Goal: Task Accomplishment & Management: Manage account settings

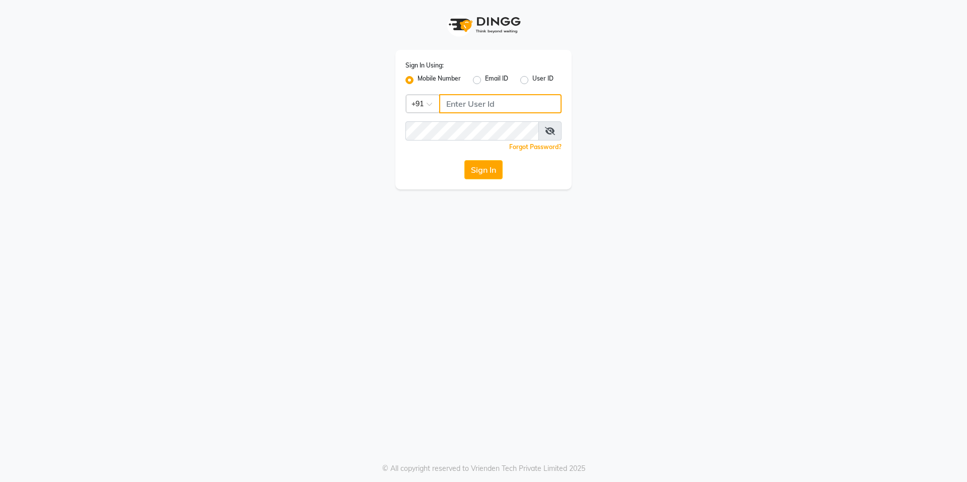
click at [515, 105] on input "Username" at bounding box center [500, 103] width 122 height 19
type input "9899797930"
click at [465, 160] on button "Sign In" at bounding box center [484, 169] width 38 height 19
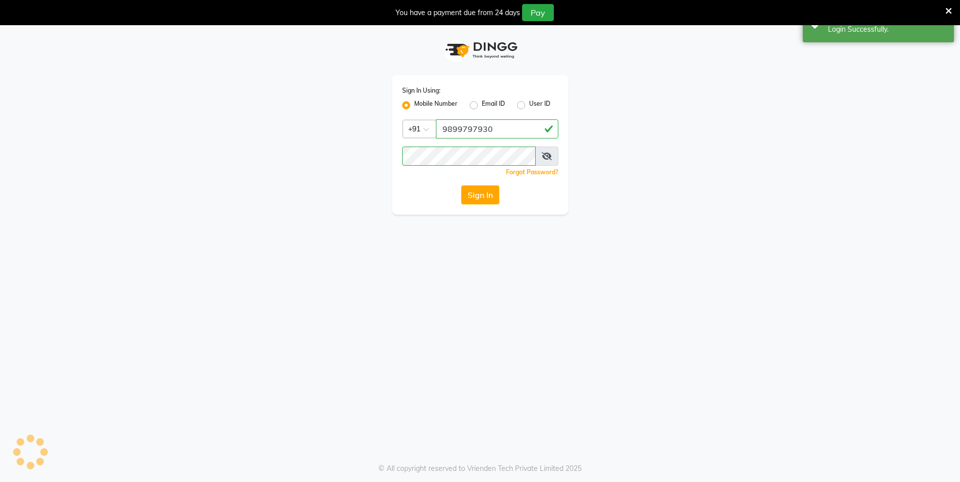
select select "service"
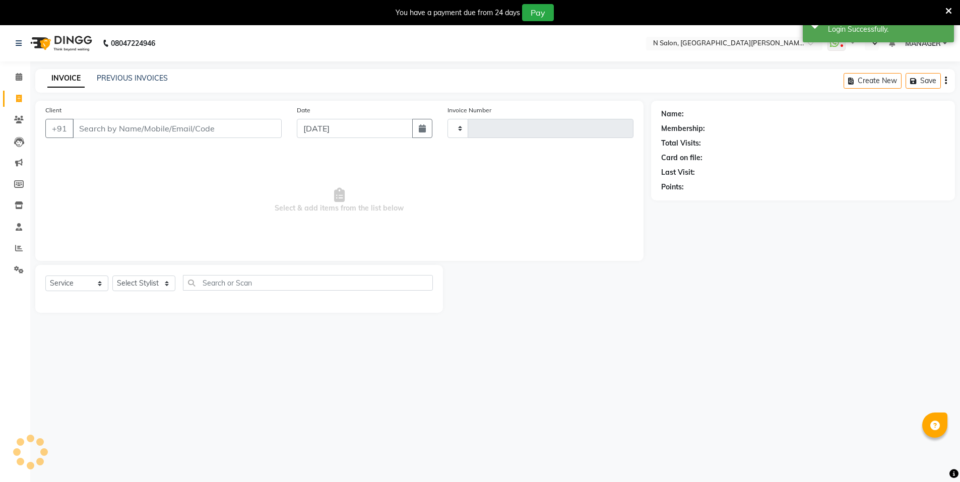
type input "3550"
select select "en"
select select "3472"
select select "P"
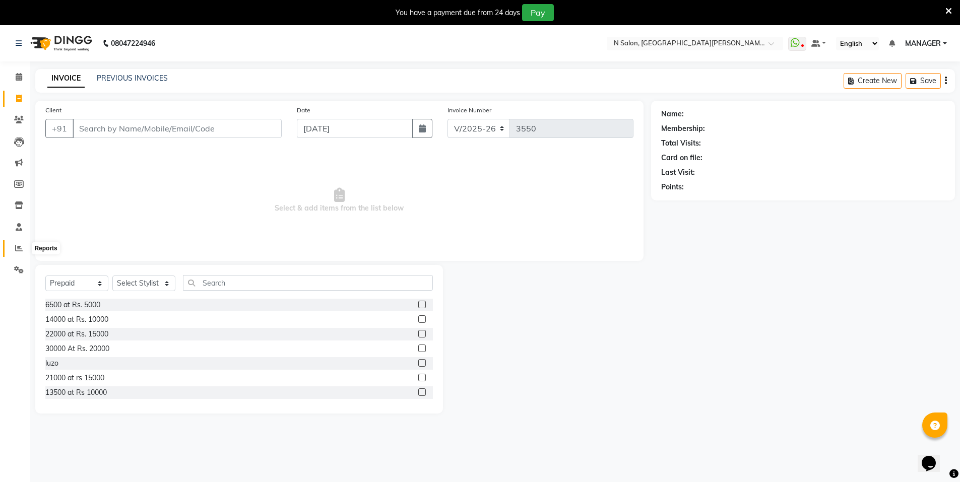
click at [16, 247] on icon at bounding box center [19, 248] width 8 height 8
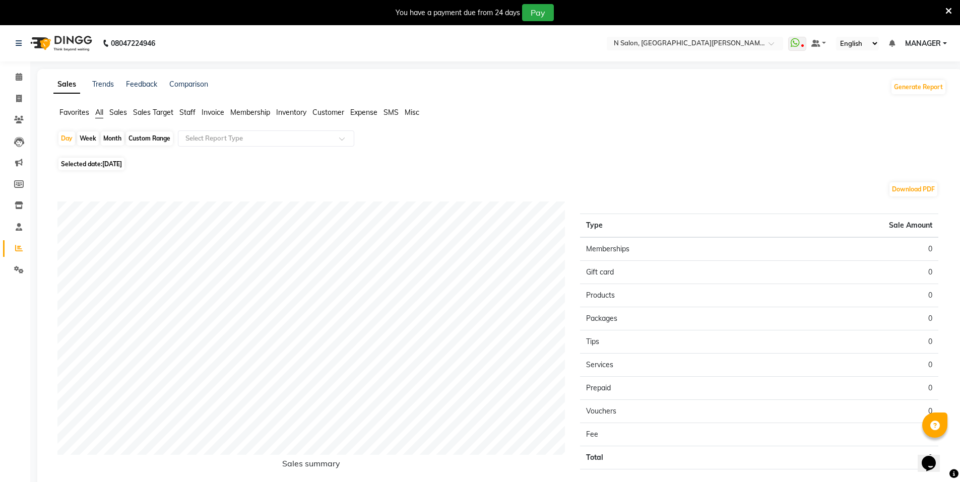
click at [186, 116] on span "Staff" at bounding box center [187, 112] width 16 height 9
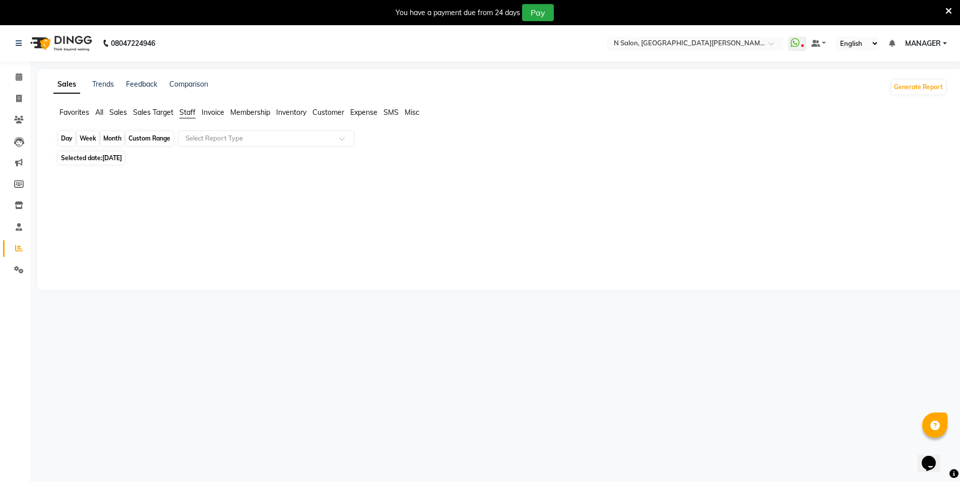
click at [64, 138] on div "Day" at bounding box center [66, 138] width 17 height 14
select select "9"
select select "2025"
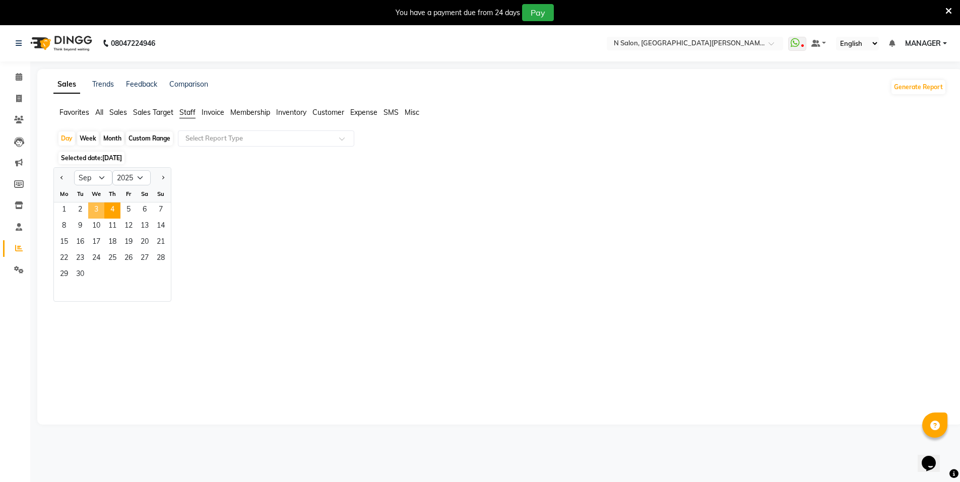
click at [99, 208] on span "3" at bounding box center [96, 211] width 16 height 16
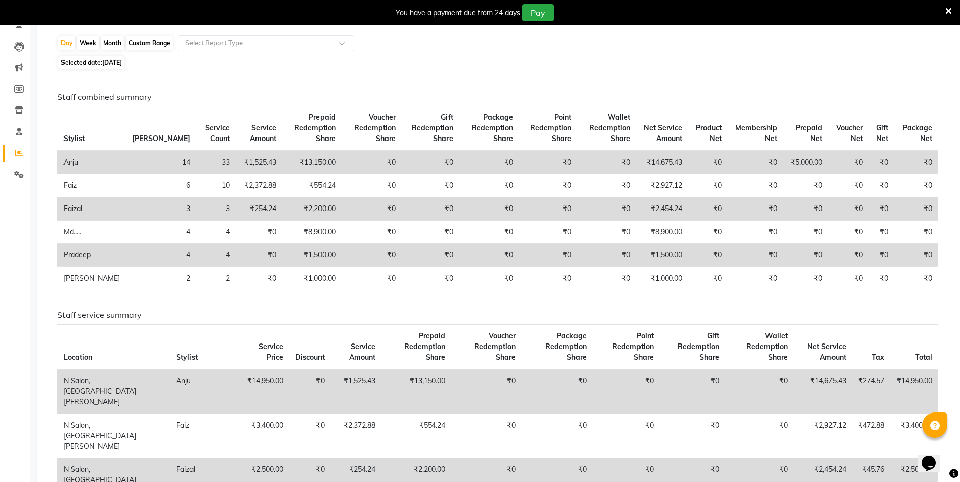
scroll to position [50, 0]
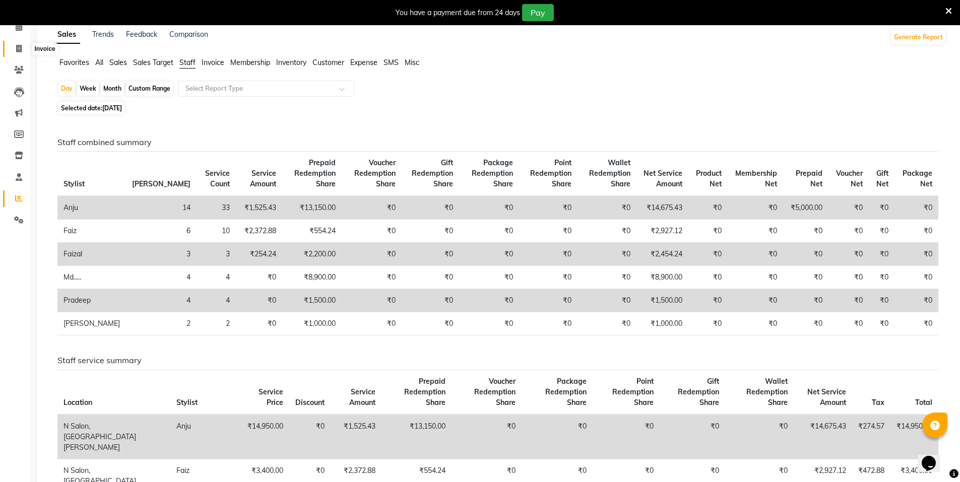
click at [17, 45] on icon at bounding box center [19, 49] width 6 height 8
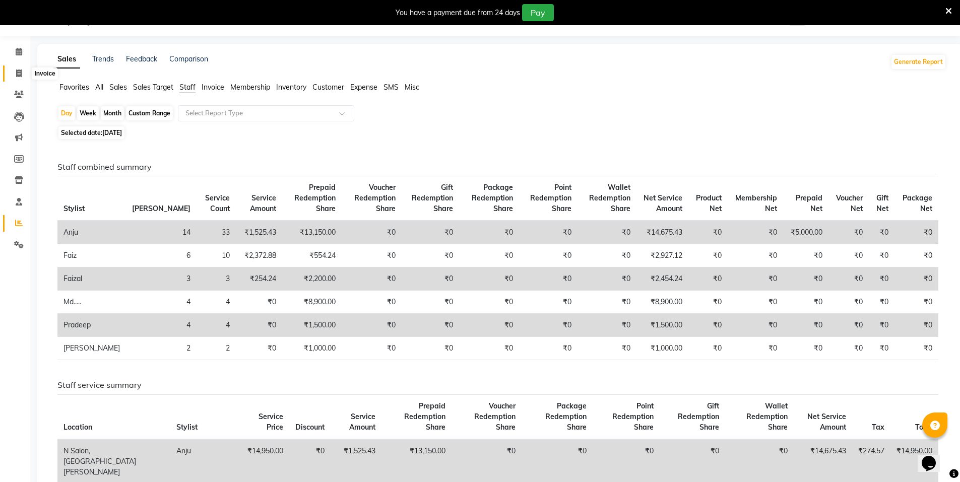
select select "service"
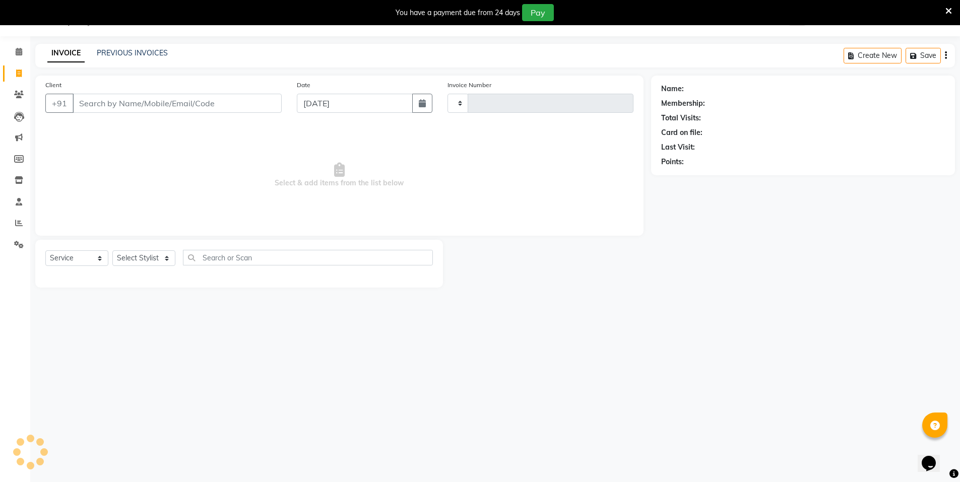
type input "3550"
select select "3472"
select select "P"
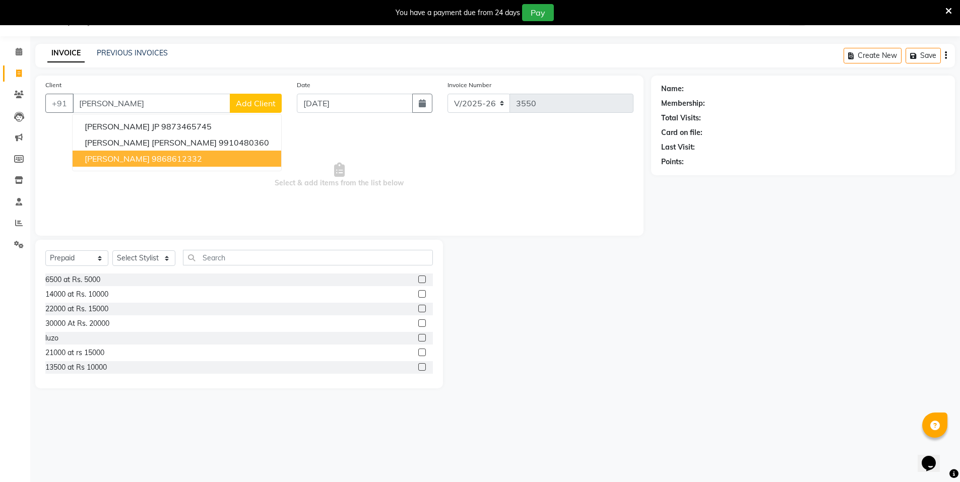
click at [161, 158] on ngb-highlight "9868612332" at bounding box center [177, 159] width 50 height 10
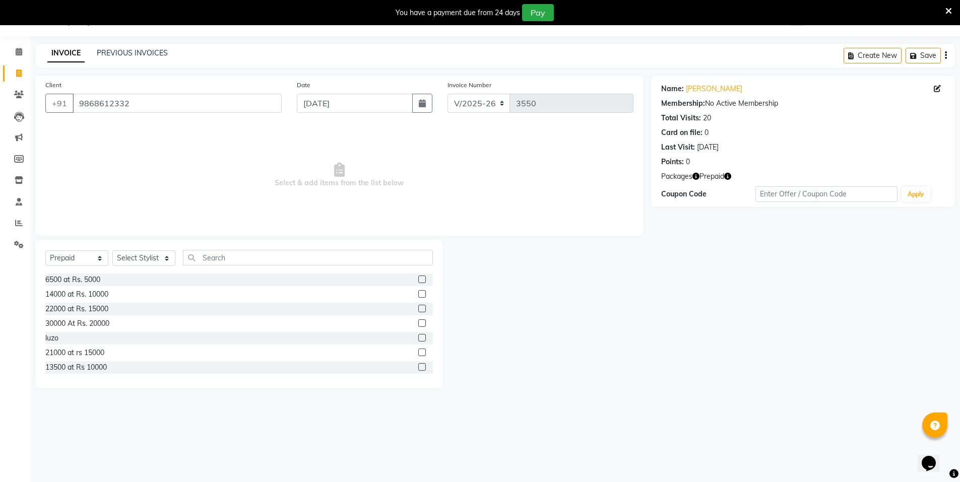
click at [727, 175] on icon "button" at bounding box center [727, 176] width 7 height 7
click at [241, 108] on input "9868612332" at bounding box center [177, 103] width 209 height 19
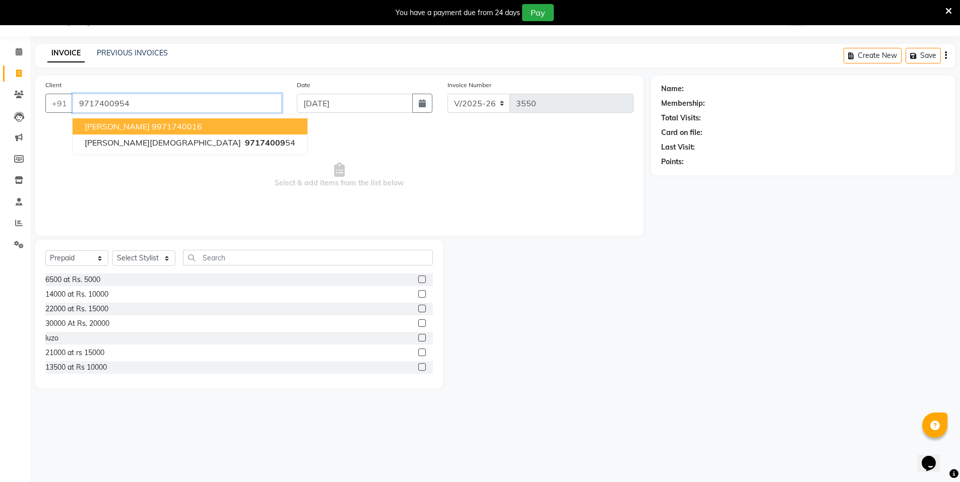
type input "9717400954"
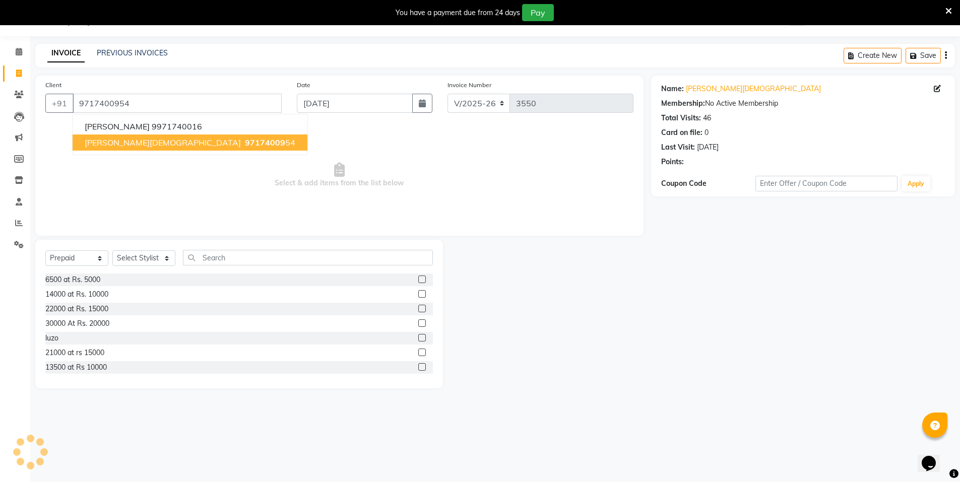
click at [196, 144] on button "akannksha jain 97174009 54" at bounding box center [190, 143] width 235 height 16
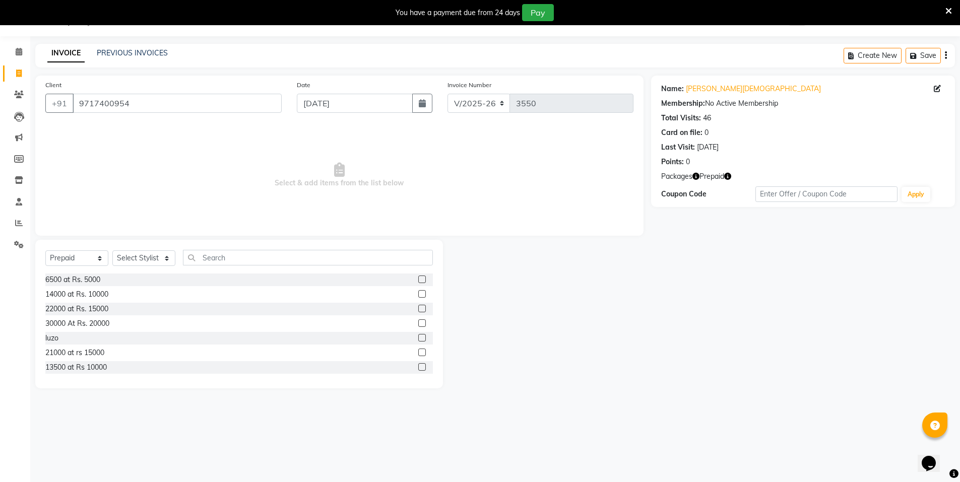
click at [725, 173] on icon "button" at bounding box center [727, 176] width 7 height 7
click at [20, 48] on icon at bounding box center [19, 52] width 7 height 8
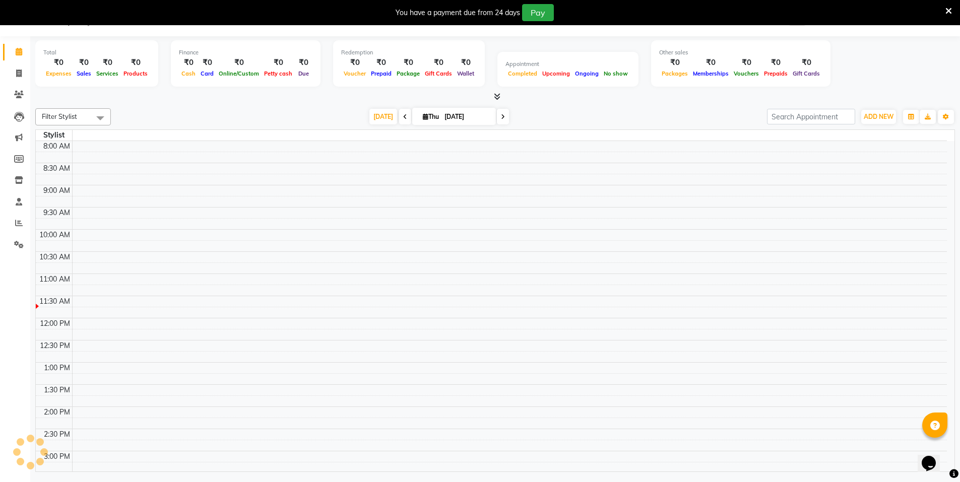
click at [534, 60] on div "Appointment" at bounding box center [567, 64] width 125 height 9
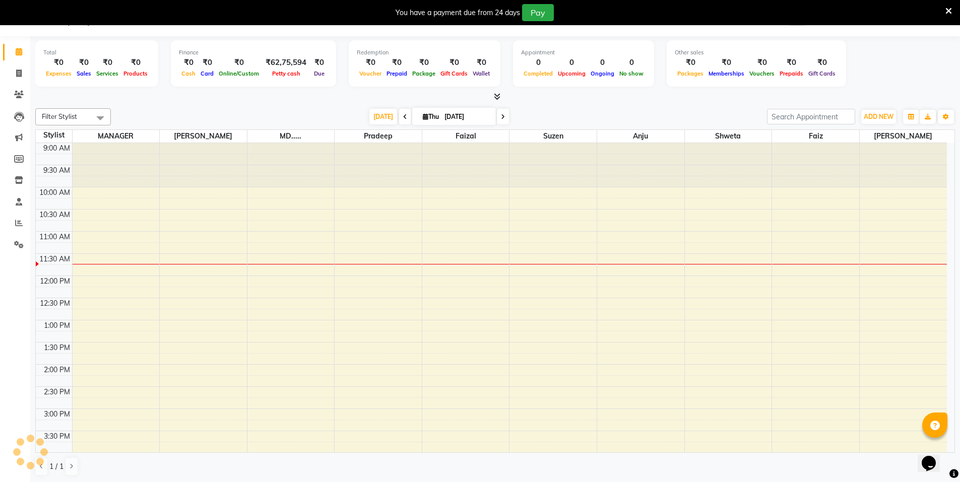
scroll to position [89, 0]
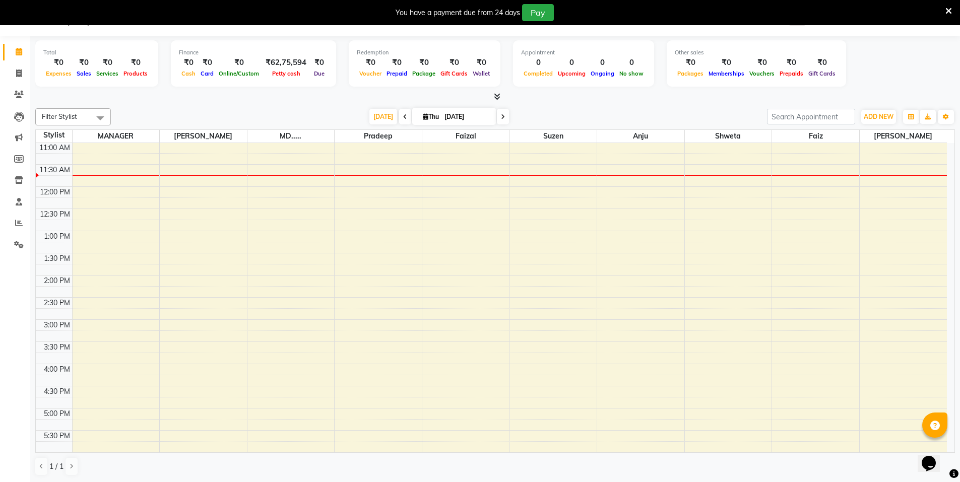
click at [501, 119] on icon at bounding box center [503, 117] width 4 height 6
type input "05-09-2025"
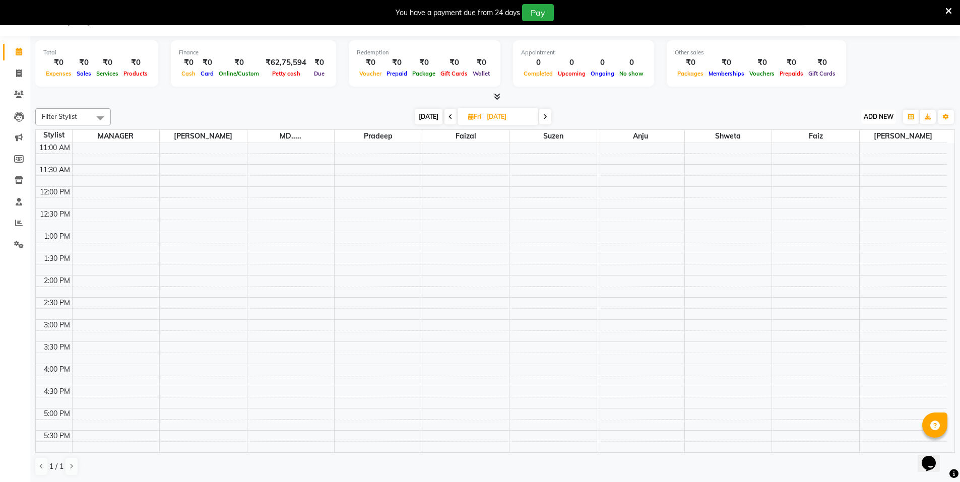
click at [888, 122] on button "ADD NEW Toggle Dropdown" at bounding box center [878, 117] width 35 height 14
click at [880, 133] on button "Add Appointment" at bounding box center [856, 135] width 80 height 13
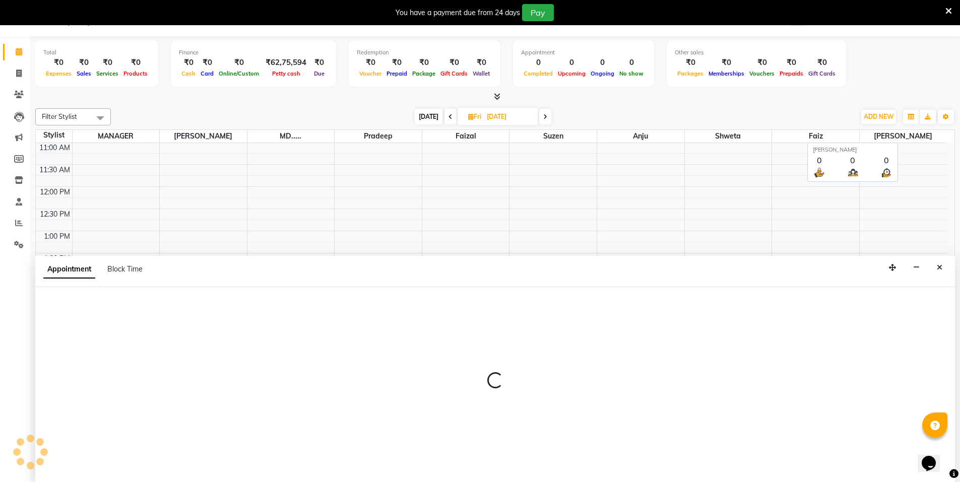
scroll to position [26, 0]
select select "600"
select select "tentative"
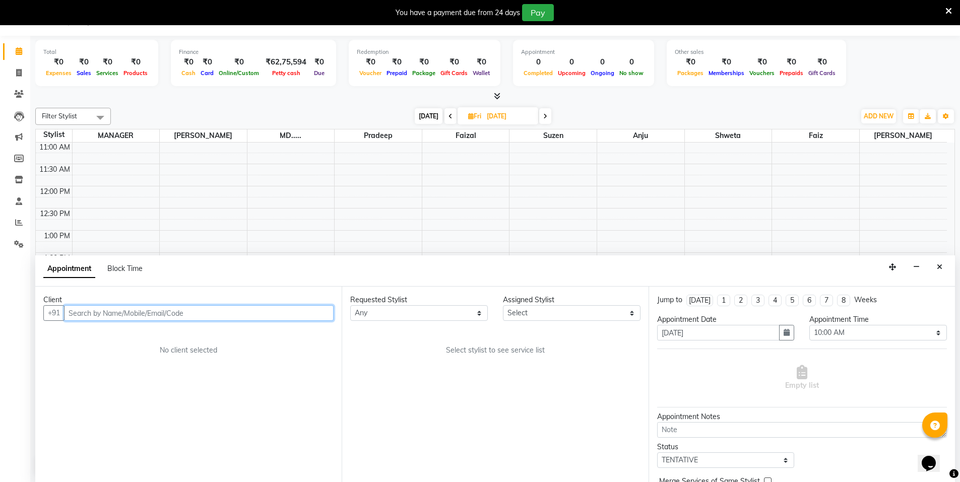
click at [204, 311] on input "text" at bounding box center [199, 313] width 270 height 16
click at [395, 313] on select "Any Anju Faiz Faizal MANAGER MD..... Pradeep Sahil NAWAB shoaib shweta Suzen" at bounding box center [419, 313] width 138 height 16
select select "15674"
click at [350, 305] on select "Any Anju Faiz Faizal MANAGER MD..... Pradeep Sahil NAWAB shoaib shweta Suzen" at bounding box center [419, 313] width 138 height 16
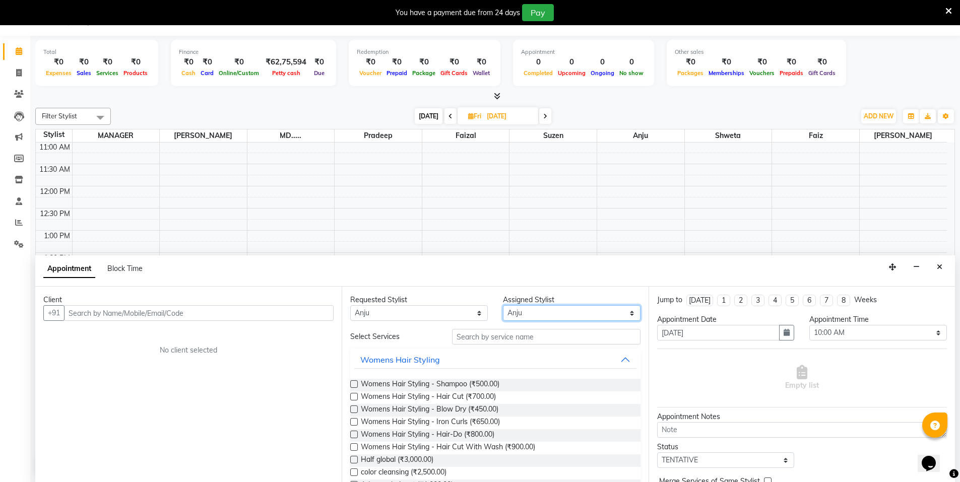
click at [560, 317] on select "Select Anju Faiz Faizal MANAGER MD..... Pradeep Sahil NAWAB shoaib shweta Suzen" at bounding box center [572, 313] width 138 height 16
select select "15673"
click at [503, 305] on select "Select Anju Faiz Faizal MANAGER MD..... Pradeep Sahil NAWAB shoaib shweta Suzen" at bounding box center [572, 313] width 138 height 16
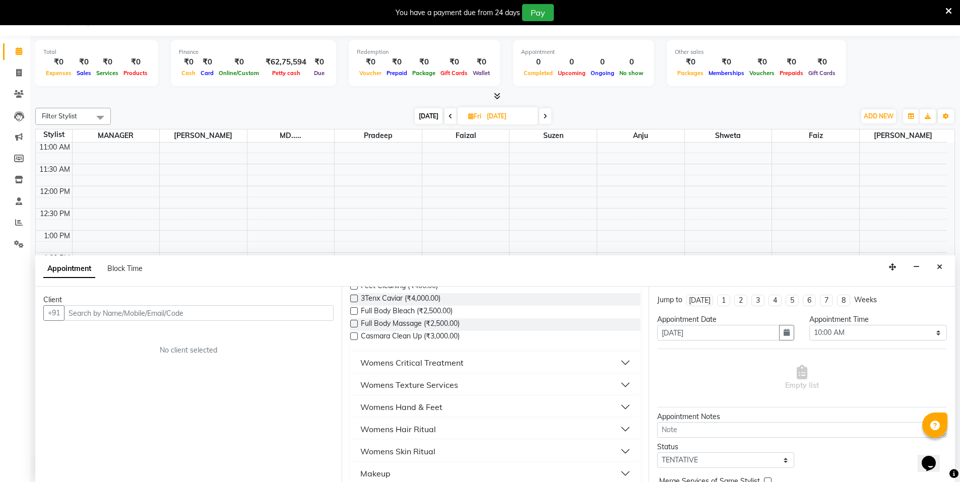
scroll to position [353, 0]
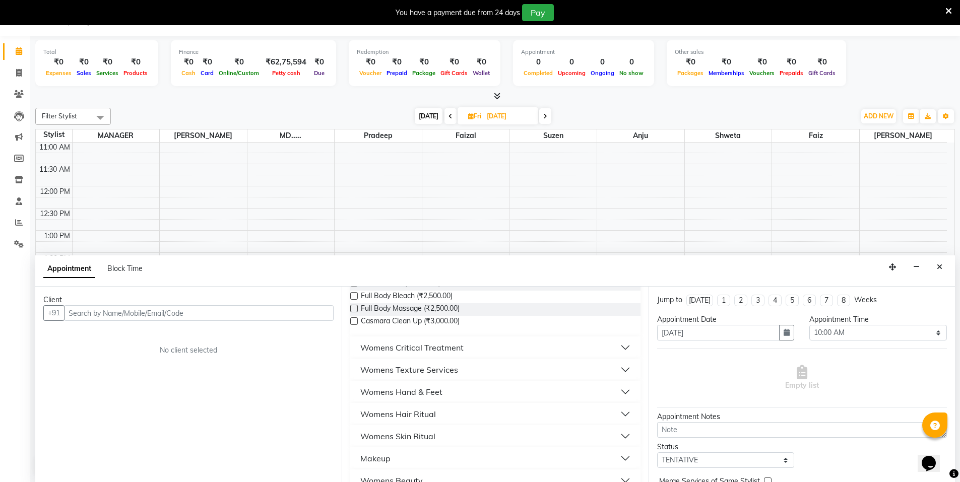
click at [614, 435] on button "Womens Skin Ritual" at bounding box center [495, 436] width 282 height 18
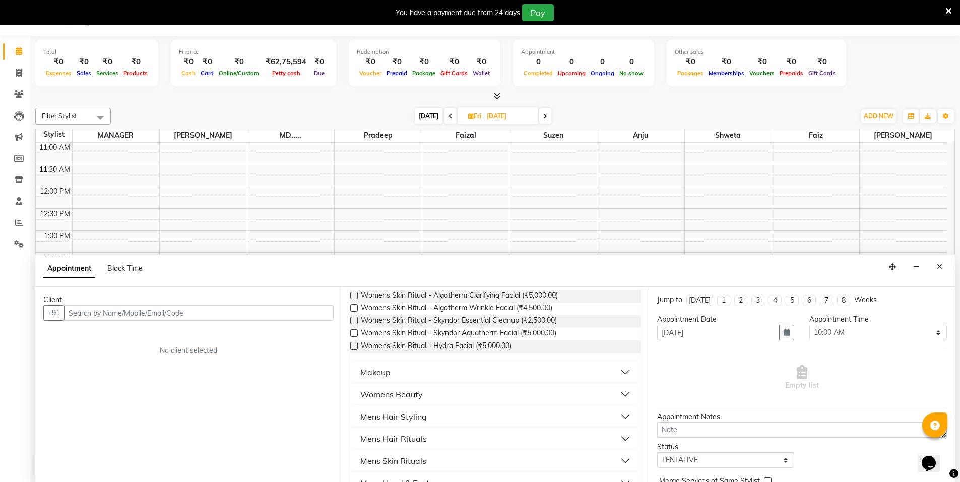
scroll to position [636, 0]
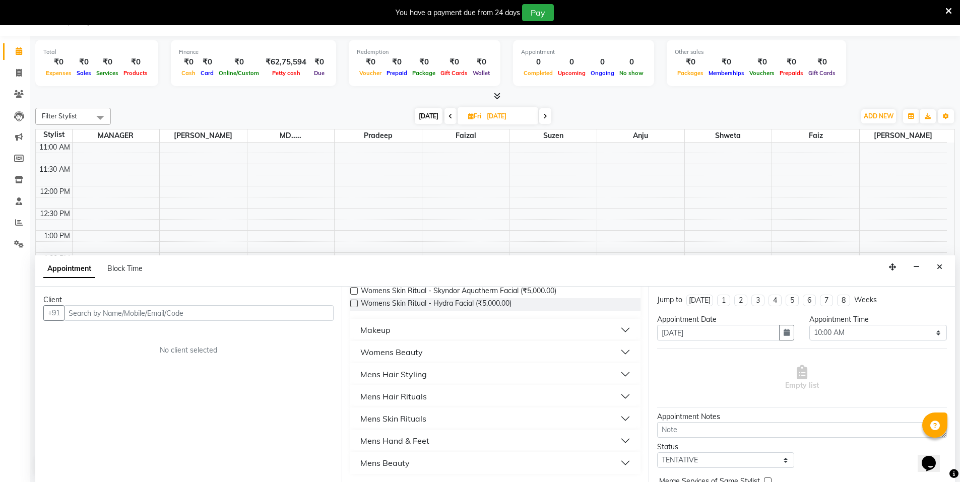
click at [620, 350] on button "Womens Beauty" at bounding box center [495, 352] width 282 height 18
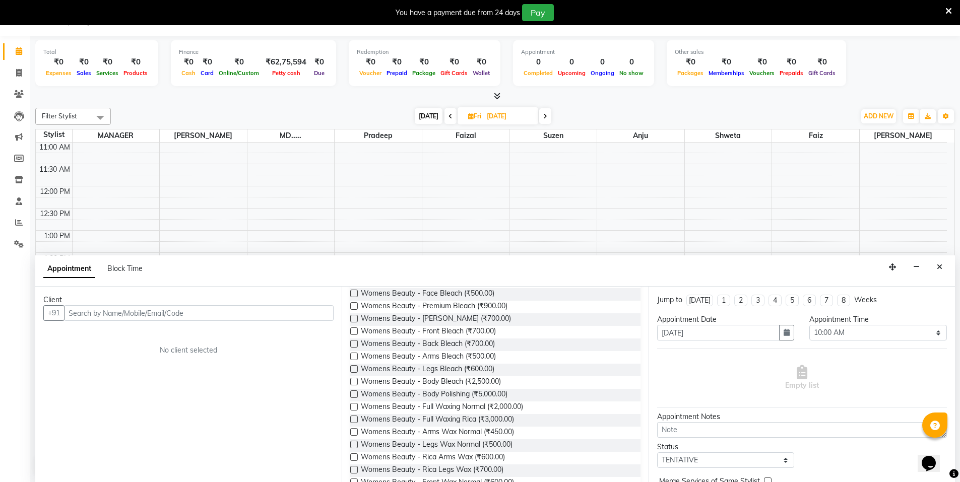
scroll to position [737, 0]
click at [352, 440] on label at bounding box center [354, 440] width 8 height 8
click at [352, 440] on input "checkbox" at bounding box center [353, 440] width 7 height 7
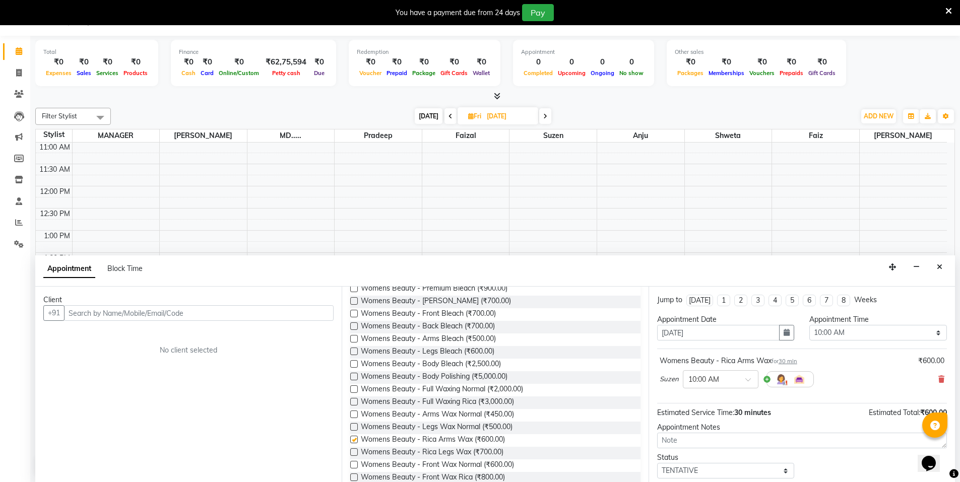
checkbox input "false"
click at [352, 448] on label at bounding box center [354, 452] width 8 height 8
click at [352, 450] on input "checkbox" at bounding box center [353, 453] width 7 height 7
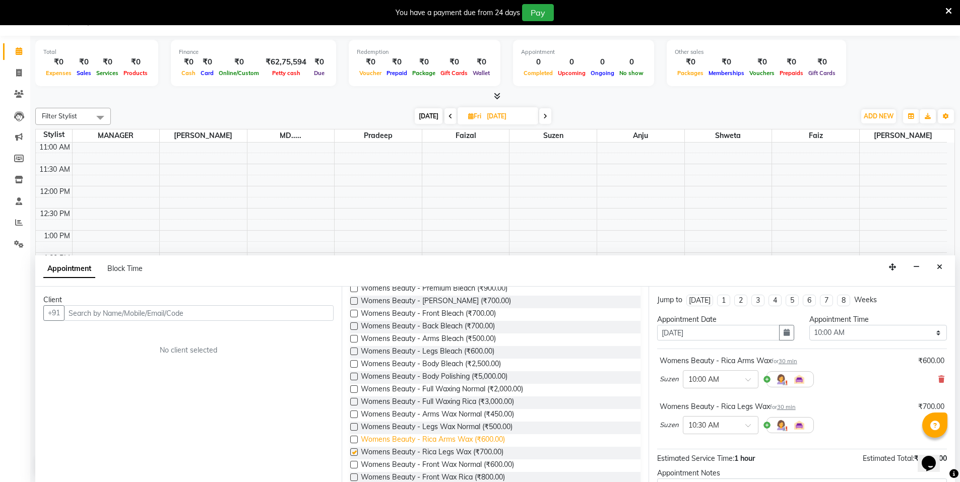
checkbox input "false"
click at [709, 381] on input "text" at bounding box center [710, 378] width 44 height 11
click at [717, 432] on div "12:30 PM" at bounding box center [720, 433] width 75 height 19
click at [719, 428] on input "text" at bounding box center [710, 424] width 44 height 11
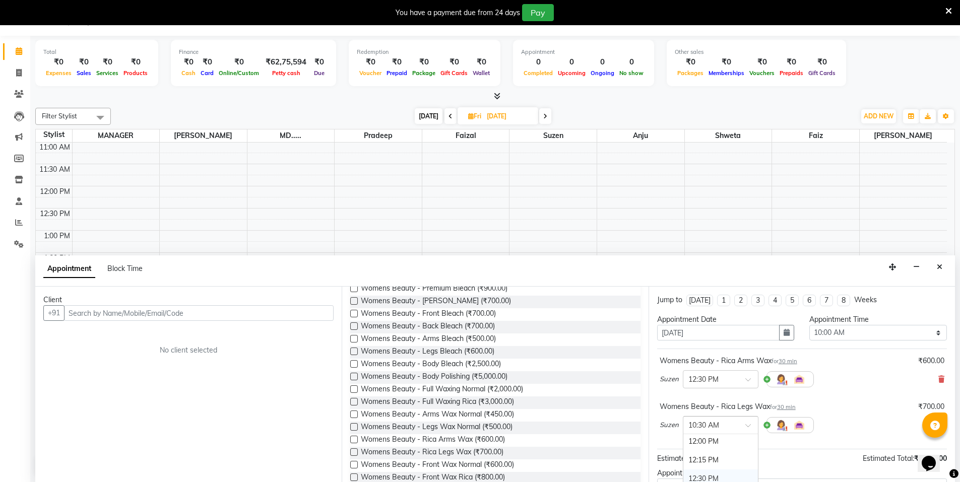
click at [707, 471] on div "12:30 PM" at bounding box center [720, 479] width 75 height 19
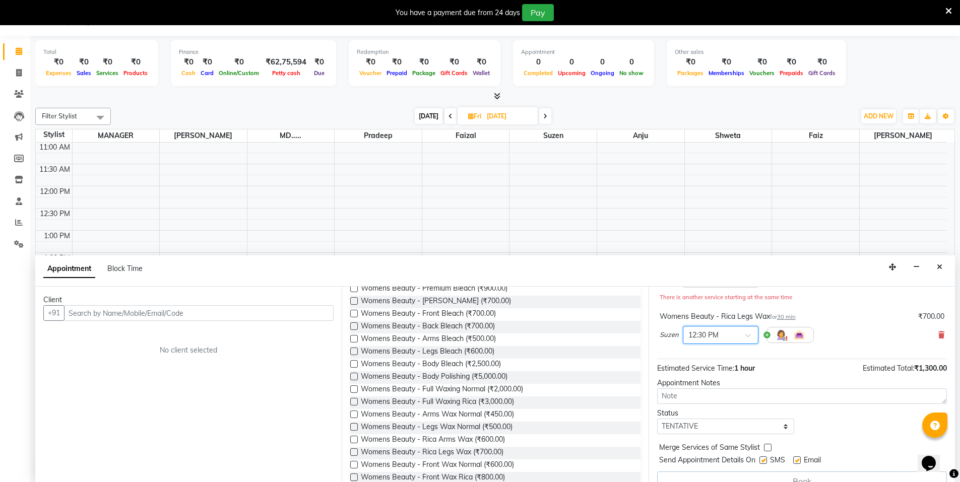
scroll to position [50, 0]
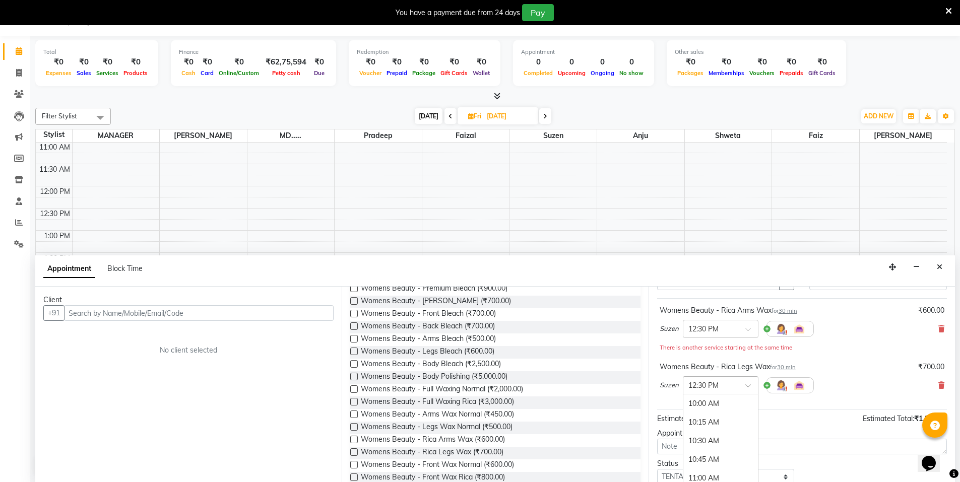
click at [737, 377] on div "× 12:30 PM" at bounding box center [721, 385] width 76 height 18
click at [719, 428] on div "12:45 PM" at bounding box center [720, 422] width 75 height 19
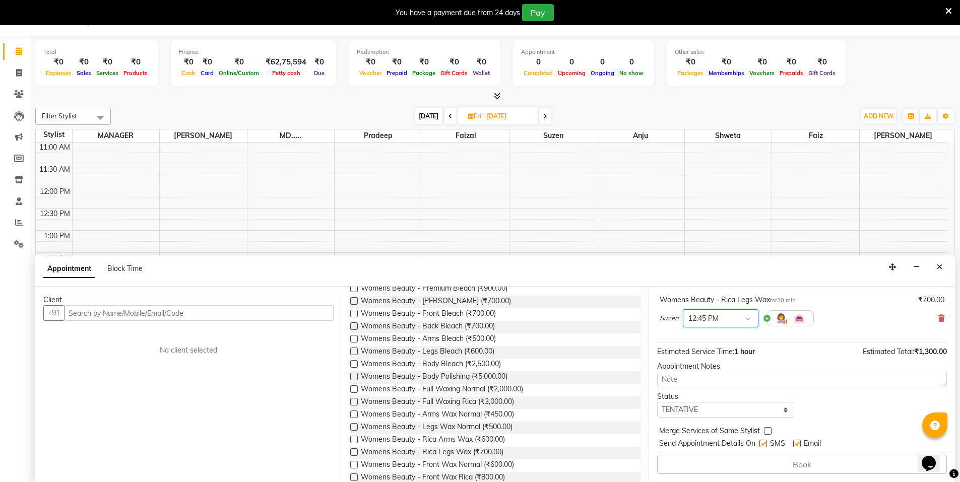
scroll to position [0, 0]
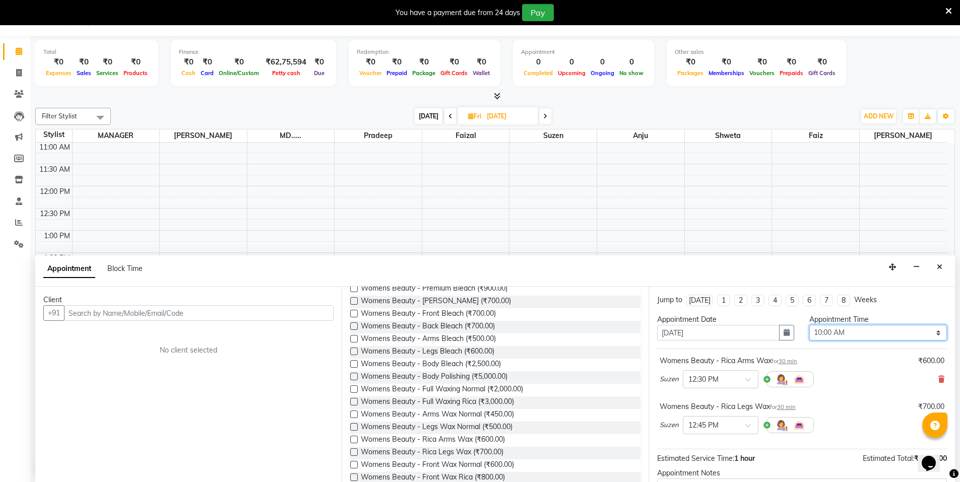
click at [813, 334] on select "Select 10:00 AM 10:15 AM 10:30 AM 10:45 AM 11:00 AM 11:15 AM 11:30 AM 11:45 AM …" at bounding box center [878, 333] width 138 height 16
select select "750"
click at [809, 325] on select "Select 10:00 AM 10:15 AM 10:30 AM 10:45 AM 11:00 AM 11:15 AM 11:30 AM 11:45 AM …" at bounding box center [878, 333] width 138 height 16
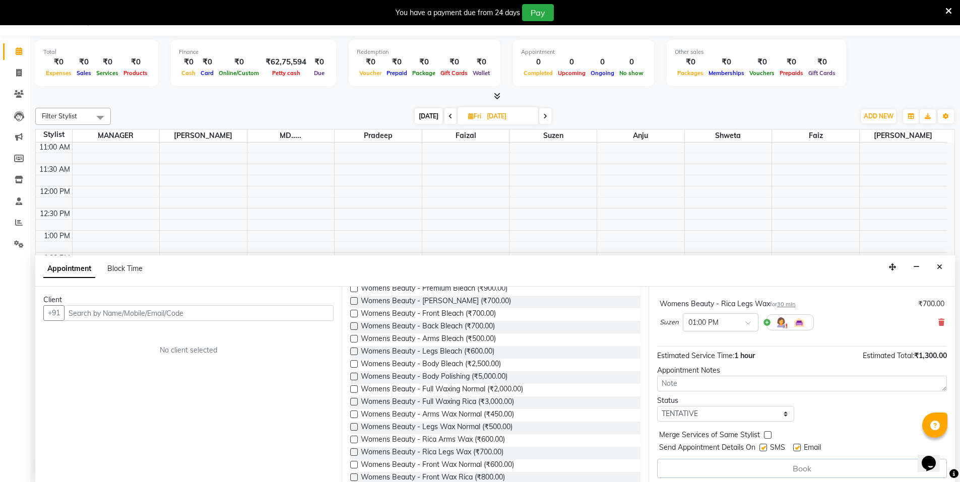
scroll to position [107, 0]
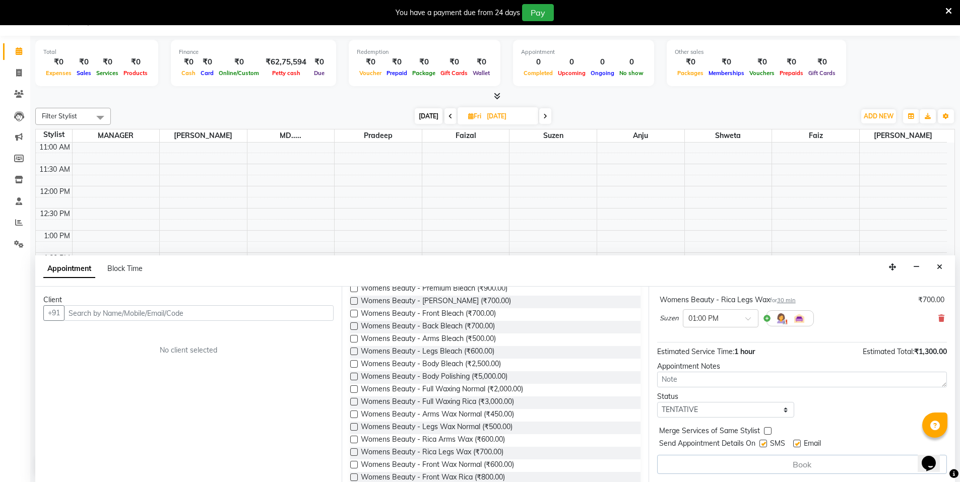
click at [776, 470] on div "Book" at bounding box center [802, 464] width 290 height 19
click at [767, 432] on label at bounding box center [768, 431] width 8 height 8
click at [767, 432] on input "checkbox" at bounding box center [767, 432] width 7 height 7
click at [767, 432] on label at bounding box center [768, 431] width 8 height 8
click at [767, 432] on input "checkbox" at bounding box center [767, 432] width 7 height 7
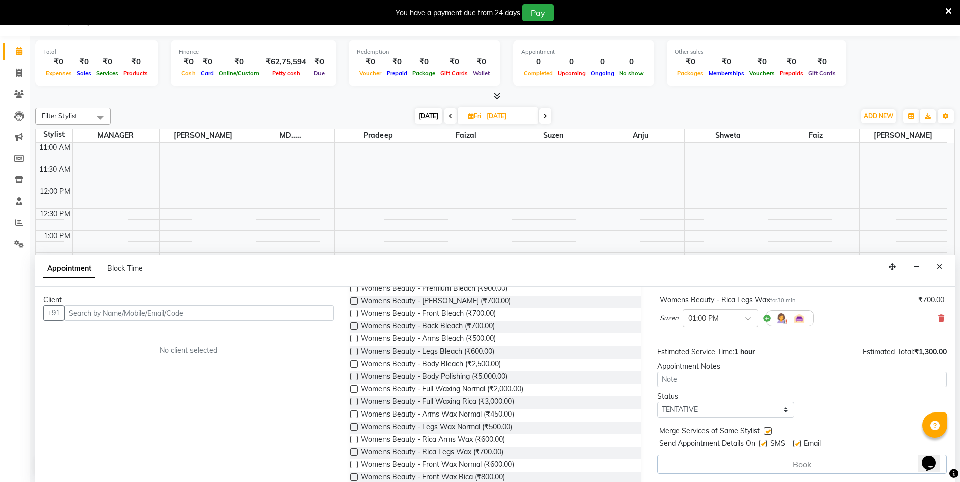
checkbox input "false"
click at [741, 381] on textarea at bounding box center [802, 380] width 290 height 16
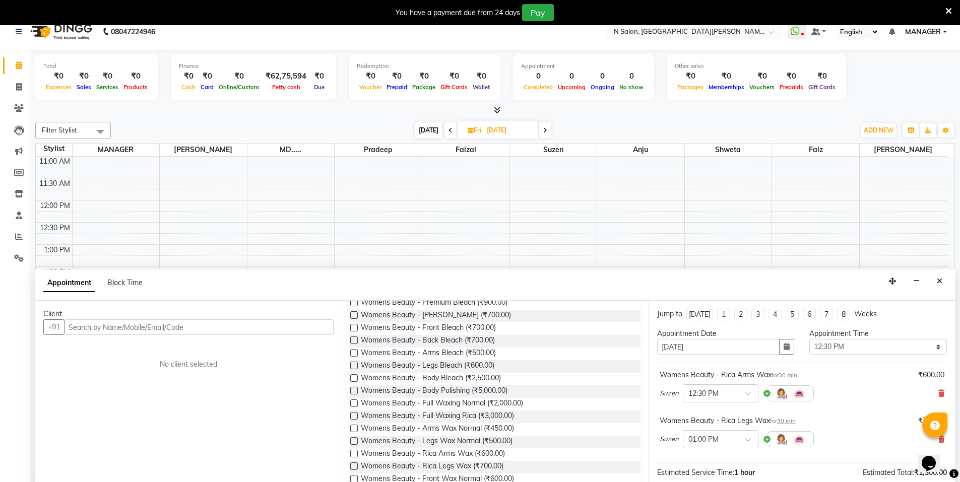
scroll to position [0, 0]
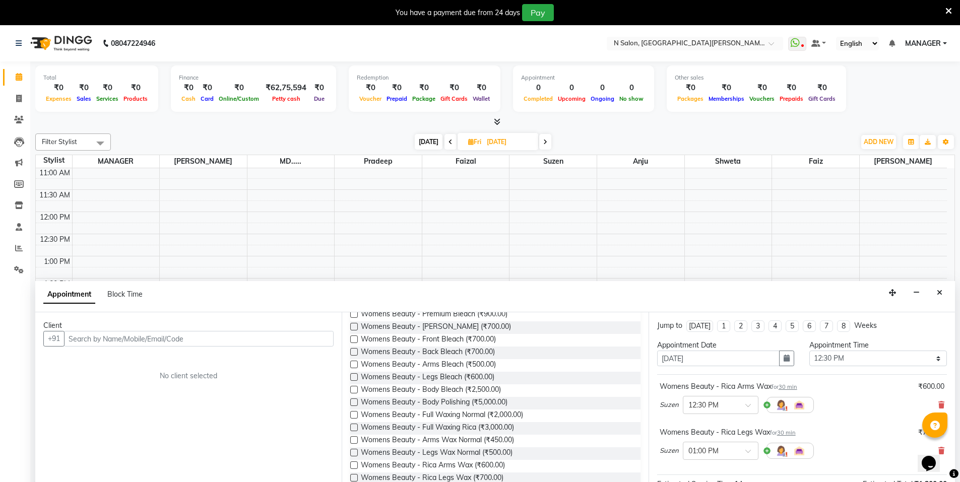
type textarea "salvika"
click at [788, 325] on li "5" at bounding box center [791, 326] width 13 height 12
type input "09-10-2025"
select select "750"
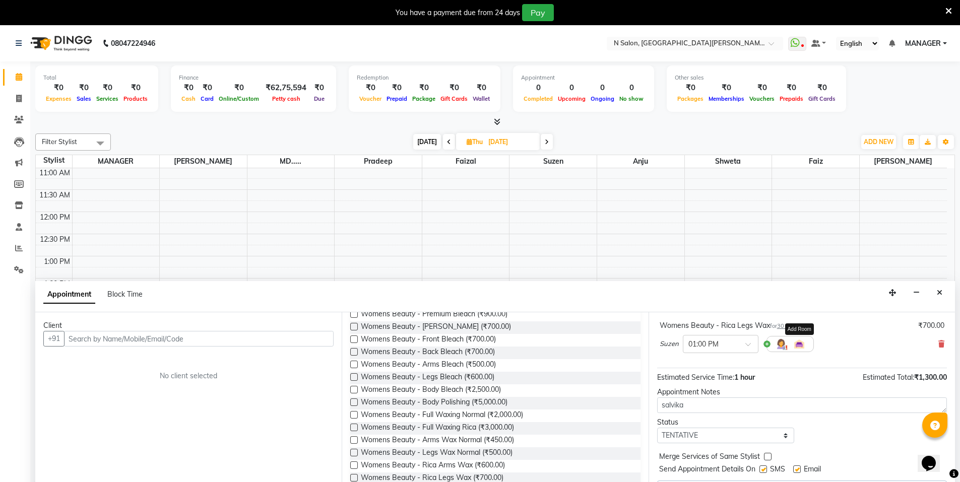
scroll to position [26, 0]
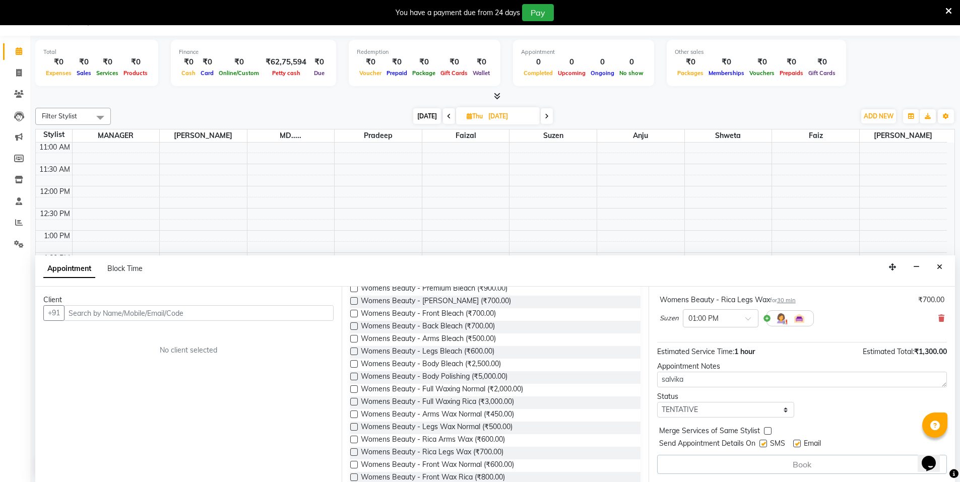
click at [796, 465] on div "Book" at bounding box center [802, 464] width 290 height 19
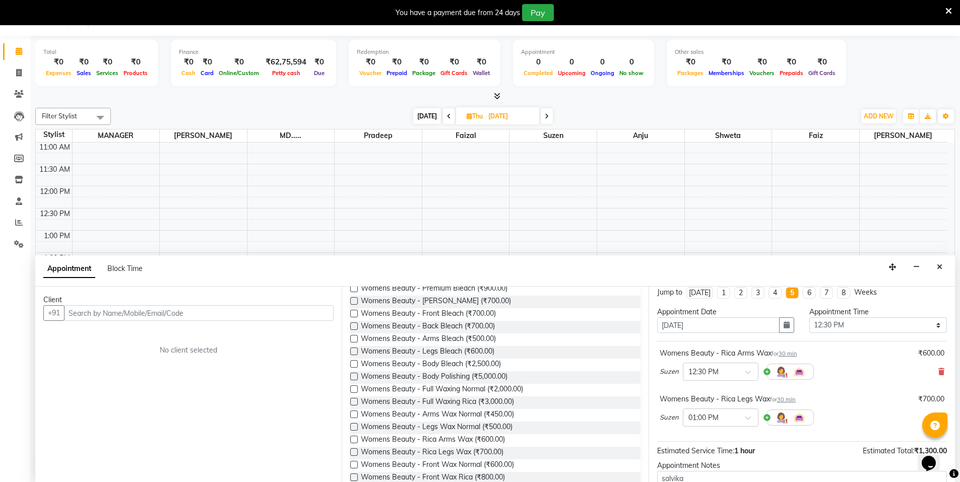
scroll to position [0, 0]
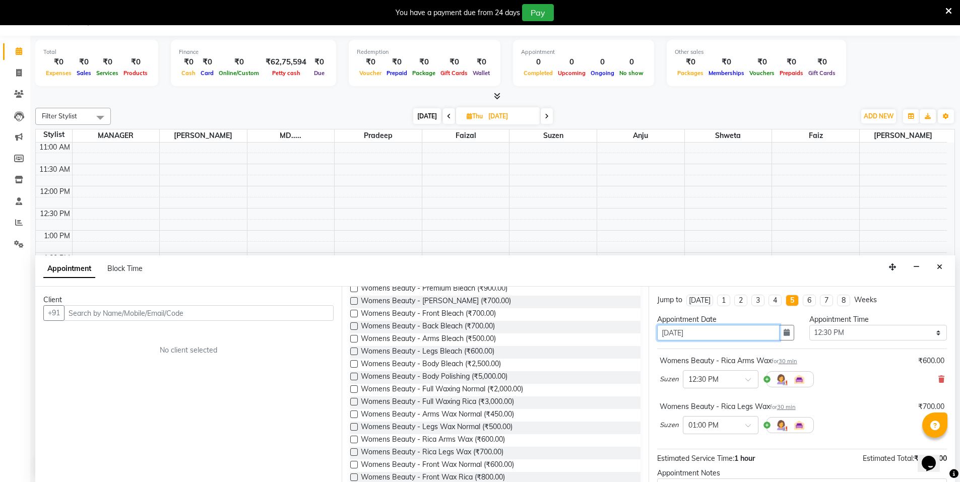
click at [743, 336] on input "09-10-2025" at bounding box center [718, 333] width 123 height 16
click at [783, 335] on icon "button" at bounding box center [786, 332] width 6 height 7
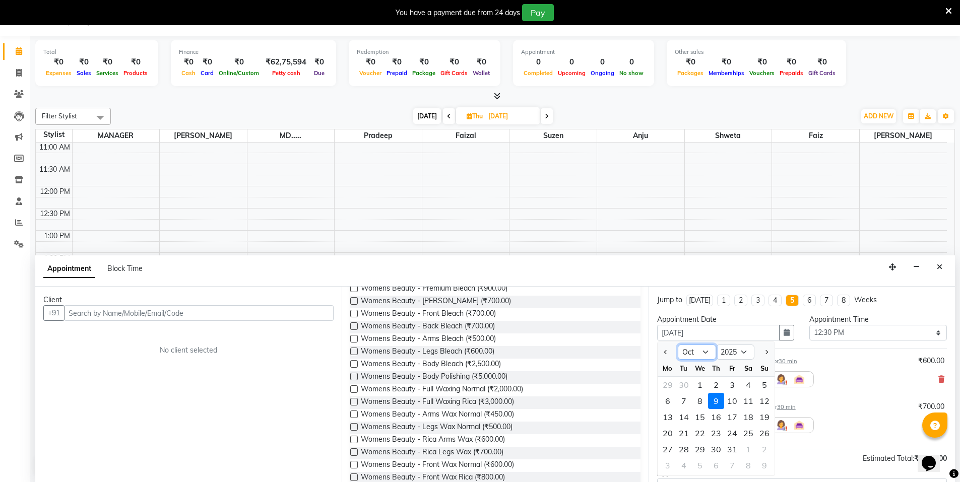
click at [709, 353] on select "Sep Oct Nov Dec" at bounding box center [697, 352] width 38 height 15
select select "9"
click at [678, 345] on select "Sep Oct Nov Dec" at bounding box center [697, 352] width 38 height 15
click at [738, 384] on div "5" at bounding box center [732, 385] width 16 height 16
type input "05-09-2025"
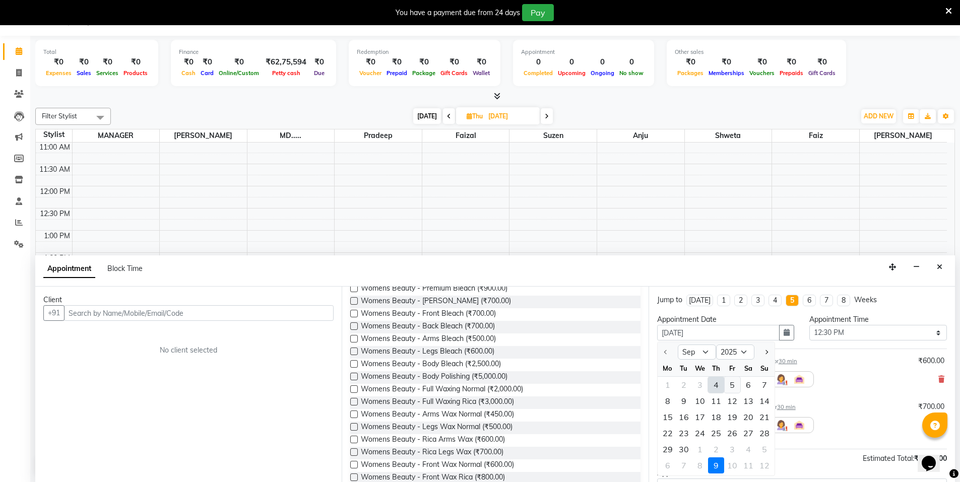
type input "05-09-2025"
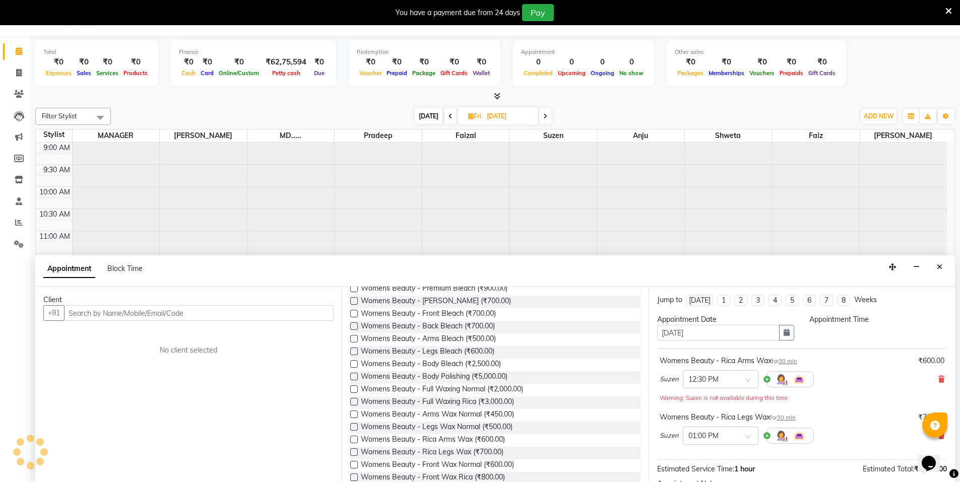
select select "750"
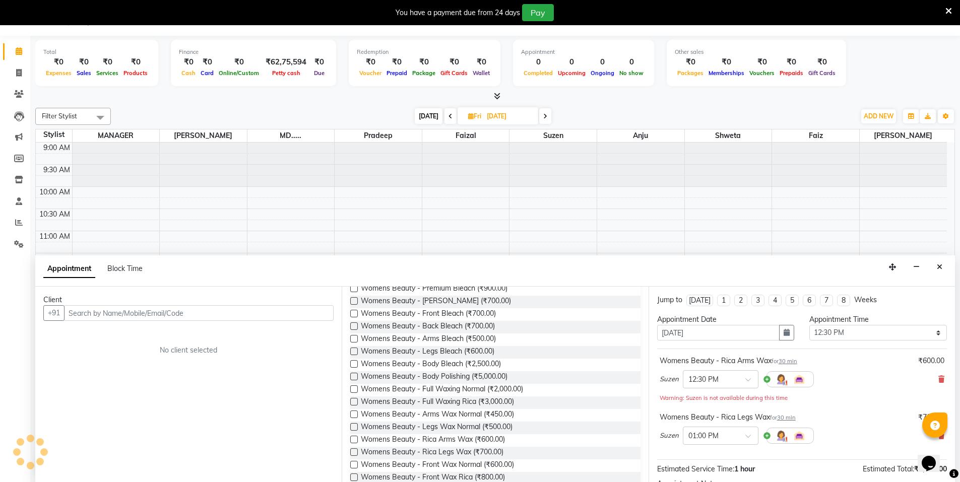
scroll to position [89, 0]
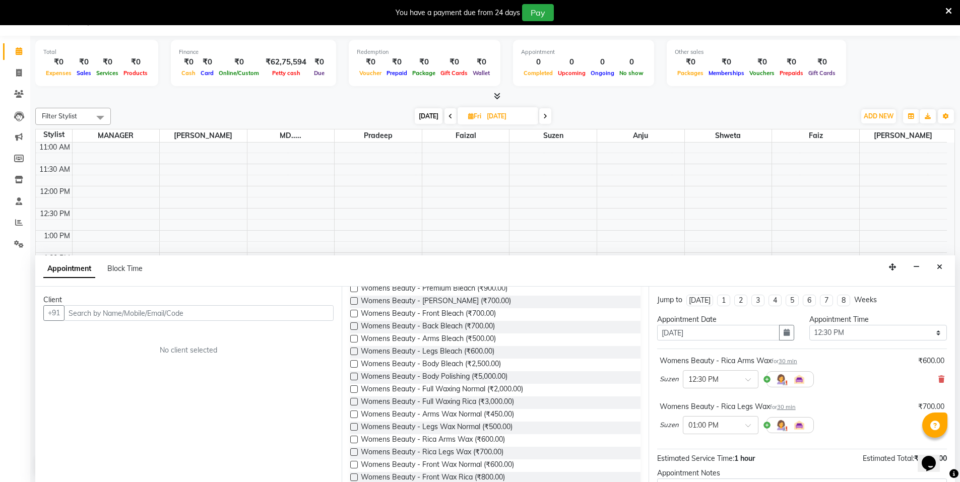
click at [785, 300] on li "5" at bounding box center [791, 301] width 13 height 12
type input "09-10-2025"
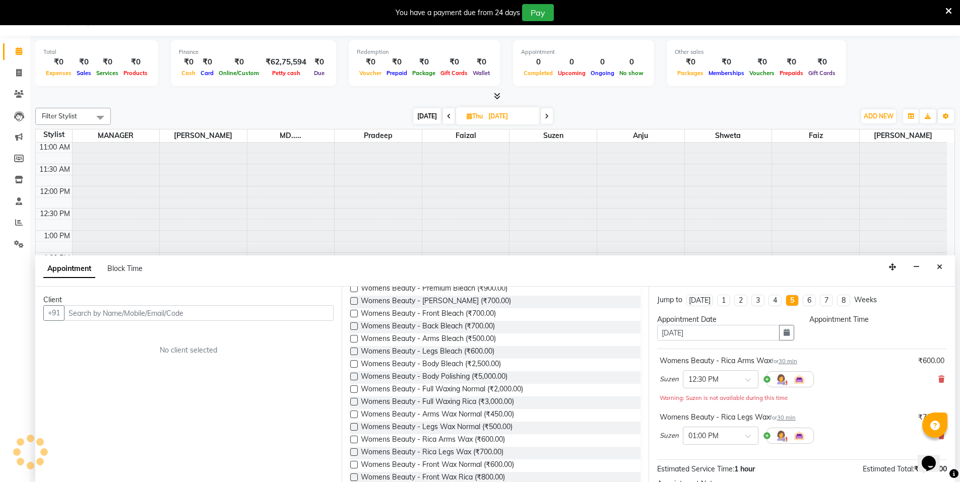
scroll to position [0, 0]
select select "750"
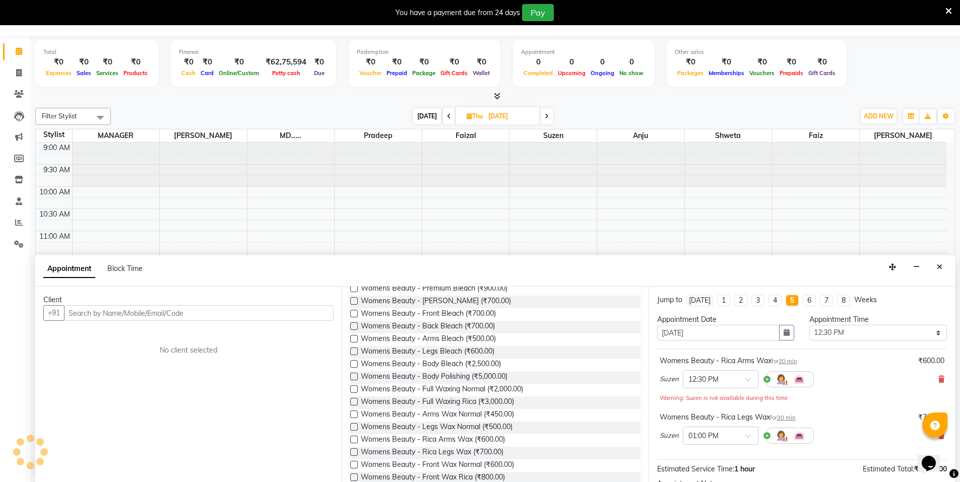
scroll to position [89, 0]
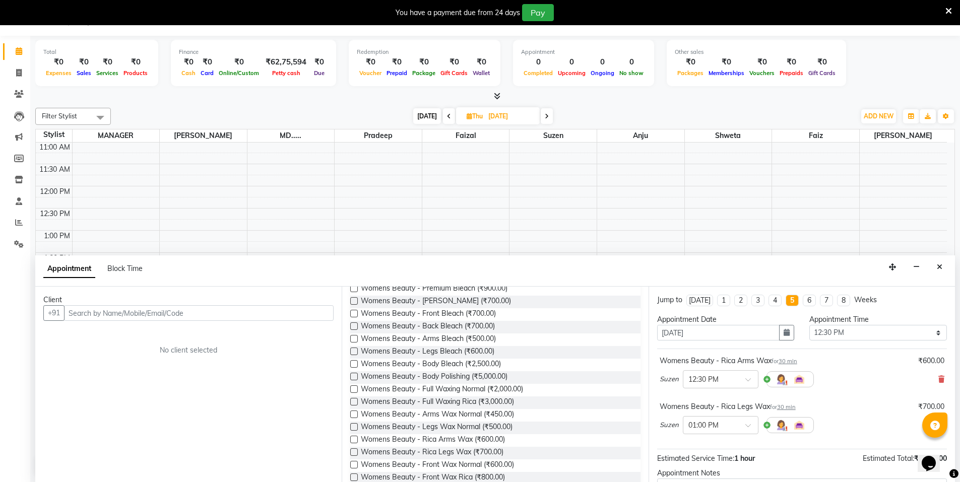
click at [718, 300] on li "1" at bounding box center [723, 301] width 13 height 12
type input "11-09-2025"
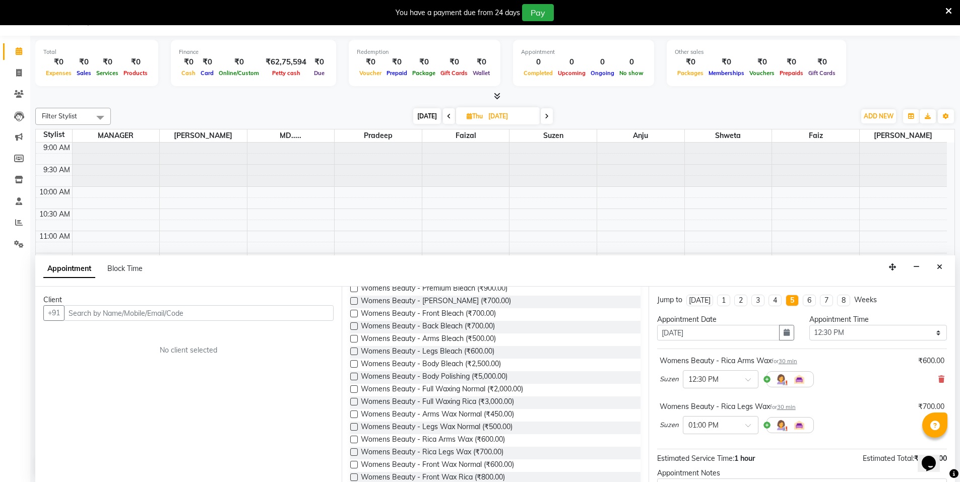
select select "750"
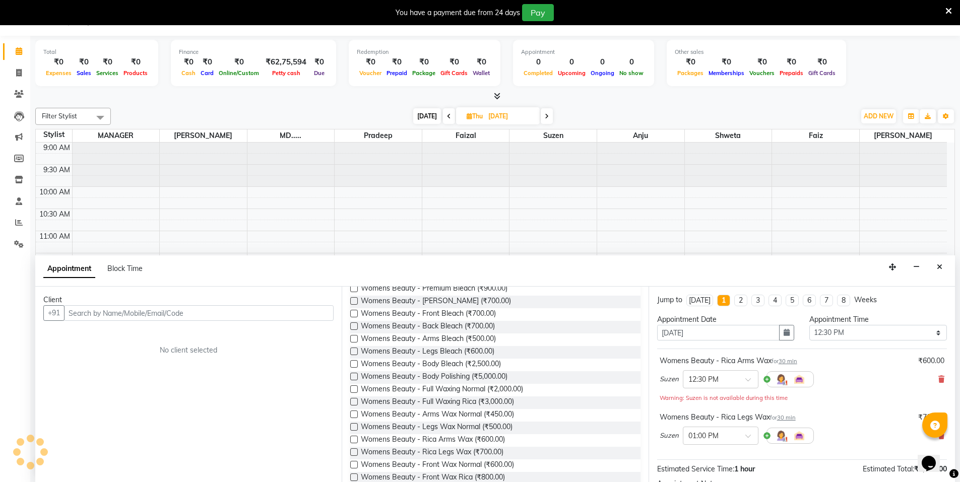
scroll to position [89, 0]
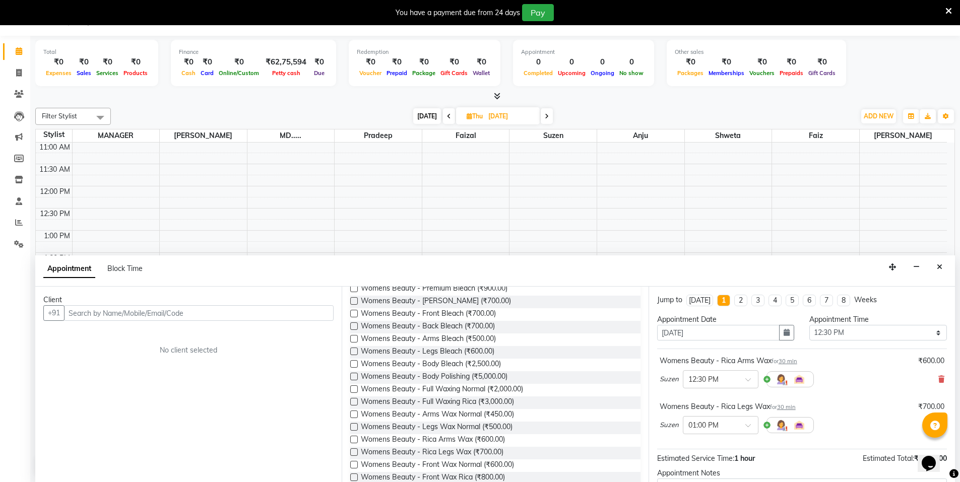
click at [706, 302] on div "Today" at bounding box center [700, 300] width 22 height 11
type input "[DATE]"
select select "750"
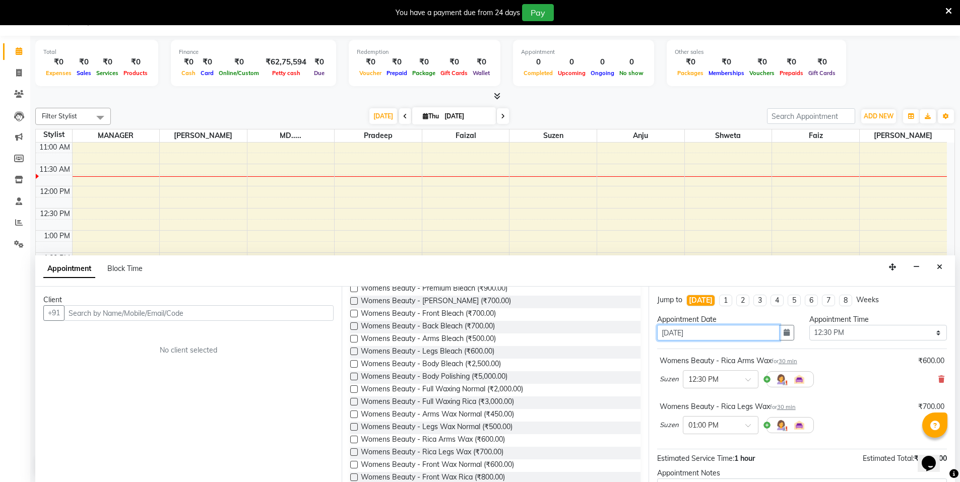
click at [669, 333] on input "[DATE]" at bounding box center [718, 333] width 123 height 16
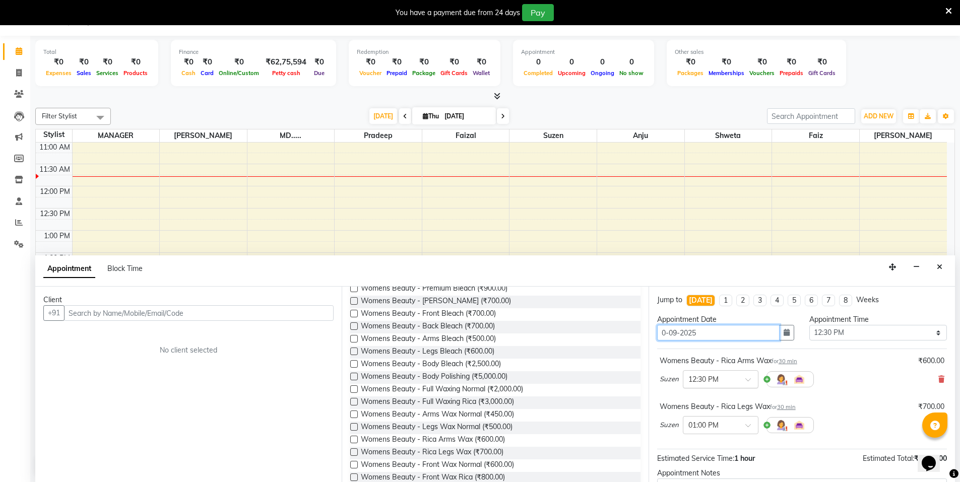
type input "05-09-2025"
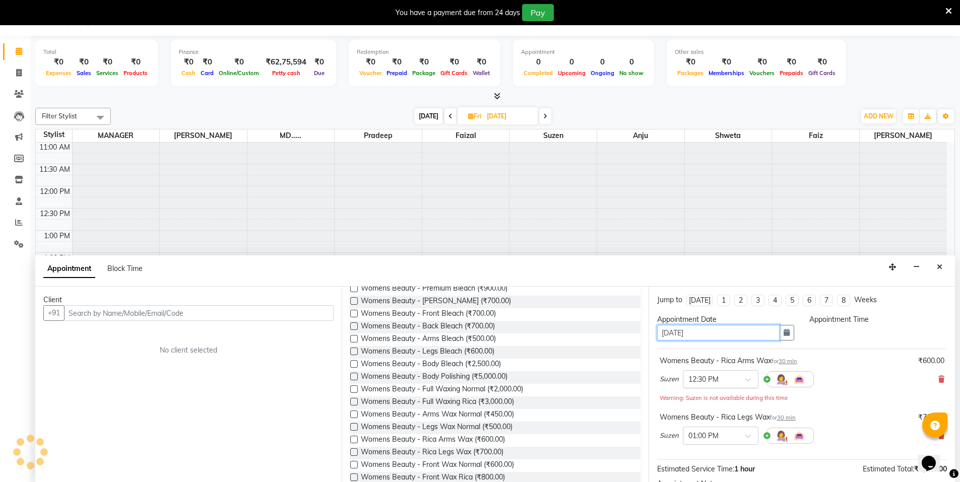
scroll to position [0, 0]
select select "750"
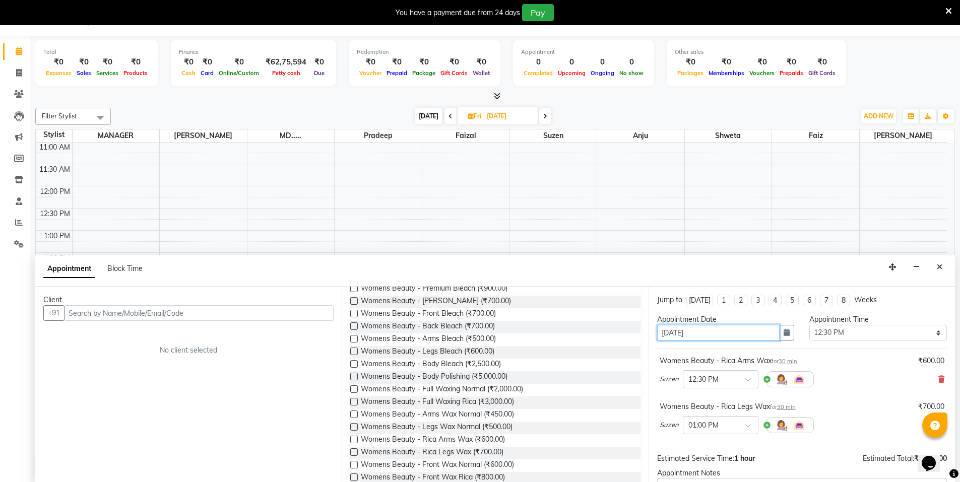
scroll to position [107, 0]
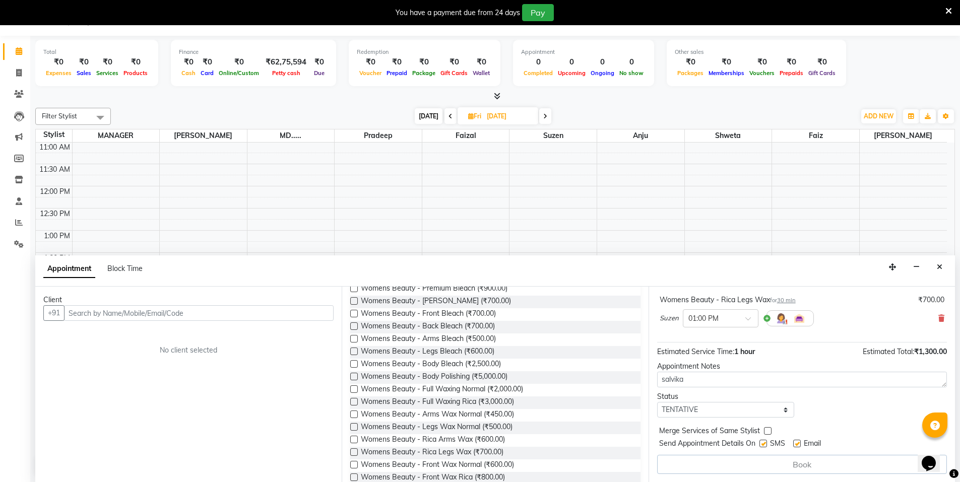
type input "05-09-2025"
click at [853, 467] on div "Book" at bounding box center [802, 464] width 290 height 19
click at [703, 453] on div "Jump to Today 1 2 3 4 5 6 7 8 Weeks Appointment Date 05-09-2025 Appointment Tim…" at bounding box center [801, 384] width 306 height 195
click at [718, 406] on select "Select TENTATIVE CONFIRM UPCOMING" at bounding box center [726, 410] width 138 height 16
select select "confirm booking"
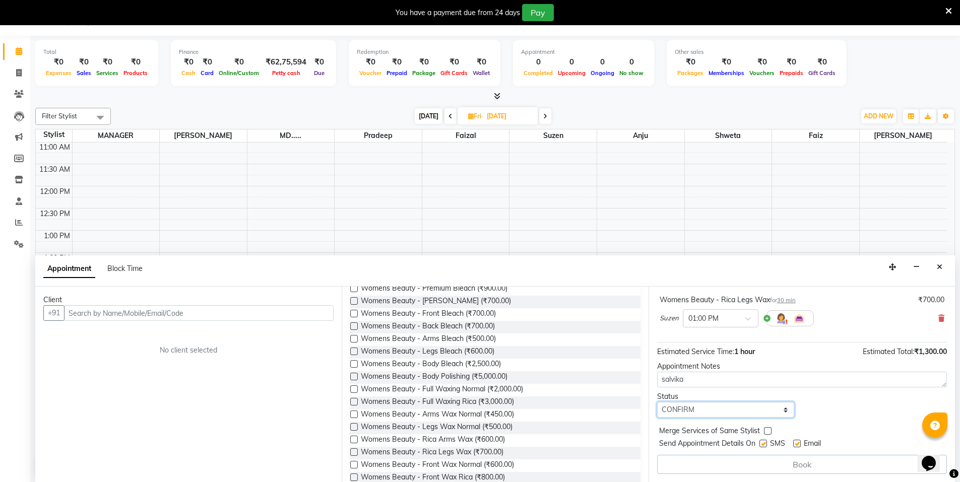
click at [657, 402] on select "Select TENTATIVE CONFIRM UPCOMING" at bounding box center [726, 410] width 138 height 16
click at [709, 457] on div "Book" at bounding box center [802, 464] width 290 height 19
click at [788, 465] on div "Book" at bounding box center [802, 464] width 290 height 19
click at [125, 307] on input "text" at bounding box center [199, 313] width 270 height 16
type input "s"
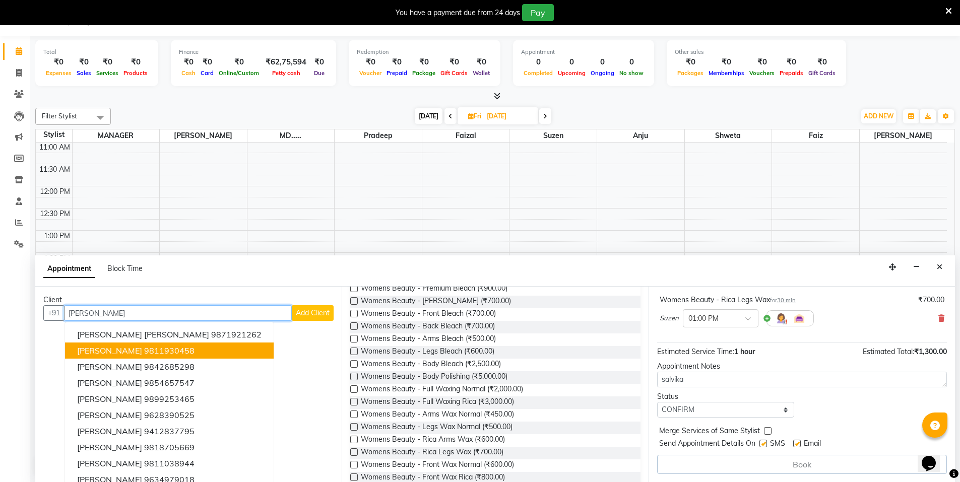
click at [144, 351] on ngb-highlight "9811930458" at bounding box center [169, 351] width 50 height 10
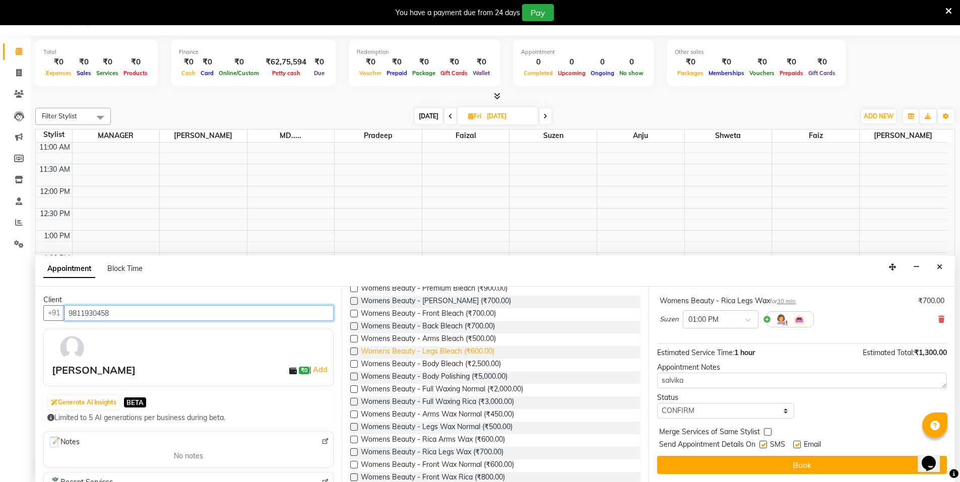
scroll to position [106, 0]
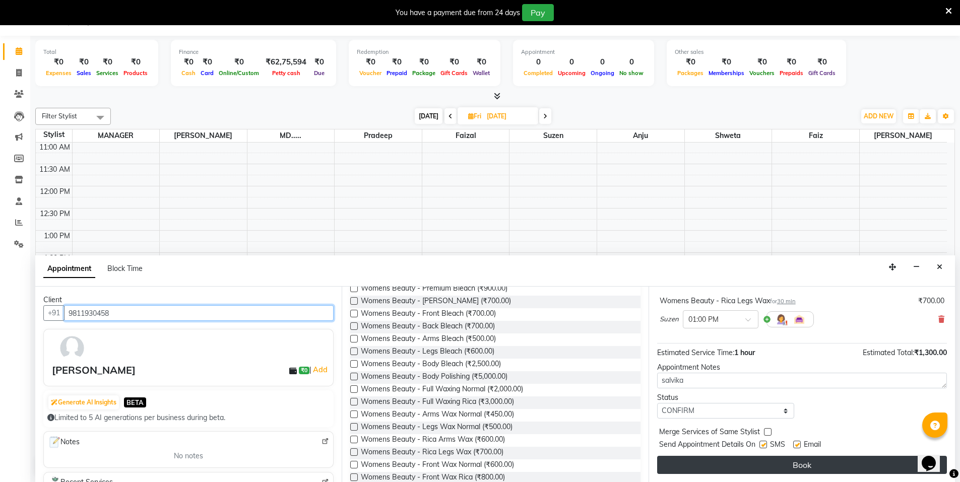
type input "9811930458"
click at [687, 457] on button "Book" at bounding box center [802, 465] width 290 height 18
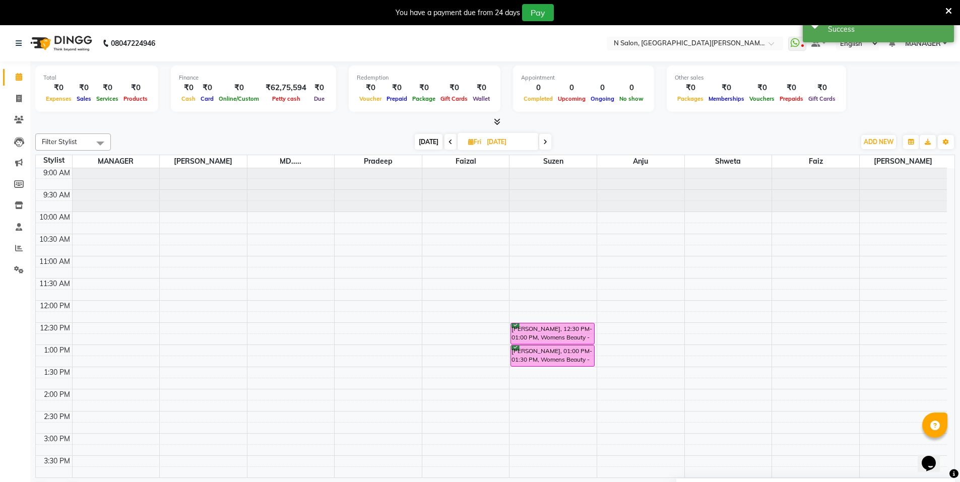
scroll to position [0, 0]
click at [545, 142] on icon at bounding box center [545, 142] width 4 height 6
type input "06-09-2025"
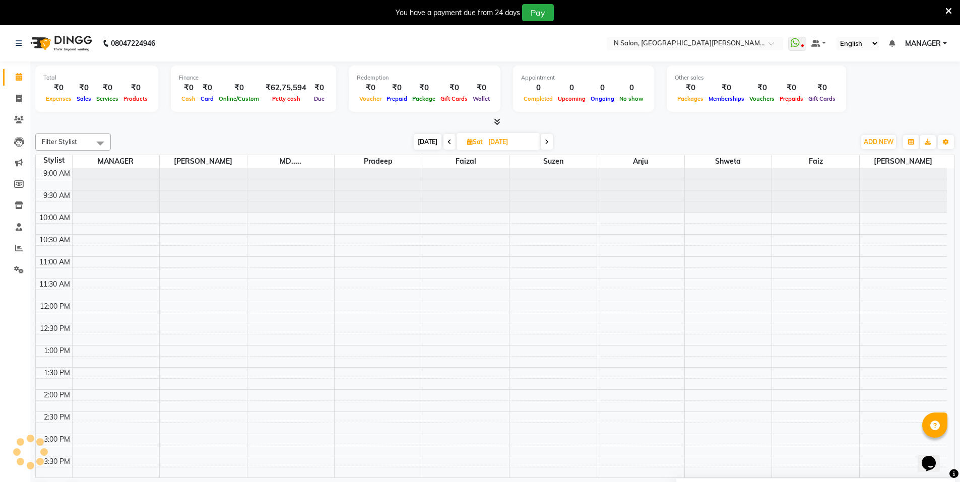
scroll to position [89, 0]
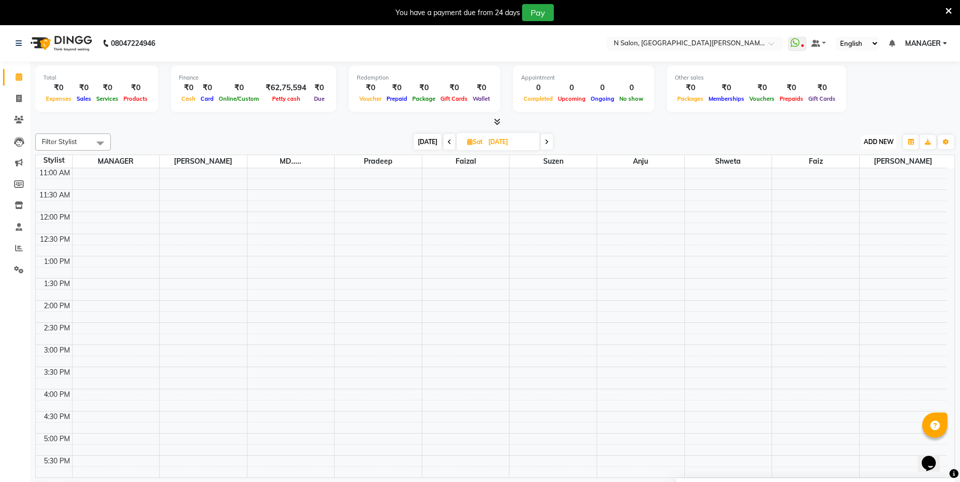
click at [866, 142] on span "ADD NEW" at bounding box center [879, 142] width 30 height 8
click at [868, 163] on button "Add Appointment" at bounding box center [856, 161] width 80 height 13
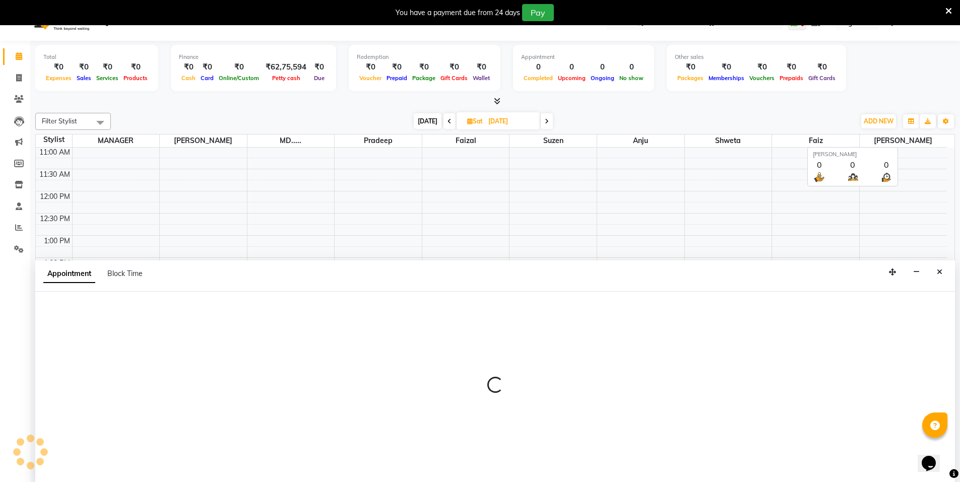
select select "600"
select select "tentative"
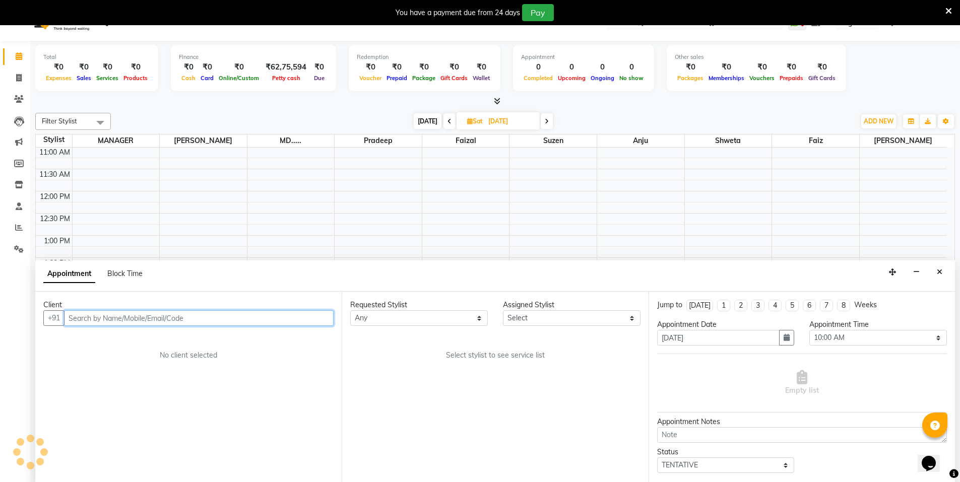
scroll to position [26, 0]
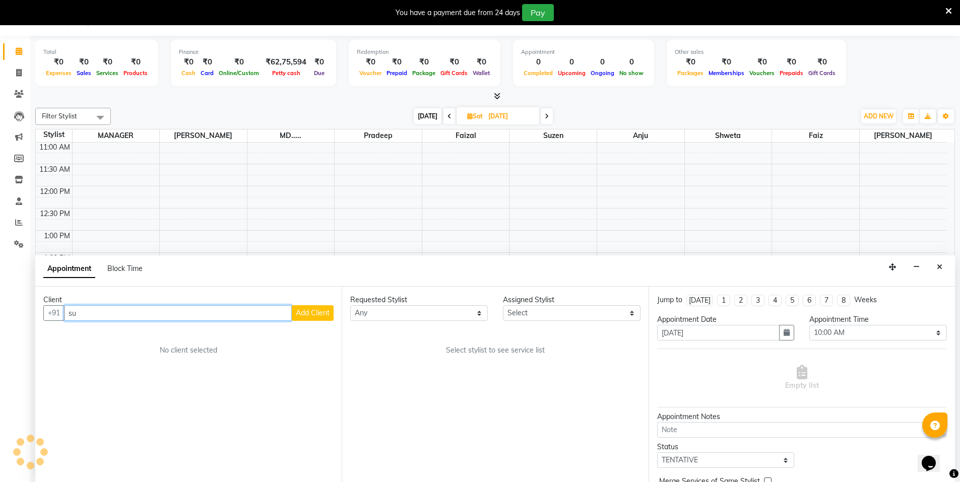
type input "s"
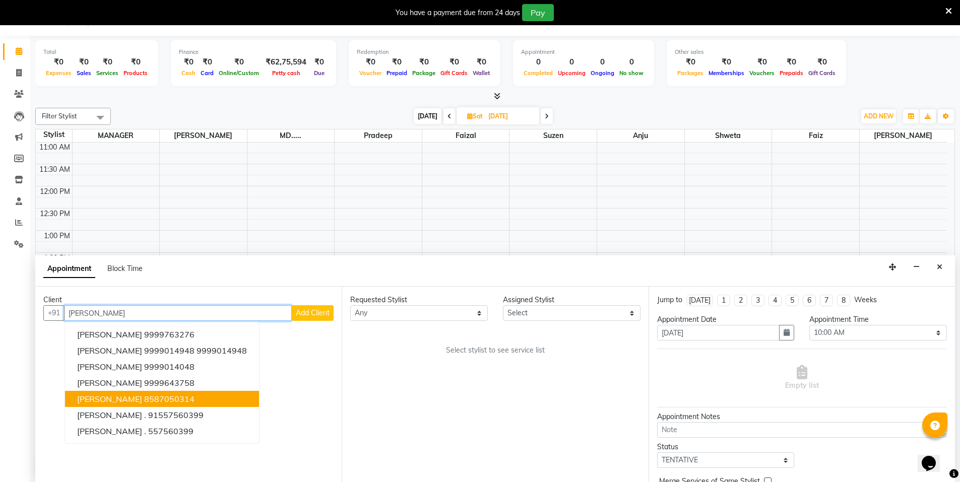
click at [218, 406] on button "Shubhangi Jain 8587050314" at bounding box center [162, 399] width 194 height 16
type input "8587050314"
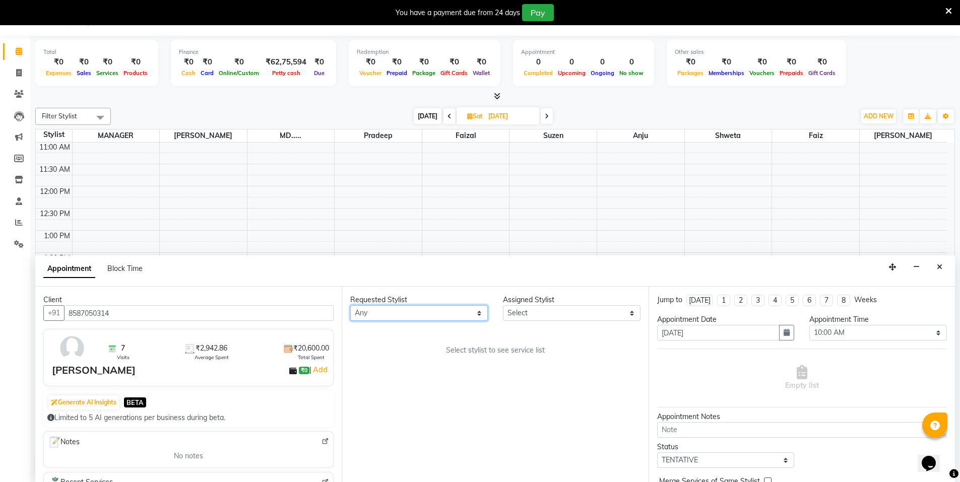
click at [449, 317] on select "Any Anju Faiz Faizal MANAGER MD..... Pradeep Sahil NAWAB shoaib shweta Suzen" at bounding box center [419, 313] width 138 height 16
select select "15674"
click at [350, 305] on select "Any Anju Faiz Faizal MANAGER MD..... Pradeep Sahil NAWAB shoaib shweta Suzen" at bounding box center [419, 313] width 138 height 16
select select "15674"
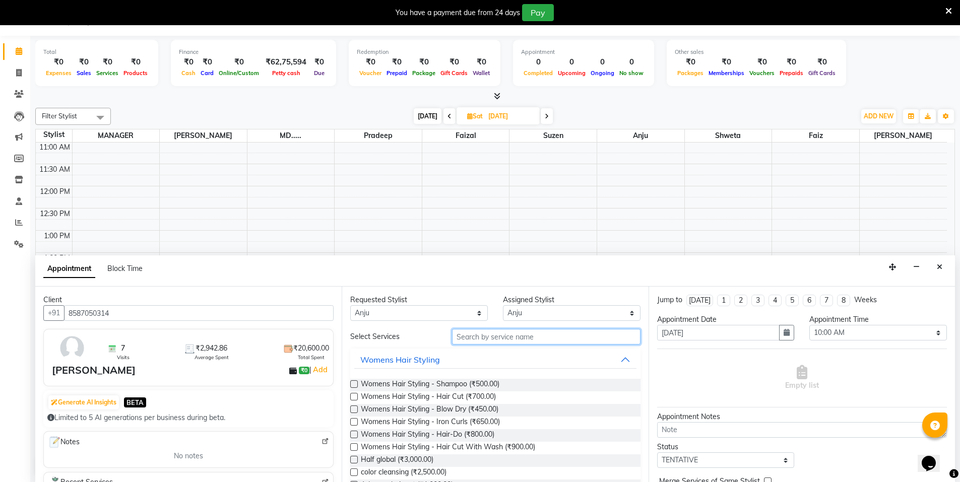
click at [504, 339] on input "text" at bounding box center [546, 337] width 188 height 16
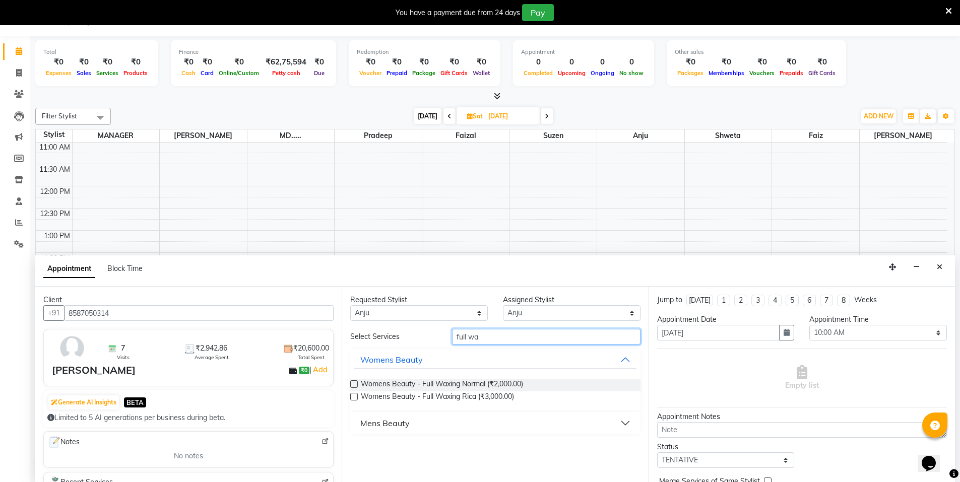
type input "full wa"
click at [351, 398] on label at bounding box center [354, 397] width 8 height 8
click at [351, 398] on input "checkbox" at bounding box center [353, 397] width 7 height 7
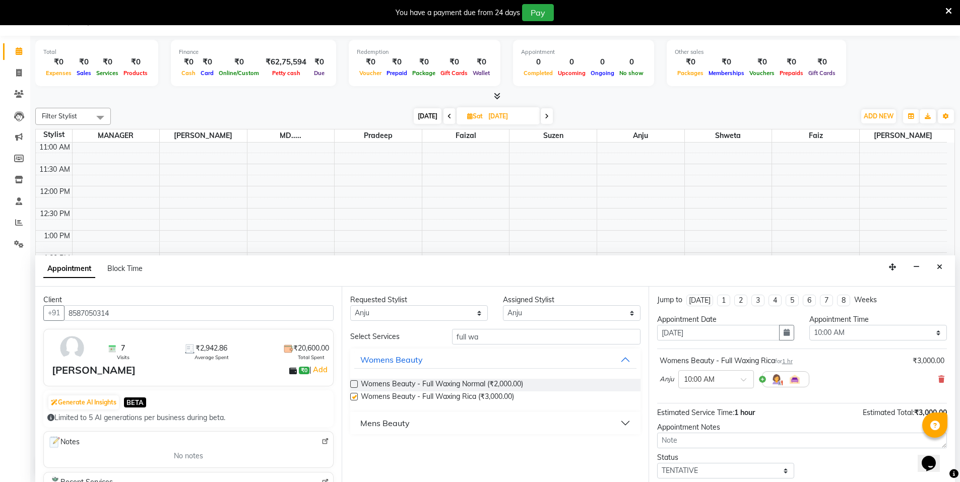
checkbox input "false"
click at [736, 382] on div at bounding box center [716, 378] width 75 height 11
click at [682, 439] on div "02:00 PM" at bounding box center [716, 444] width 75 height 19
click at [824, 333] on select "Select 10:00 AM 10:15 AM 10:30 AM 10:45 AM 11:00 AM 11:15 AM 11:30 AM 11:45 AM …" at bounding box center [878, 333] width 138 height 16
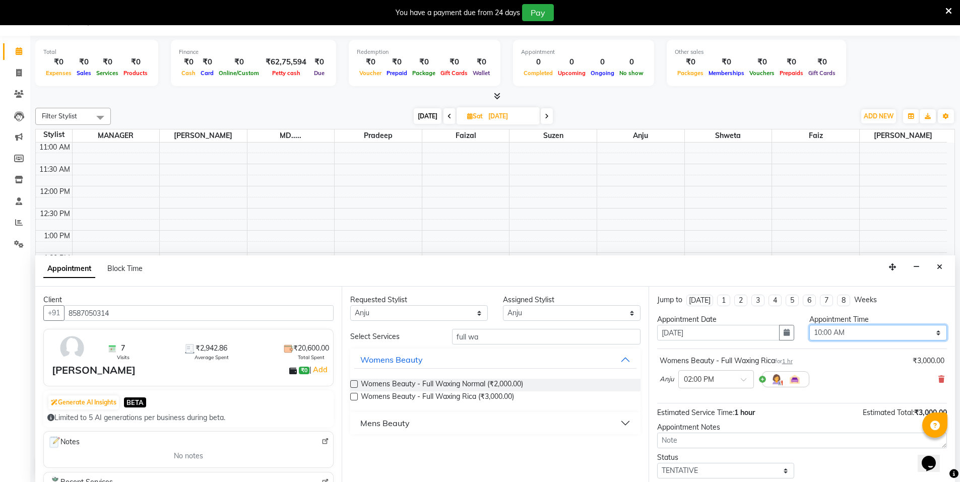
select select "840"
click at [809, 325] on select "Select 10:00 AM 10:15 AM 10:30 AM 10:45 AM 11:00 AM 11:15 AM 11:30 AM 11:45 AM …" at bounding box center [878, 333] width 138 height 16
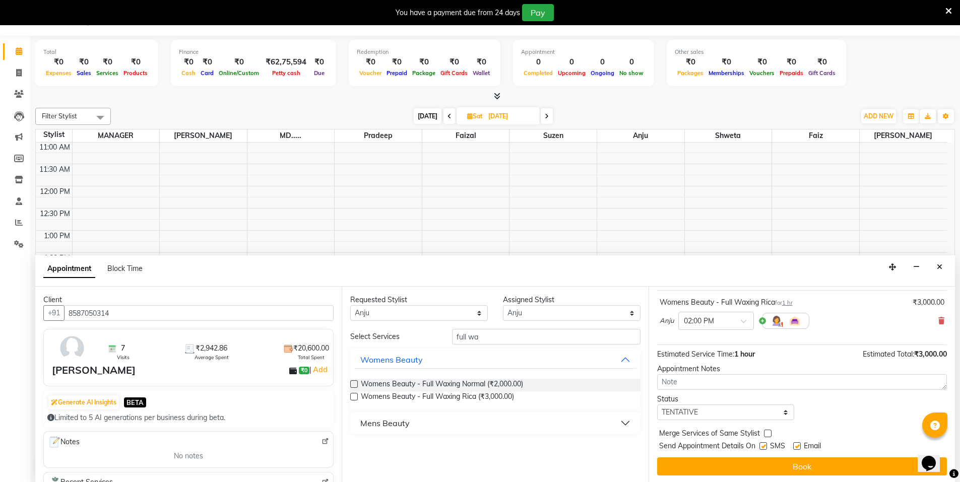
scroll to position [60, 0]
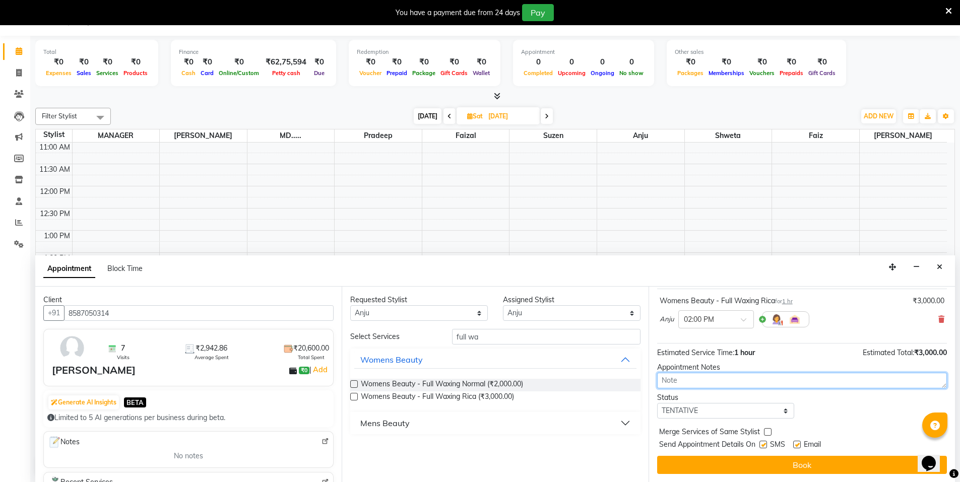
click at [785, 380] on textarea at bounding box center [802, 381] width 290 height 16
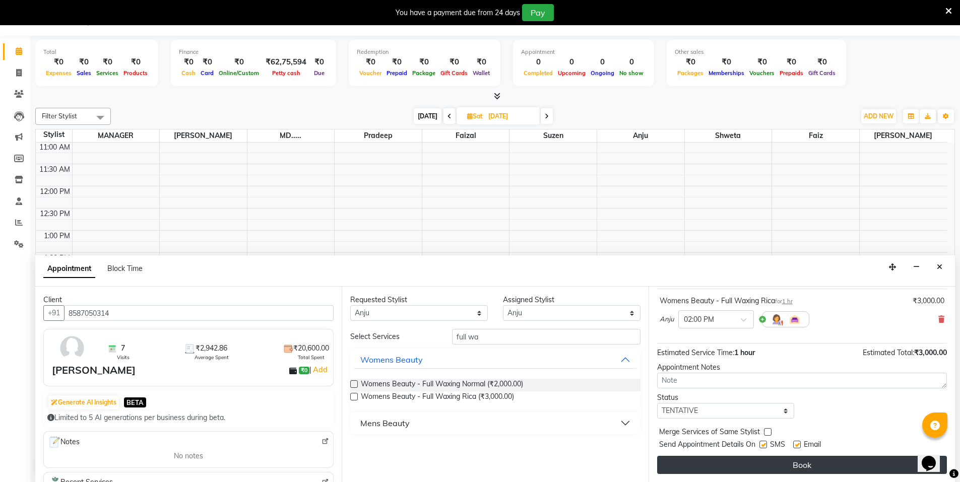
click at [771, 473] on button "Book" at bounding box center [802, 465] width 290 height 18
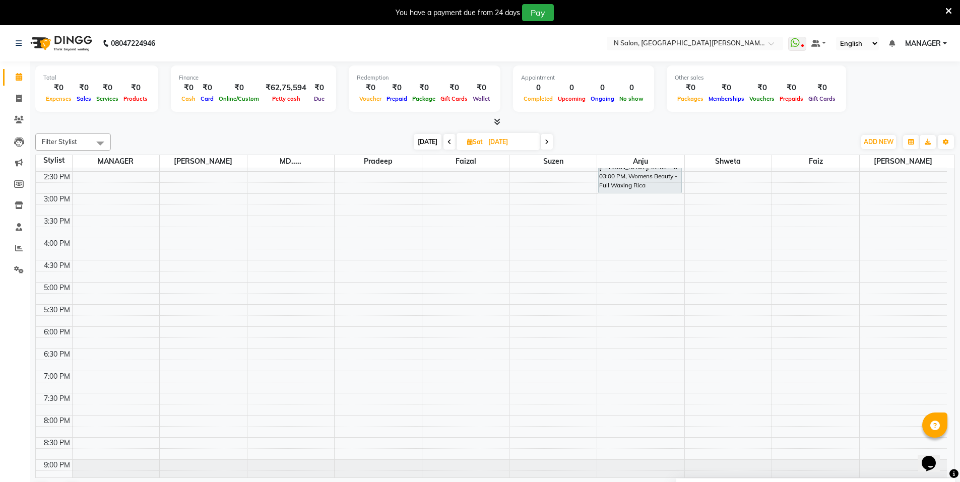
scroll to position [190, 0]
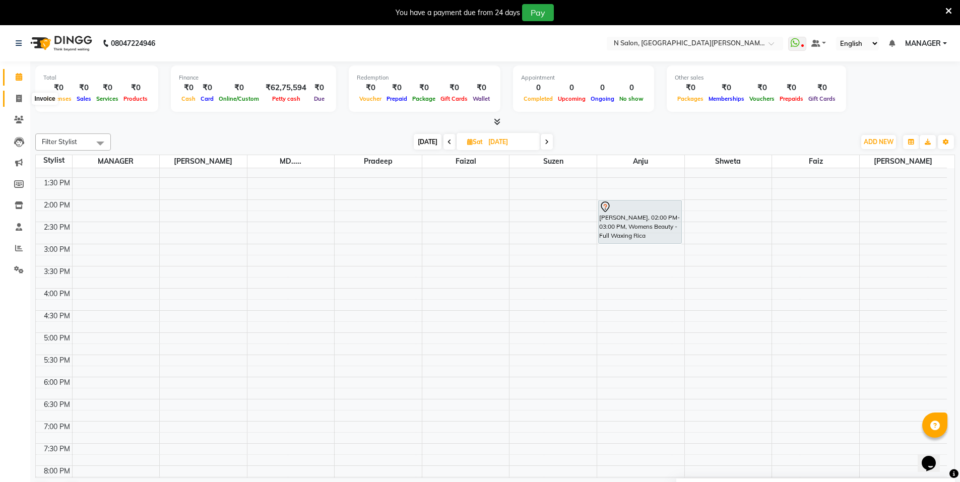
click at [20, 101] on icon at bounding box center [19, 99] width 6 height 8
select select "service"
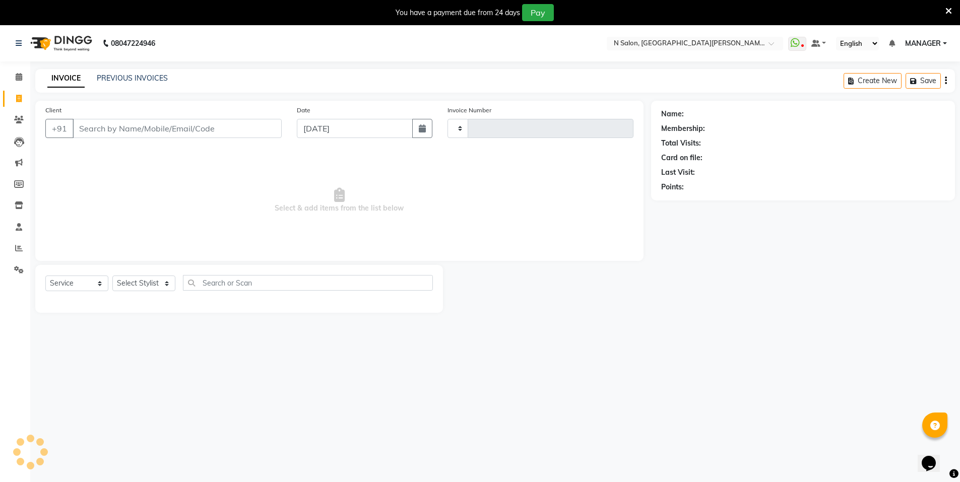
type input "3550"
select select "3472"
select select "P"
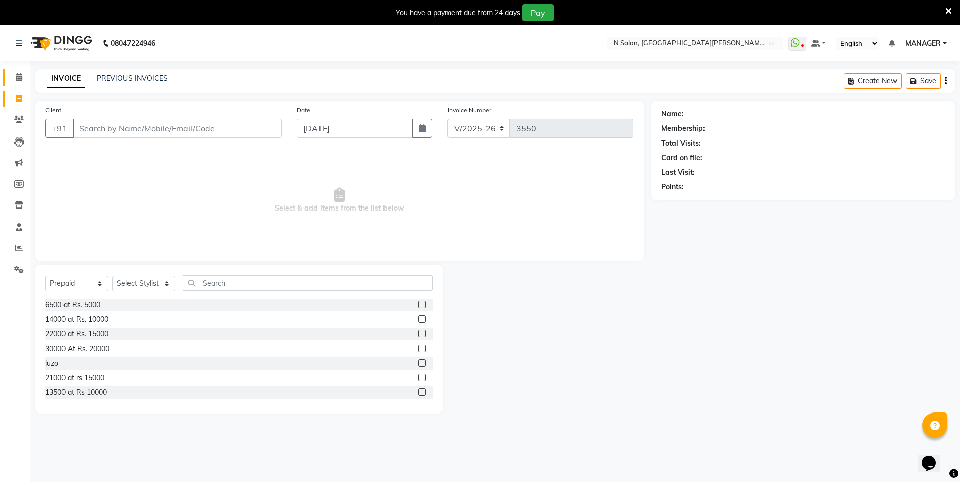
click at [22, 71] on link "Calendar" at bounding box center [15, 77] width 24 height 17
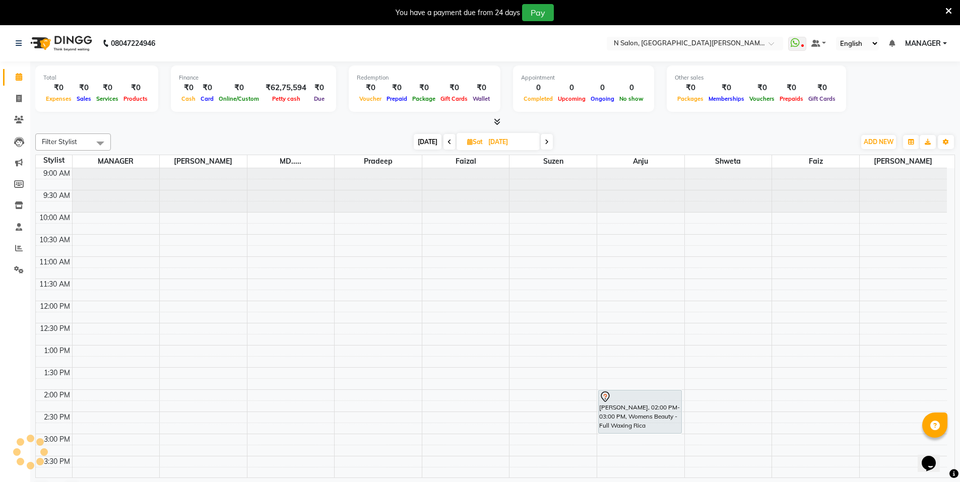
scroll to position [89, 0]
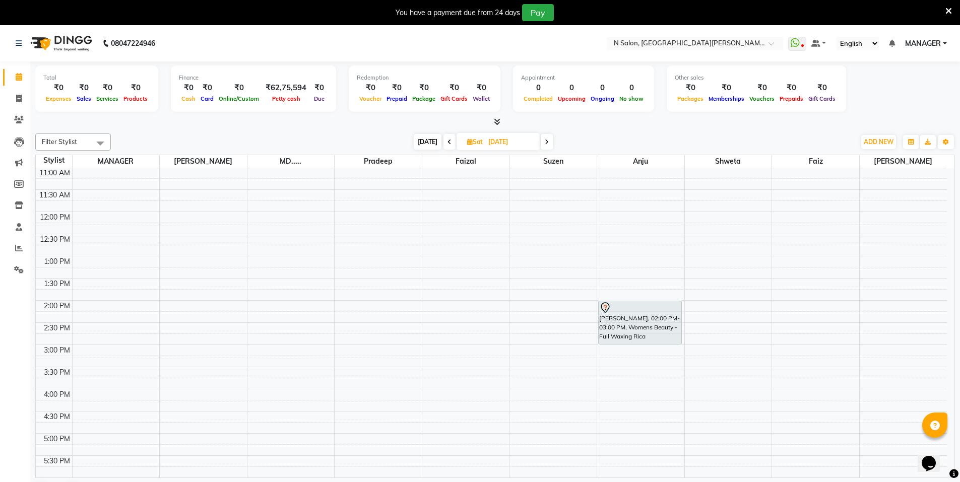
click at [444, 140] on span at bounding box center [449, 142] width 12 height 16
click at [444, 140] on span at bounding box center [450, 142] width 12 height 16
type input "[DATE]"
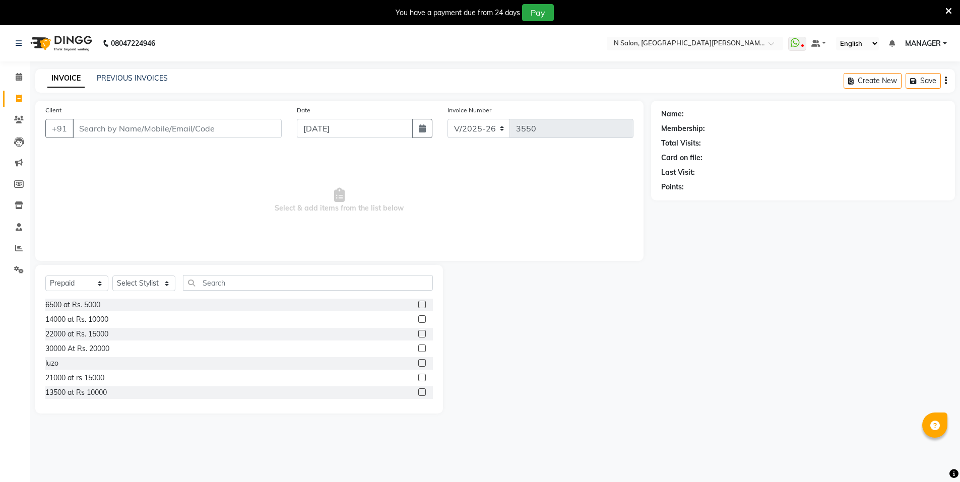
select select "3472"
select select "P"
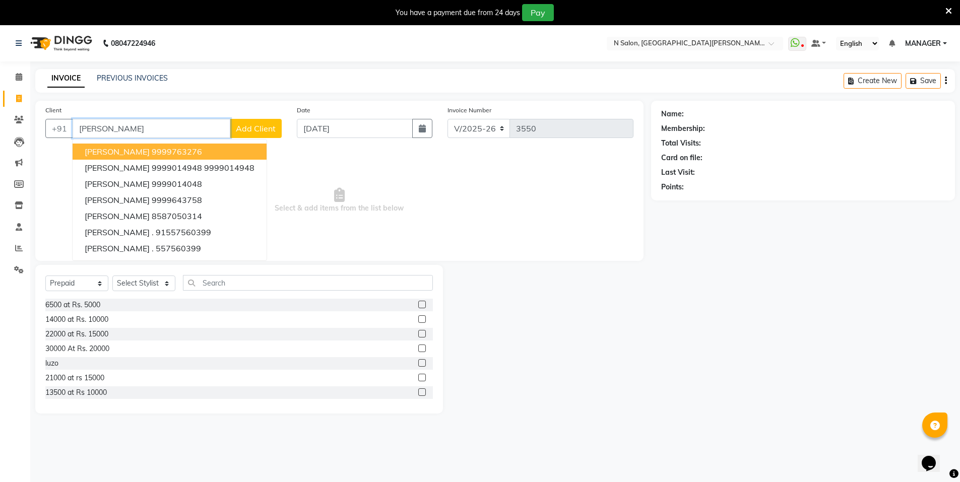
click at [229, 156] on button "[PERSON_NAME] 9999763276" at bounding box center [170, 152] width 194 height 16
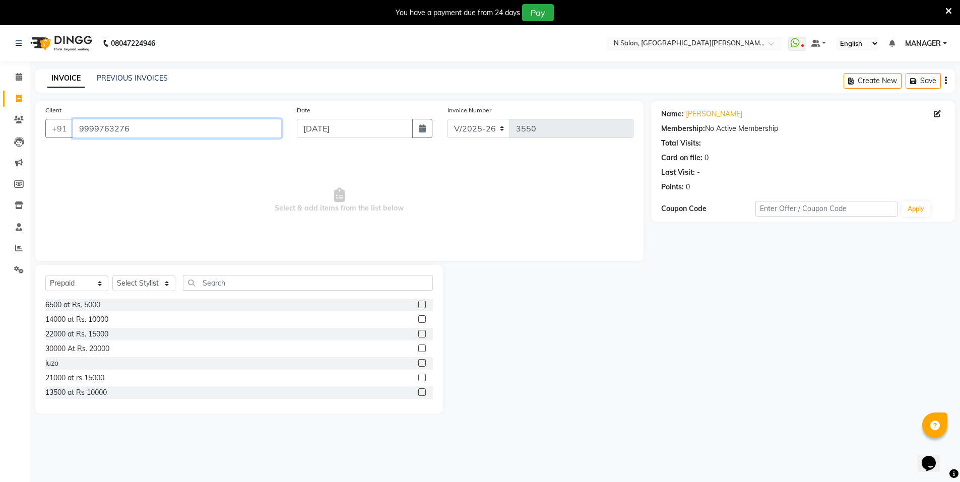
click at [198, 132] on input "9999763276" at bounding box center [177, 128] width 209 height 19
type input "s"
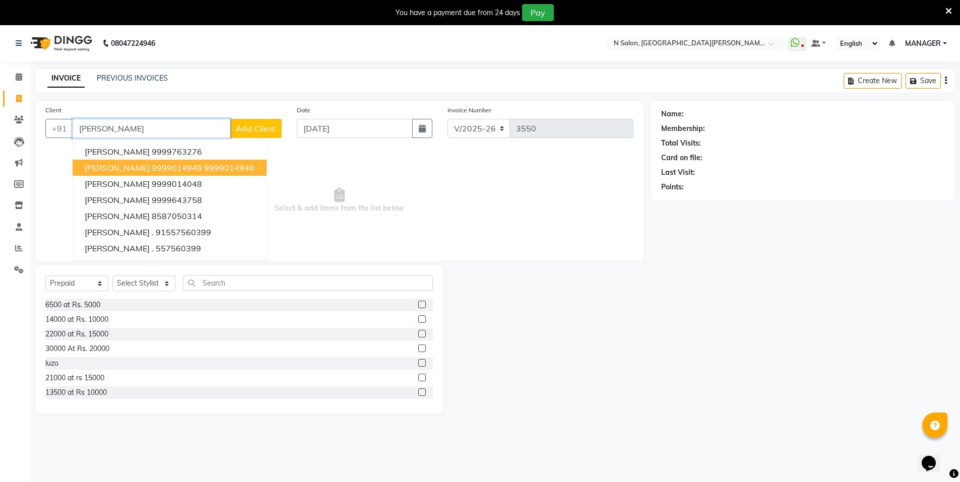
click at [204, 163] on ngb-highlight "9999014948" at bounding box center [229, 168] width 50 height 10
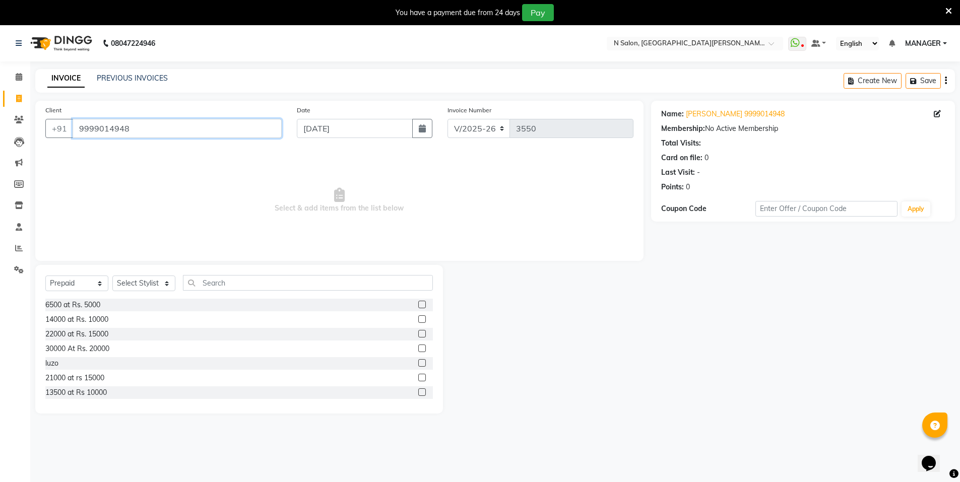
click at [153, 130] on input "9999014948" at bounding box center [177, 128] width 209 height 19
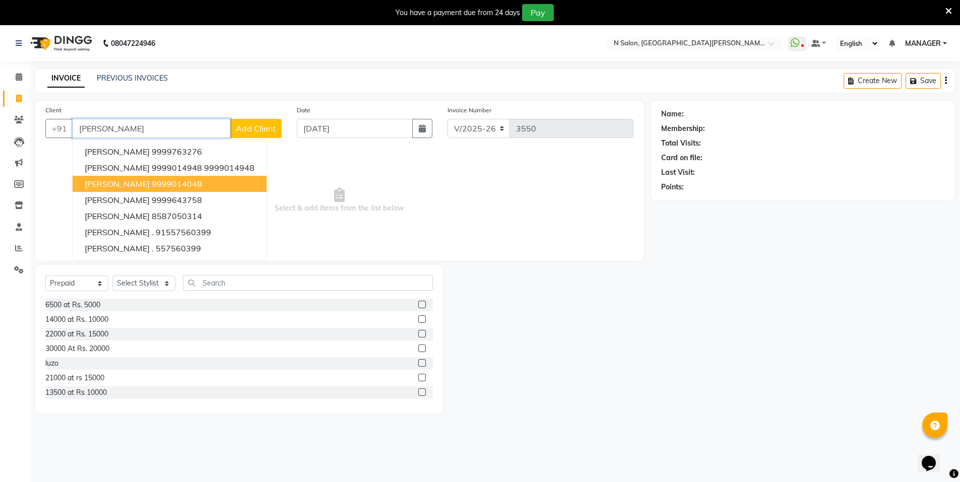
click at [165, 180] on ngb-highlight "9999014048" at bounding box center [177, 184] width 50 height 10
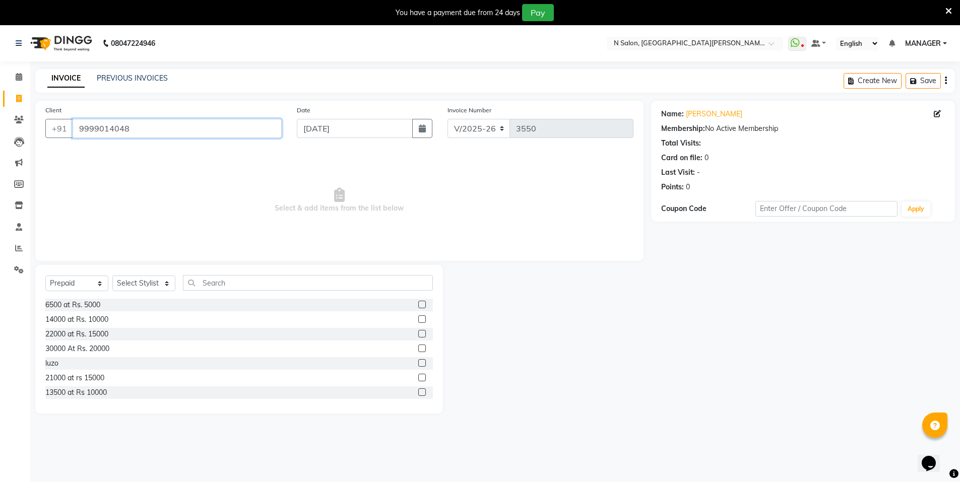
click at [165, 134] on input "9999014048" at bounding box center [177, 128] width 209 height 19
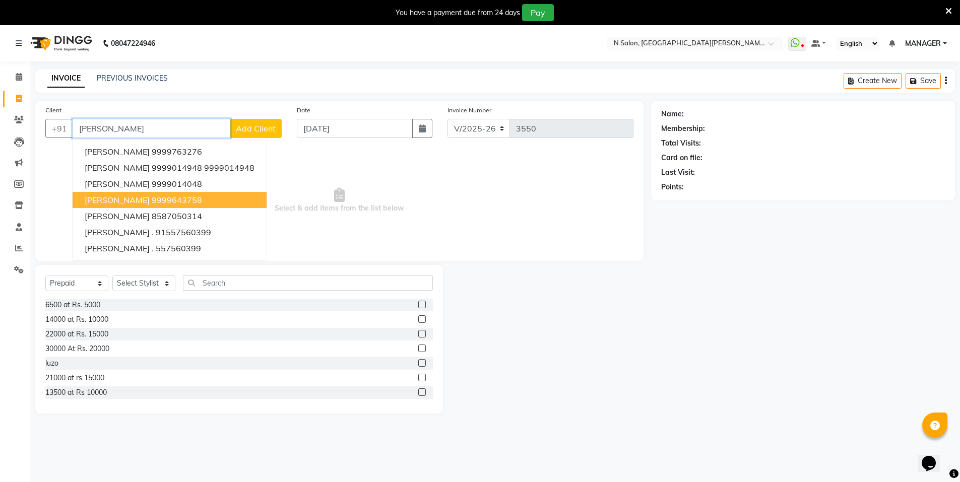
click at [168, 201] on ngb-highlight "9999643758" at bounding box center [177, 200] width 50 height 10
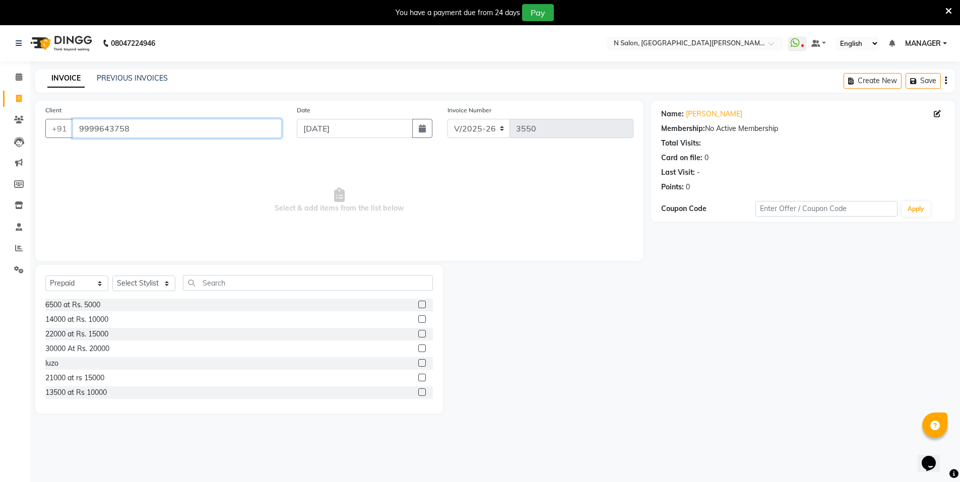
click at [189, 129] on input "9999643758" at bounding box center [177, 128] width 209 height 19
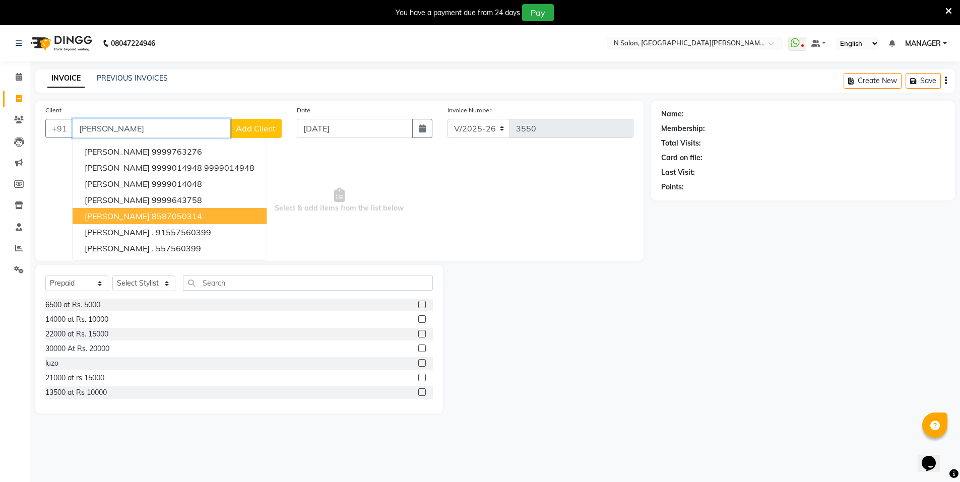
click at [189, 213] on ngb-highlight "8587050314" at bounding box center [177, 216] width 50 height 10
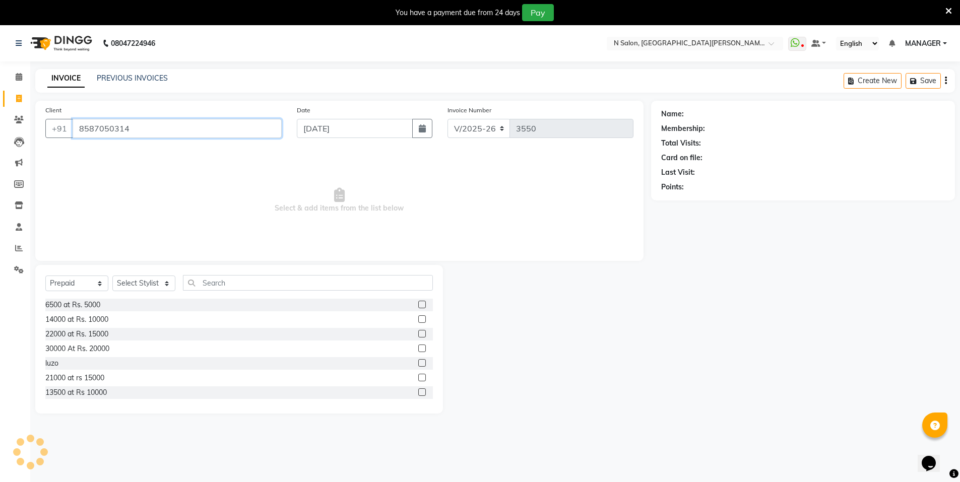
type input "8587050314"
click at [688, 200] on icon "button" at bounding box center [689, 201] width 7 height 7
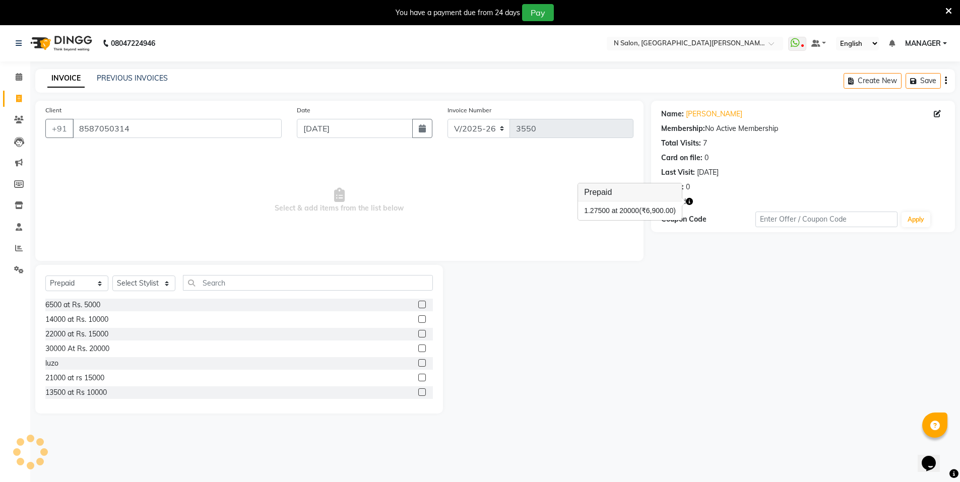
click at [688, 200] on icon "button" at bounding box center [689, 201] width 7 height 7
click at [691, 204] on icon "button" at bounding box center [689, 201] width 7 height 7
click at [690, 203] on icon "button" at bounding box center [689, 201] width 7 height 7
click at [14, 97] on span at bounding box center [19, 99] width 18 height 12
click at [720, 112] on link "[PERSON_NAME]" at bounding box center [714, 114] width 56 height 11
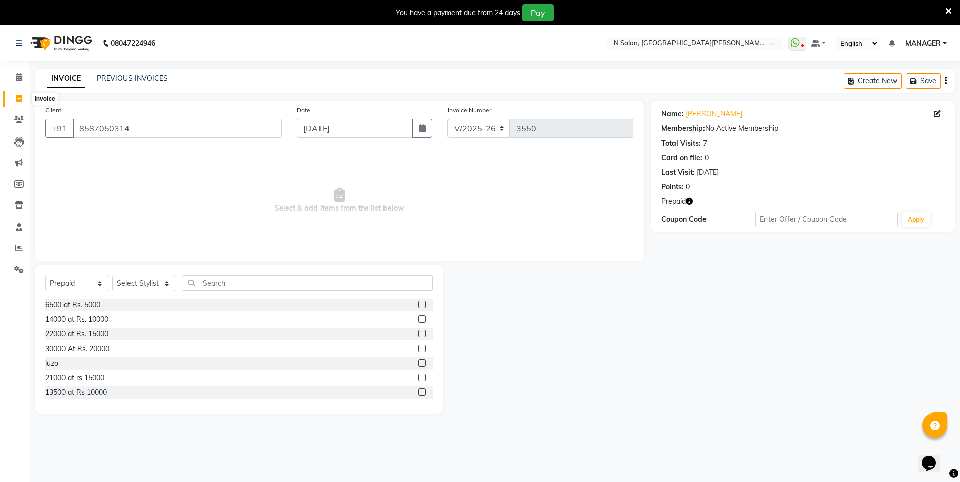
click at [14, 97] on span at bounding box center [19, 99] width 18 height 12
select select "service"
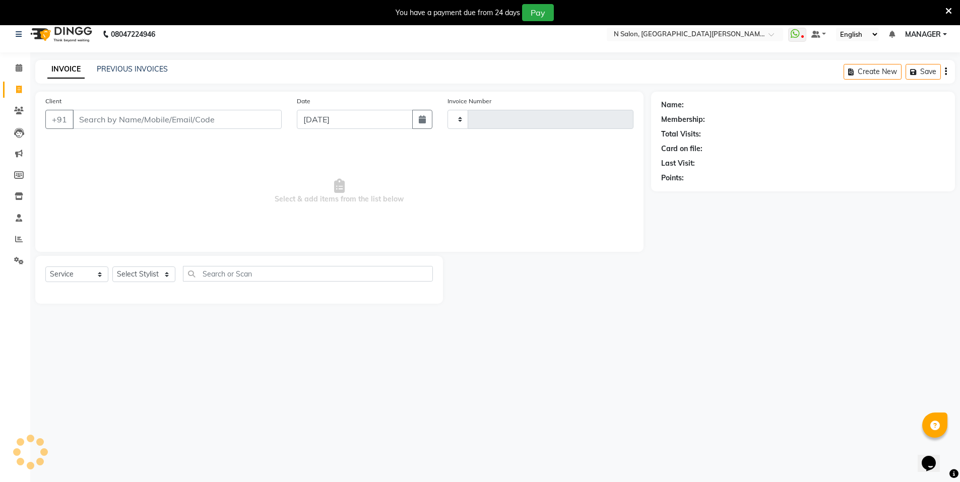
scroll to position [25, 0]
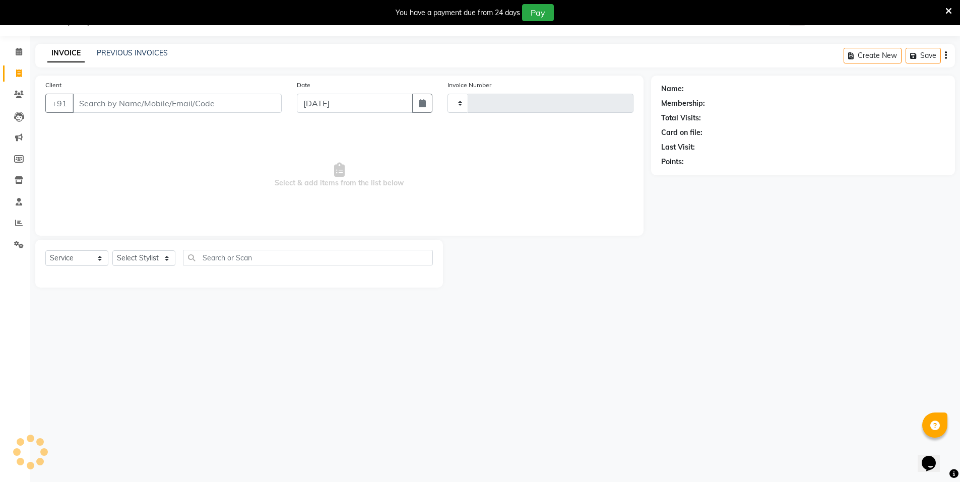
type input "3550"
select select "3472"
select select "P"
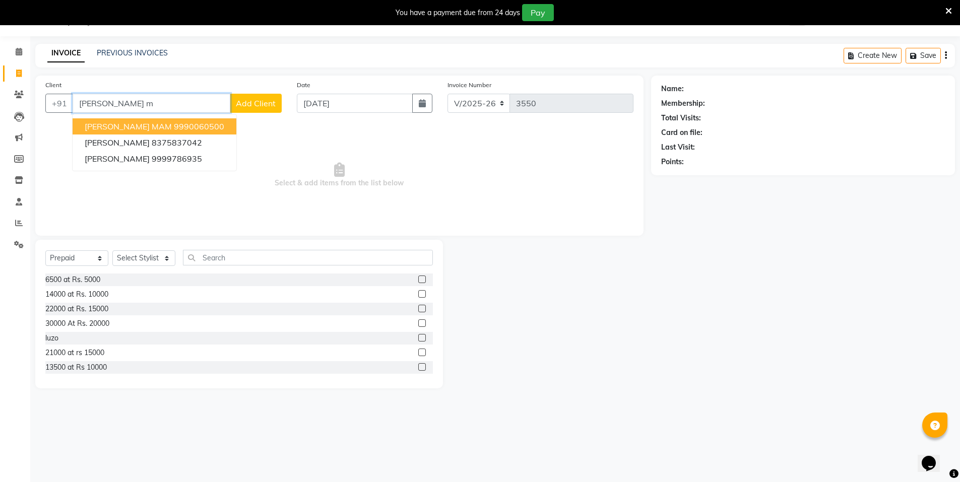
click at [168, 120] on button "[PERSON_NAME] MAM 9990060500" at bounding box center [155, 126] width 164 height 16
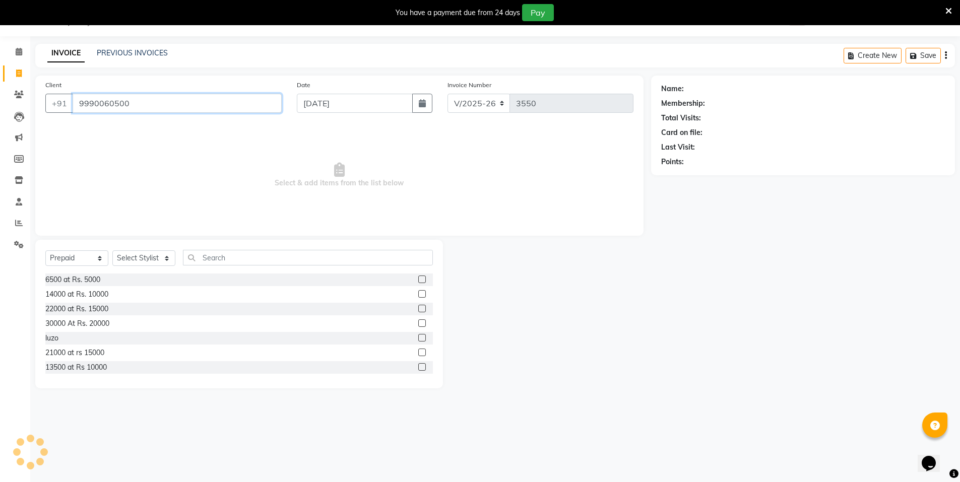
type input "9990060500"
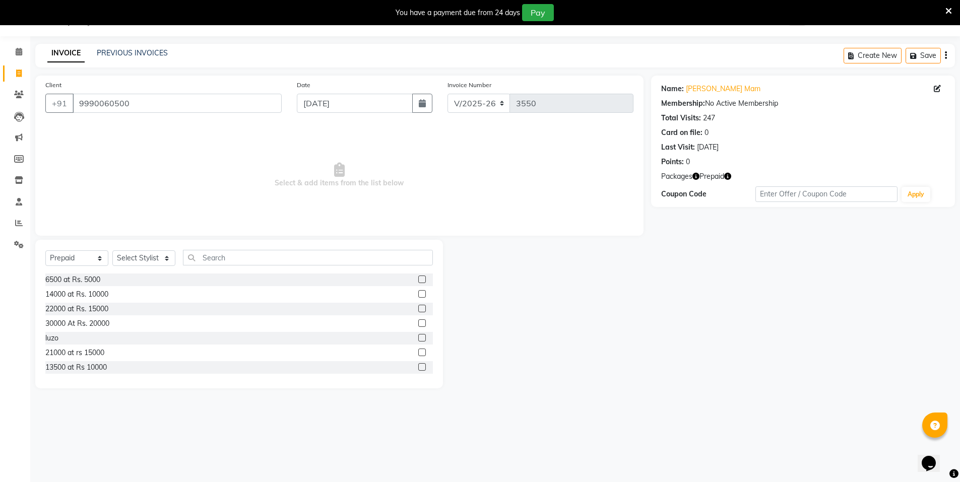
click at [728, 173] on icon "button" at bounding box center [727, 176] width 7 height 7
click at [15, 77] on span at bounding box center [19, 74] width 18 height 12
select select "service"
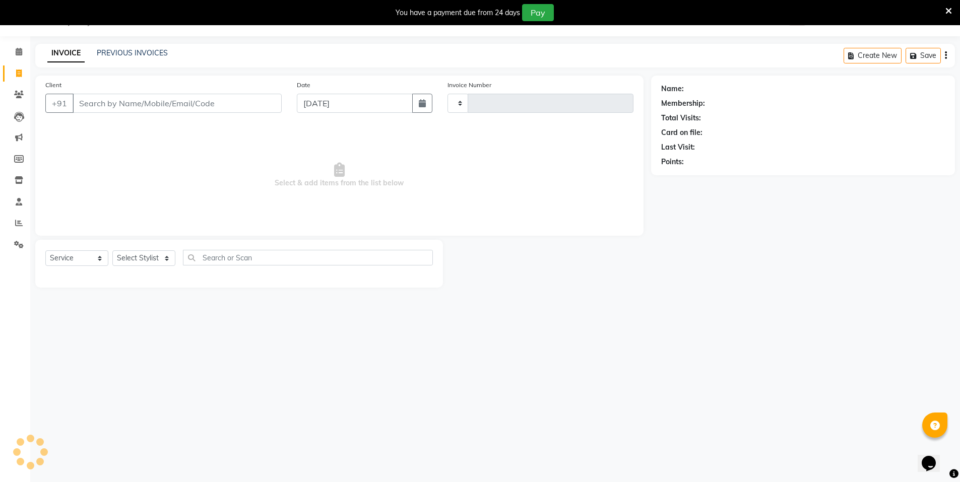
type input "3550"
select select "3472"
select select "P"
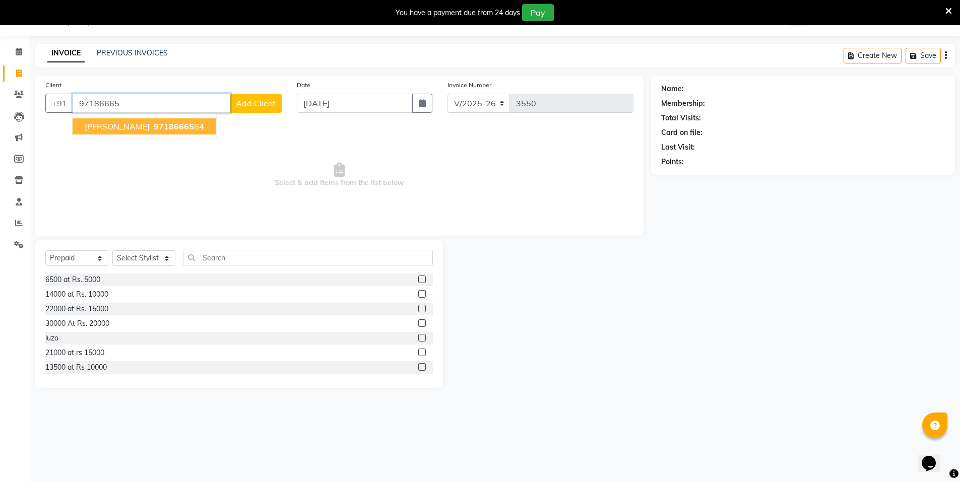
click at [154, 127] on span "97186665" at bounding box center [174, 126] width 40 height 10
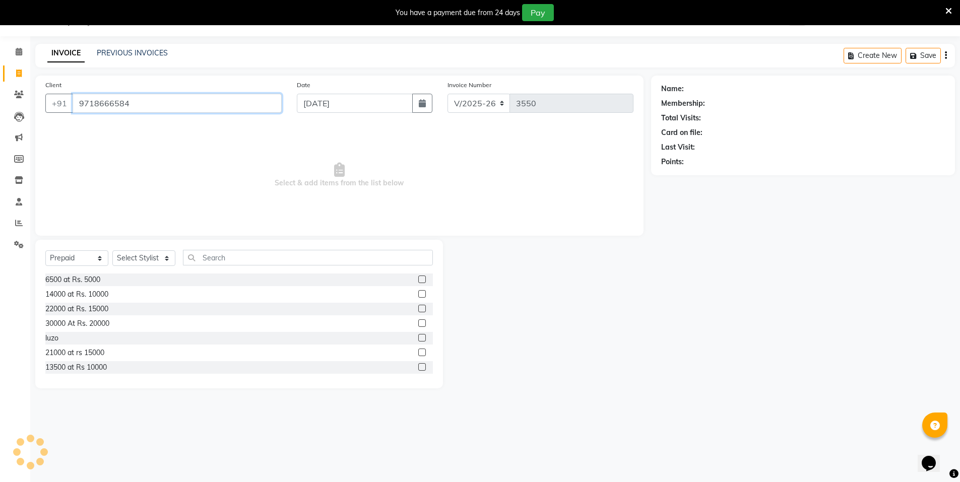
type input "9718666584"
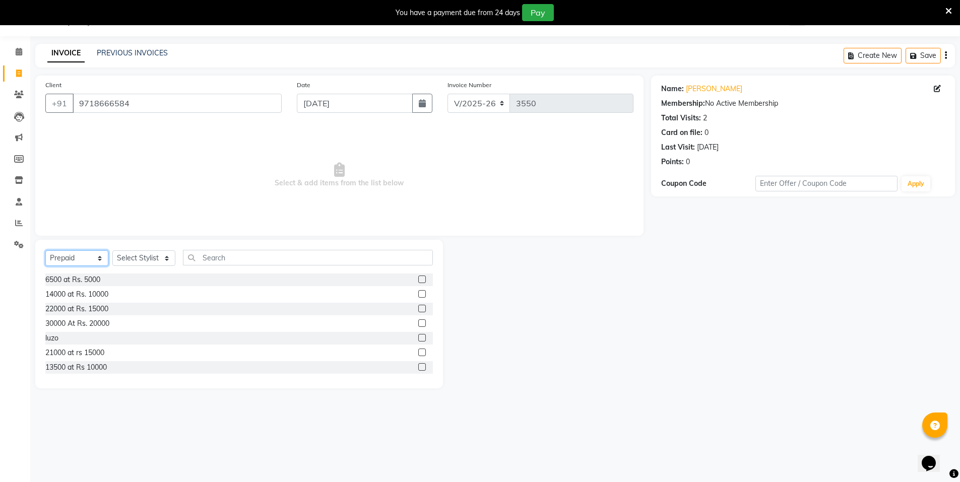
click at [87, 260] on select "Select Service Product Membership Package Voucher Prepaid Gift Card" at bounding box center [76, 258] width 63 height 16
select select "service"
click at [45, 250] on select "Select Service Product Membership Package Voucher Prepaid Gift Card" at bounding box center [76, 258] width 63 height 16
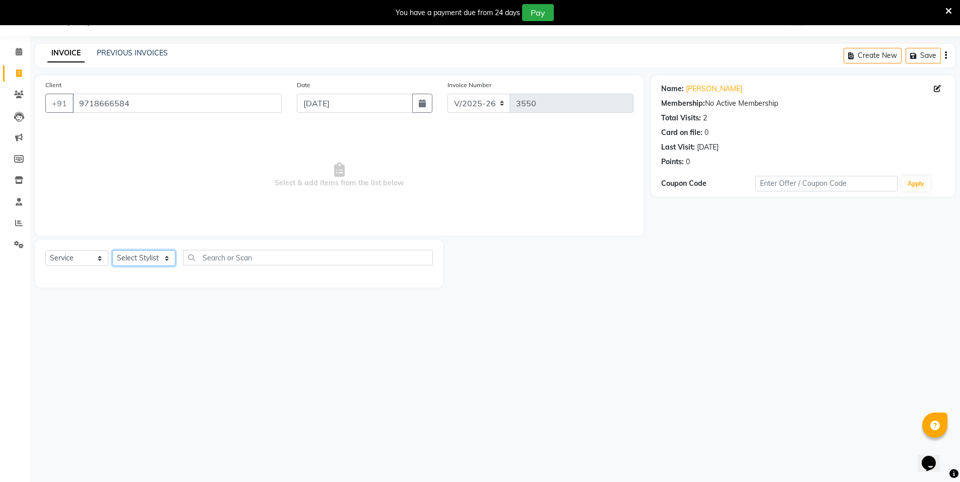
click at [141, 255] on select "Select Stylist [PERSON_NAME] [PERSON_NAME] MANAGER MD..... Pradeep Rahul [PERSO…" at bounding box center [143, 258] width 63 height 16
click at [112, 250] on select "Select Stylist [PERSON_NAME] [PERSON_NAME] MANAGER MD..... Pradeep Rahul [PERSO…" at bounding box center [143, 258] width 63 height 16
click at [201, 256] on input "text" at bounding box center [308, 258] width 250 height 16
click at [157, 266] on select "Select Stylist [PERSON_NAME] [PERSON_NAME] MANAGER MD..... Pradeep Rahul [PERSO…" at bounding box center [143, 258] width 63 height 16
select select "15674"
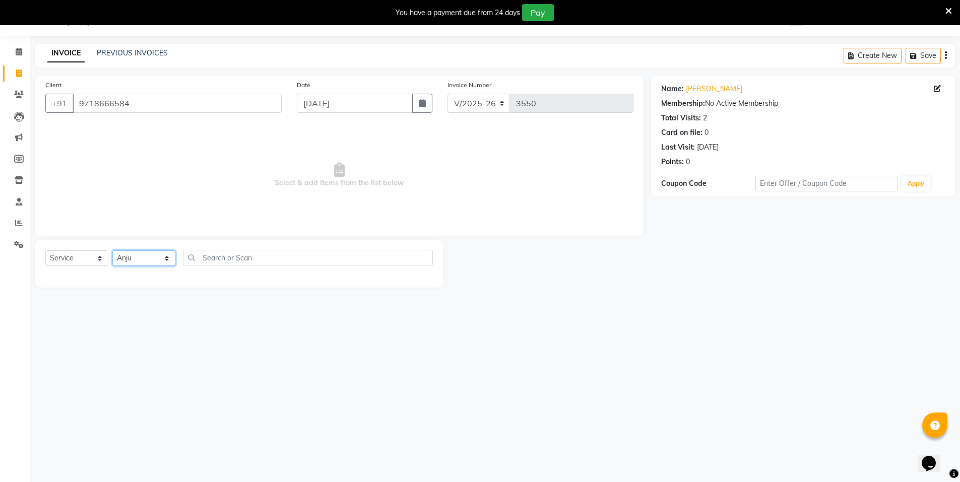
click at [112, 250] on select "Select Stylist [PERSON_NAME] [PERSON_NAME] MANAGER MD..... Pradeep Rahul [PERSO…" at bounding box center [143, 258] width 63 height 16
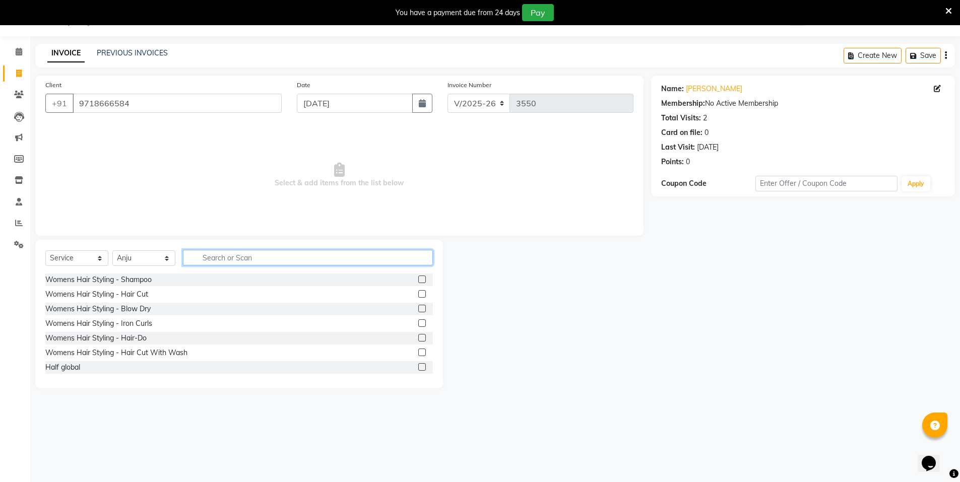
click at [215, 259] on input "text" at bounding box center [308, 258] width 250 height 16
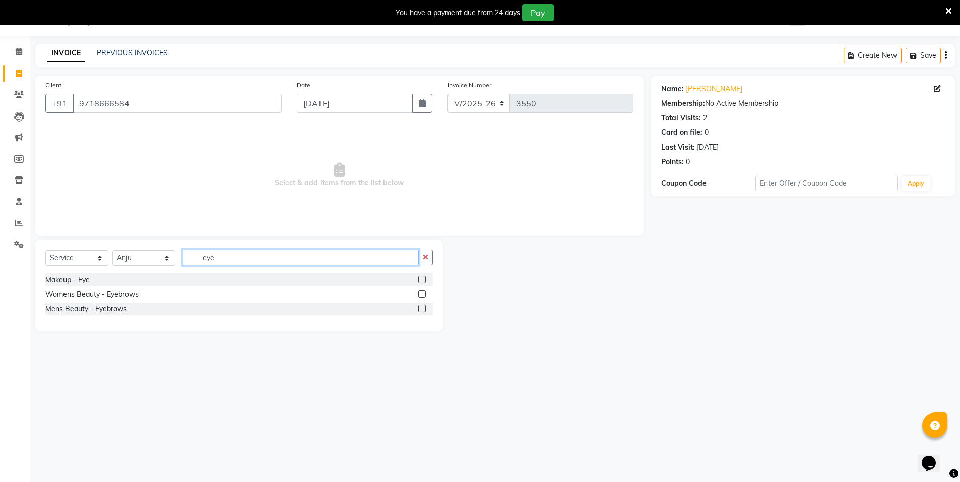
type input "eye"
click at [421, 292] on label at bounding box center [422, 294] width 8 height 8
click at [421, 292] on input "checkbox" at bounding box center [421, 294] width 7 height 7
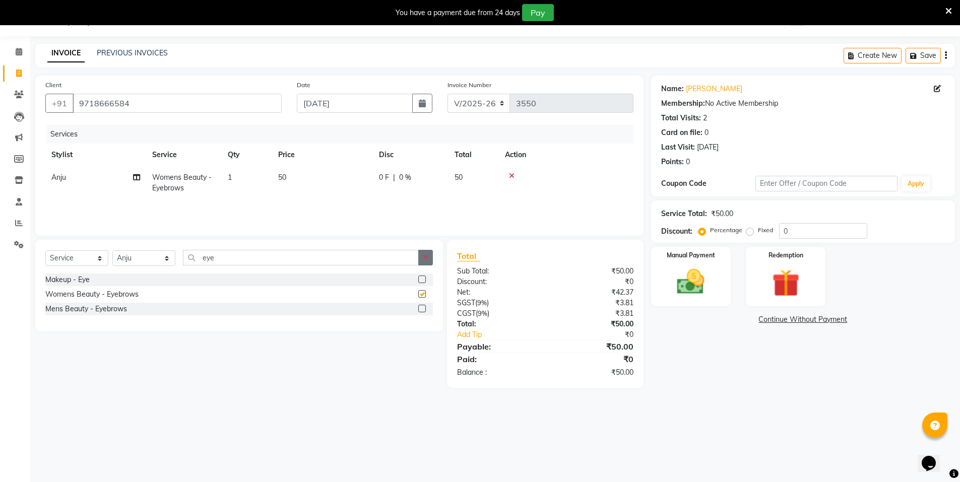
checkbox input "false"
click at [427, 259] on icon "button" at bounding box center [426, 257] width 6 height 7
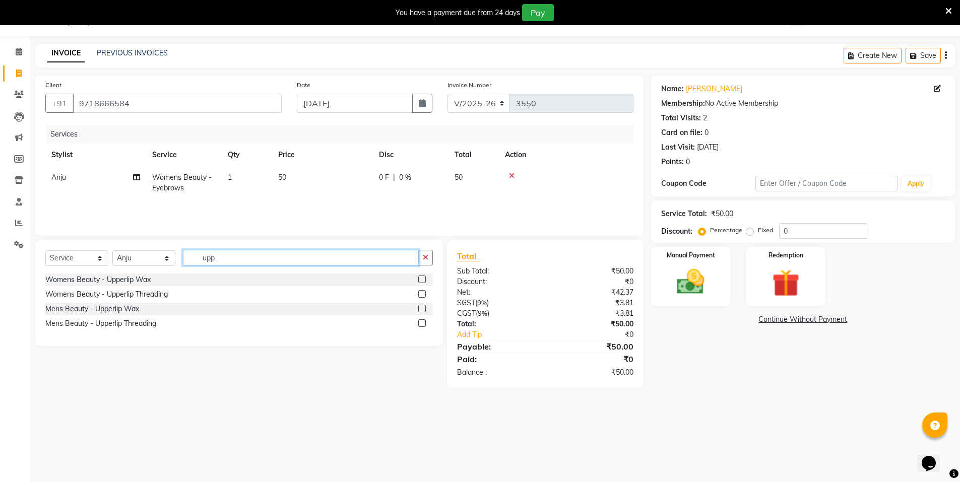
type input "upp"
click at [422, 294] on label at bounding box center [422, 294] width 8 height 8
click at [422, 294] on input "checkbox" at bounding box center [421, 294] width 7 height 7
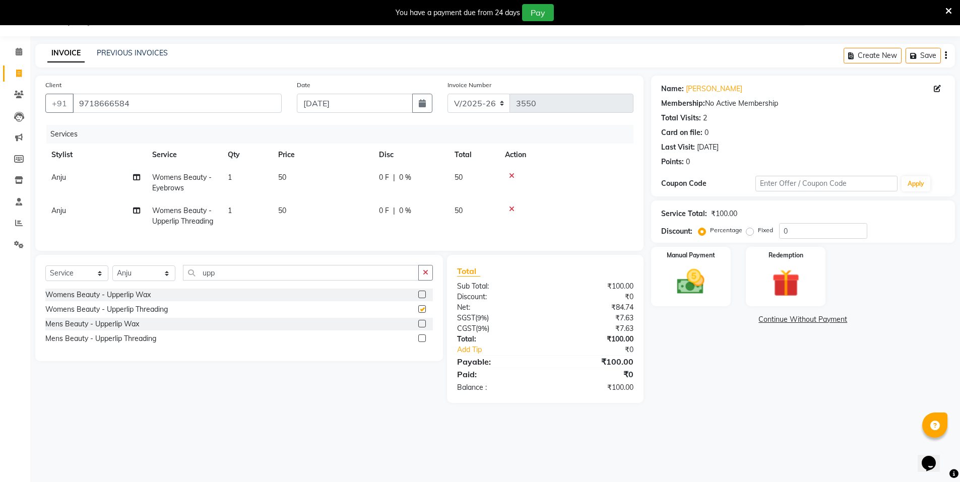
checkbox input "false"
click at [690, 273] on img at bounding box center [691, 282] width 46 height 33
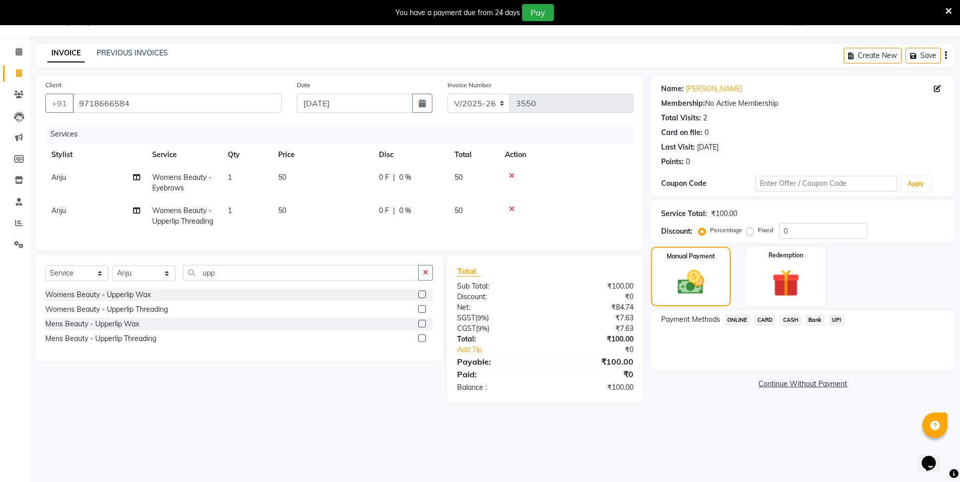
click at [745, 316] on span "ONLINE" at bounding box center [737, 320] width 26 height 12
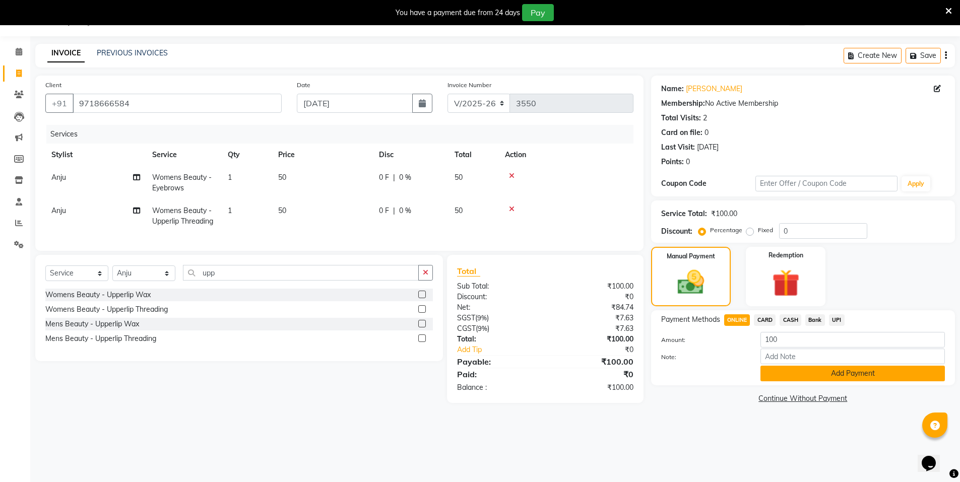
click at [811, 378] on button "Add Payment" at bounding box center [852, 374] width 184 height 16
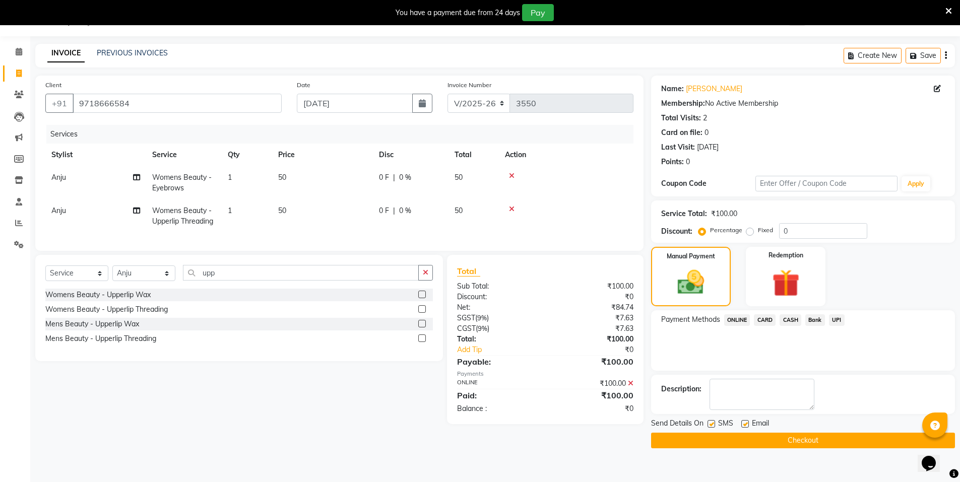
click at [801, 435] on button "Checkout" at bounding box center [803, 441] width 304 height 16
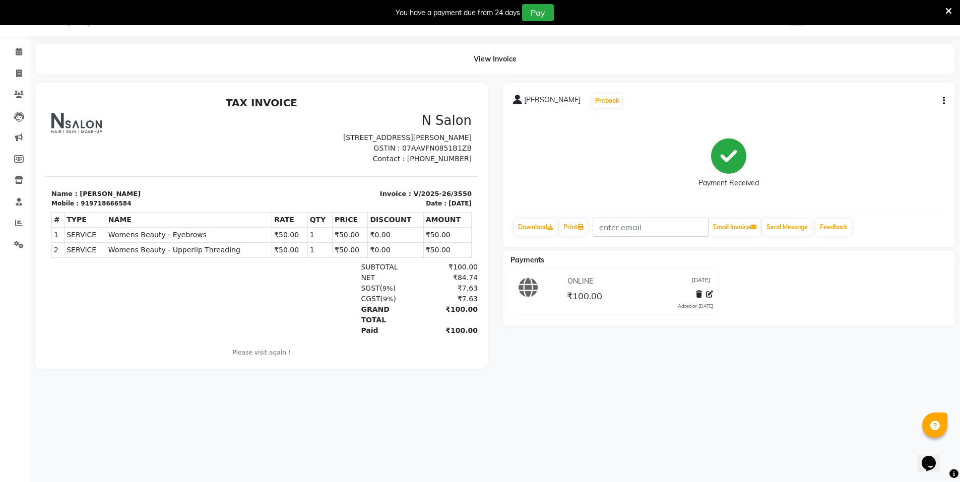
click at [13, 64] on li "Invoice" at bounding box center [15, 74] width 30 height 22
click at [15, 75] on span at bounding box center [19, 74] width 18 height 12
select select "service"
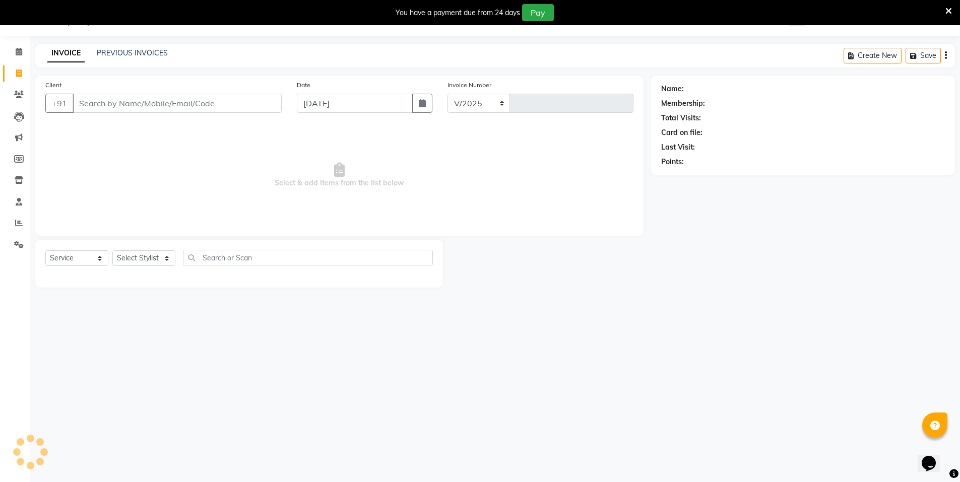
select select "3472"
type input "3551"
type input "9472"
select select "P"
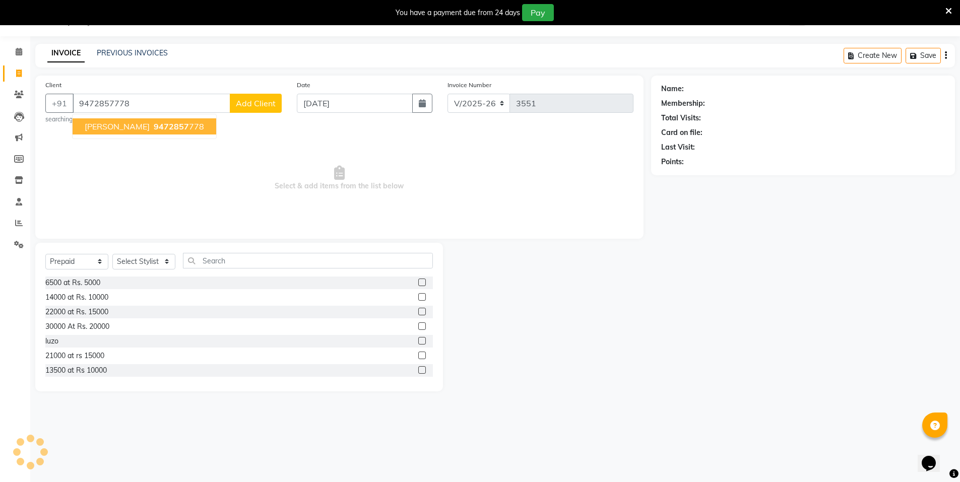
type input "9472857778"
click at [98, 127] on span "[PERSON_NAME]" at bounding box center [117, 126] width 65 height 10
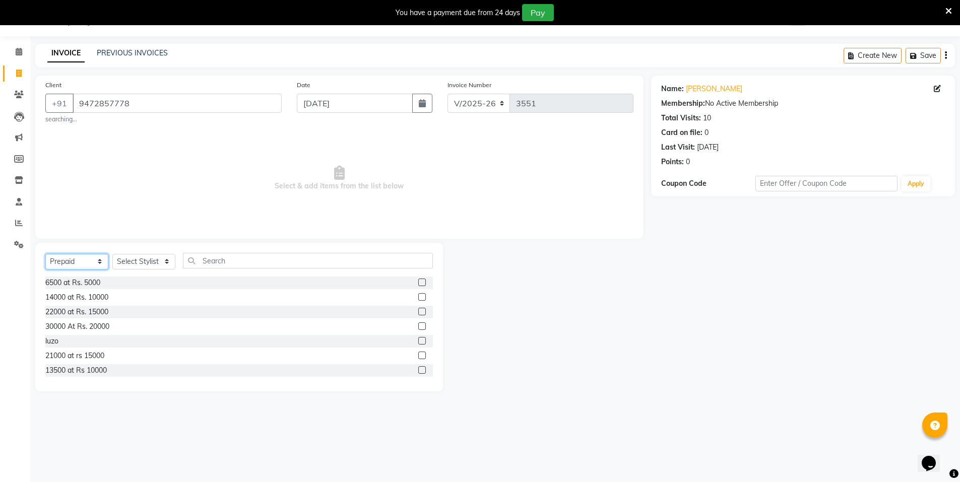
click at [82, 261] on select "Select Service Product Membership Package Voucher Prepaid Gift Card" at bounding box center [76, 262] width 63 height 16
select select "service"
click at [45, 254] on select "Select Service Product Membership Package Voucher Prepaid Gift Card" at bounding box center [76, 262] width 63 height 16
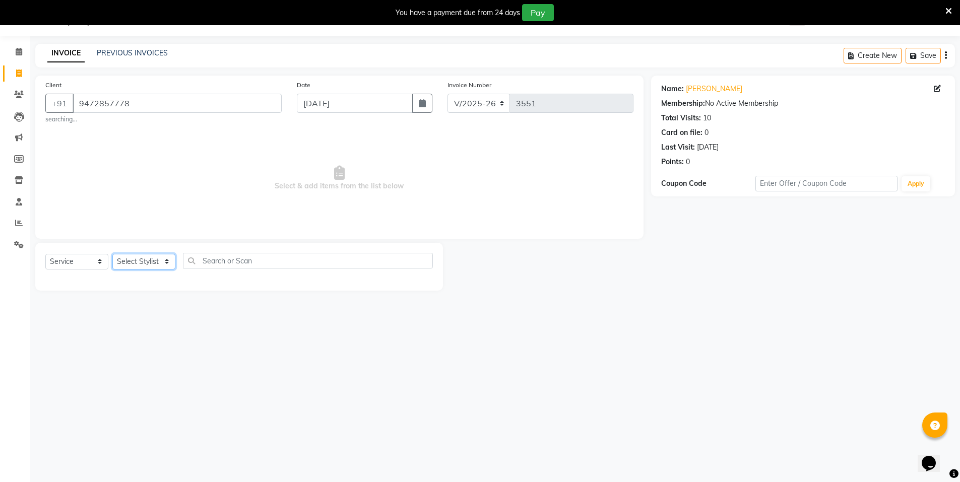
click at [124, 267] on select "Select Stylist [PERSON_NAME] [PERSON_NAME] MANAGER MD..... Pradeep Rahul [PERSO…" at bounding box center [143, 262] width 63 height 16
select select "15674"
click at [112, 254] on select "Select Stylist [PERSON_NAME] [PERSON_NAME] MANAGER MD..... Pradeep Rahul [PERSO…" at bounding box center [143, 262] width 63 height 16
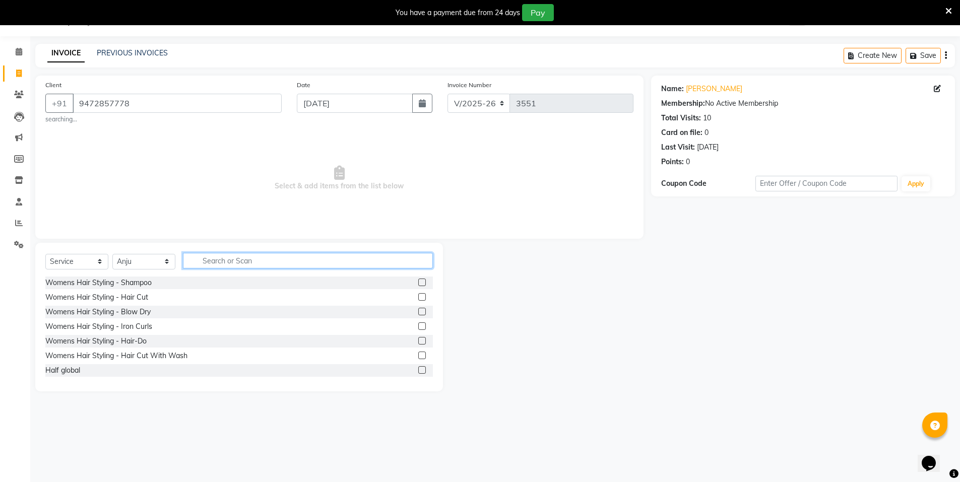
click at [196, 263] on input "text" at bounding box center [308, 261] width 250 height 16
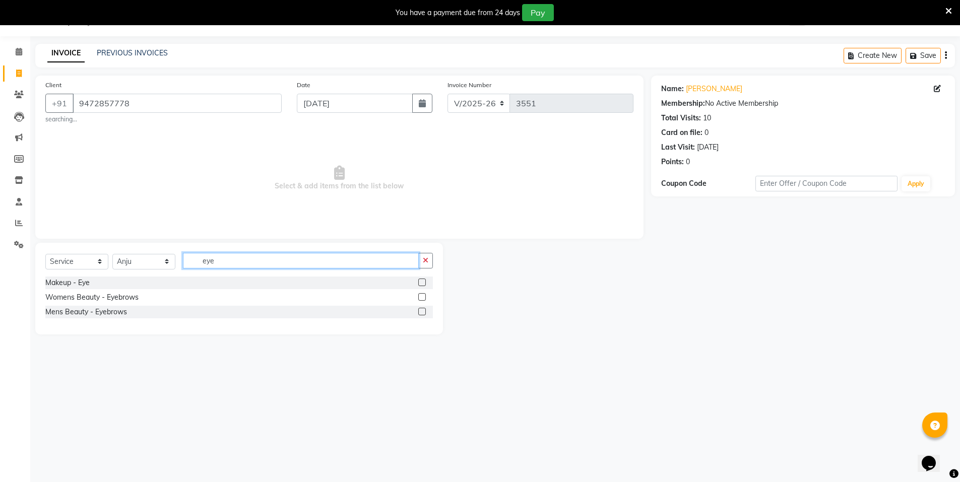
type input "eye"
click at [420, 299] on label at bounding box center [422, 297] width 8 height 8
click at [420, 299] on input "checkbox" at bounding box center [421, 297] width 7 height 7
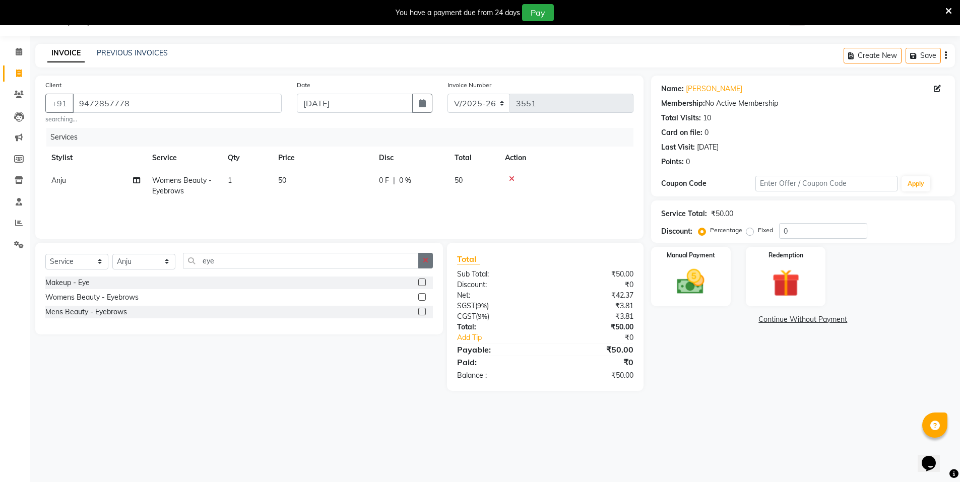
checkbox input "false"
click at [423, 261] on icon "button" at bounding box center [426, 260] width 6 height 7
type input "upp"
click at [424, 297] on label at bounding box center [422, 297] width 8 height 8
click at [424, 297] on input "checkbox" at bounding box center [421, 297] width 7 height 7
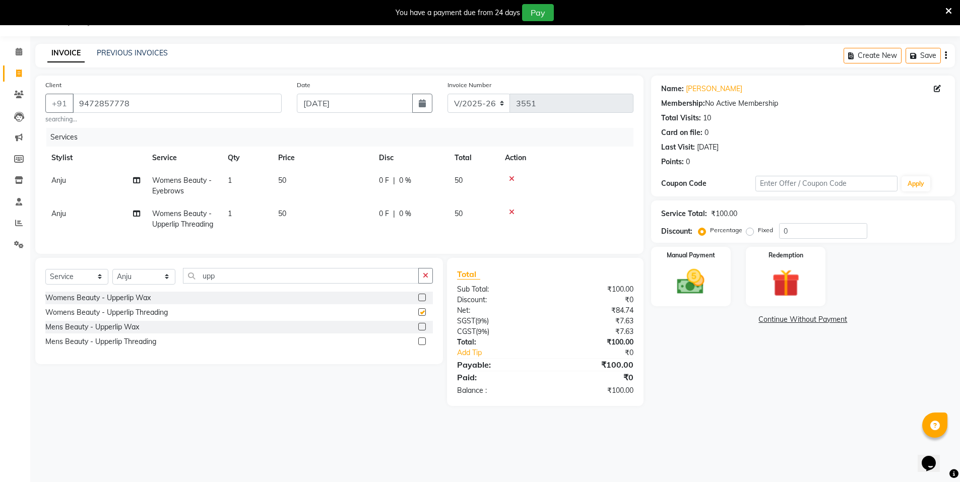
checkbox input "false"
click at [735, 273] on div "Manual Payment Redemption" at bounding box center [802, 276] width 319 height 59
click at [721, 285] on div "Manual Payment" at bounding box center [690, 277] width 83 height 62
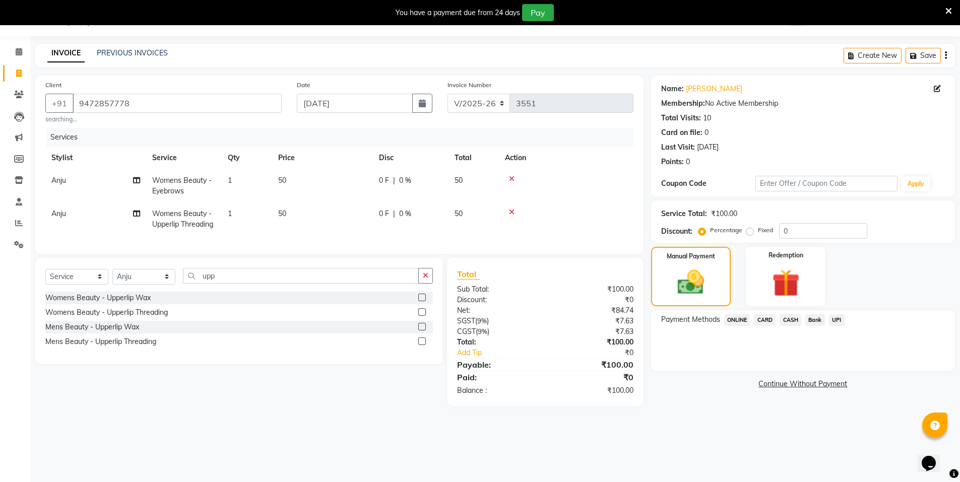
click at [732, 325] on span "ONLINE" at bounding box center [737, 320] width 26 height 12
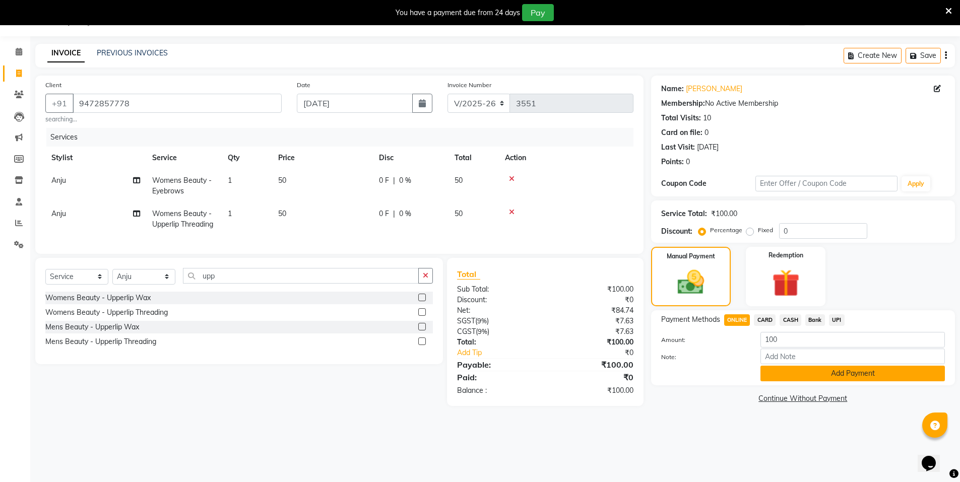
click at [794, 369] on button "Add Payment" at bounding box center [852, 374] width 184 height 16
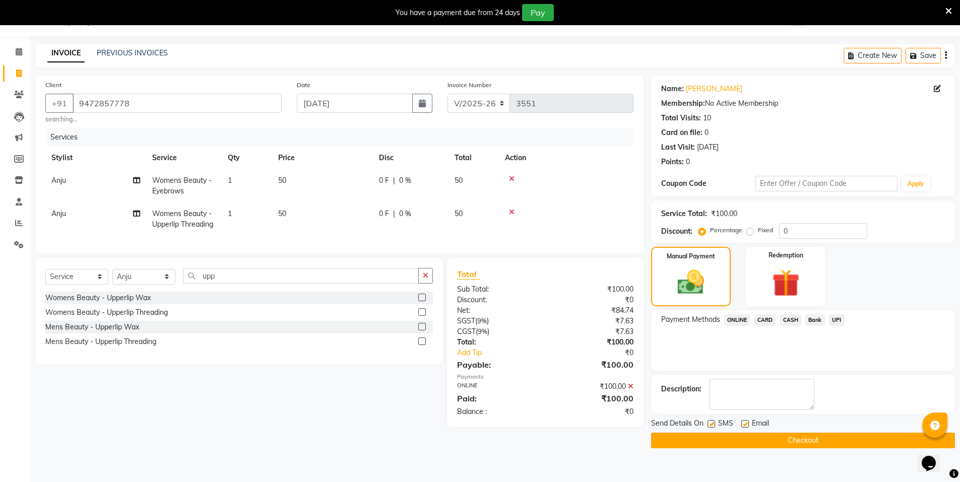
click at [796, 438] on button "Checkout" at bounding box center [803, 441] width 304 height 16
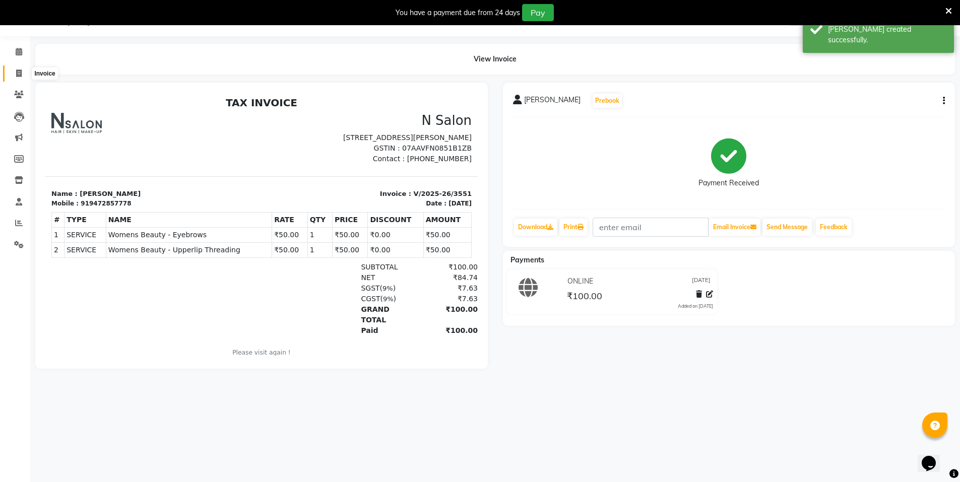
click at [14, 77] on span at bounding box center [19, 74] width 18 height 12
select select "service"
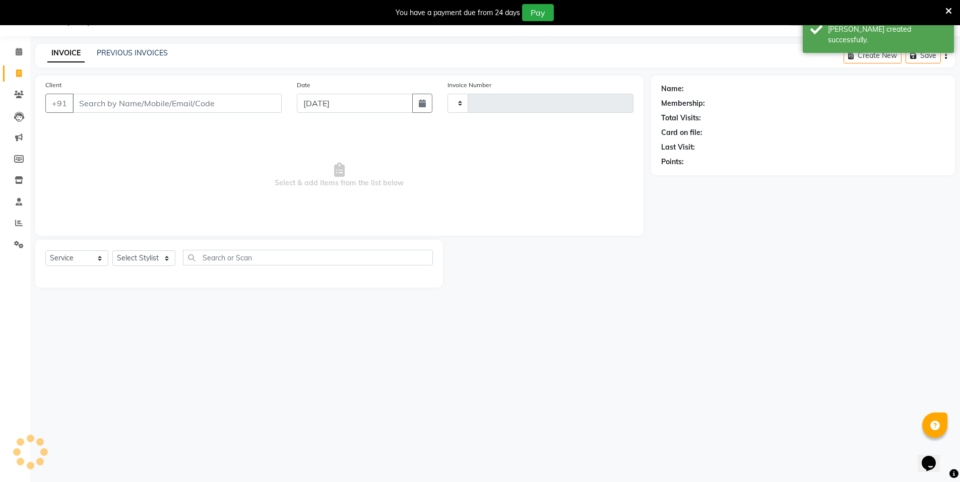
type input "3552"
select select "3472"
select select "P"
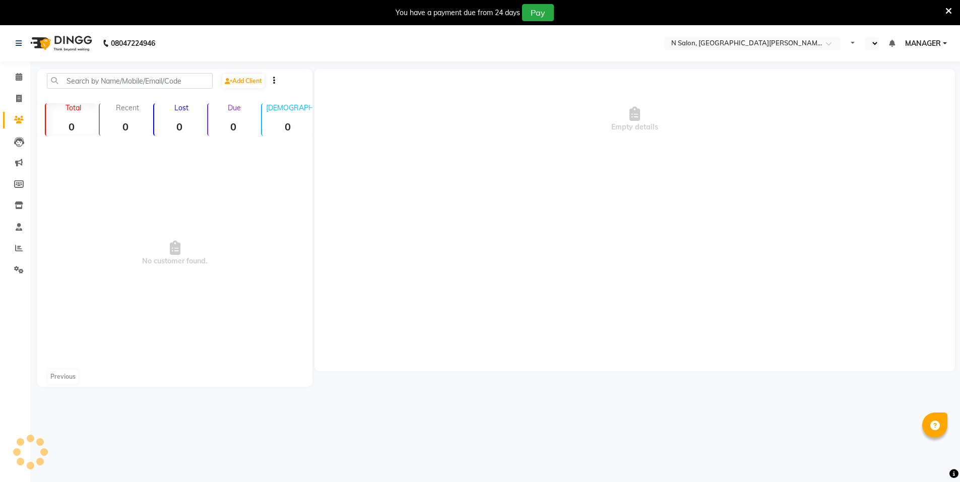
select select "en"
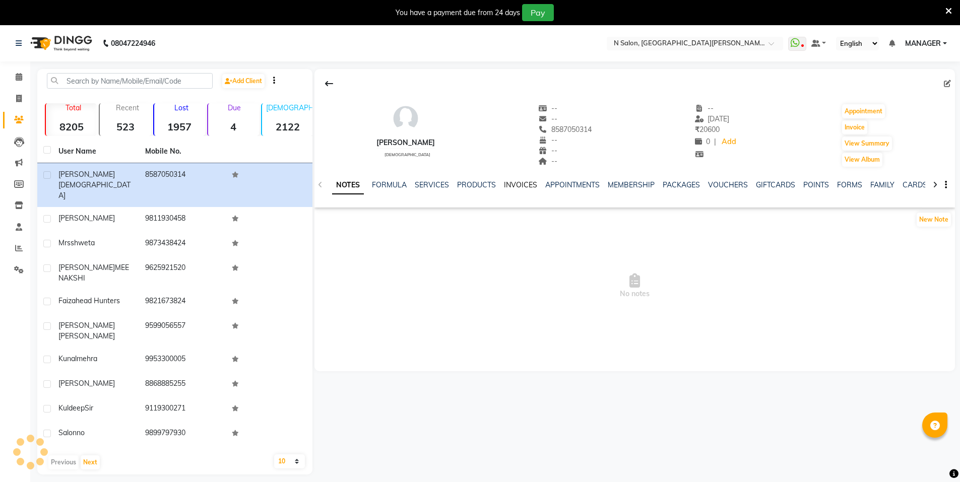
click at [520, 185] on link "INVOICES" at bounding box center [520, 184] width 33 height 9
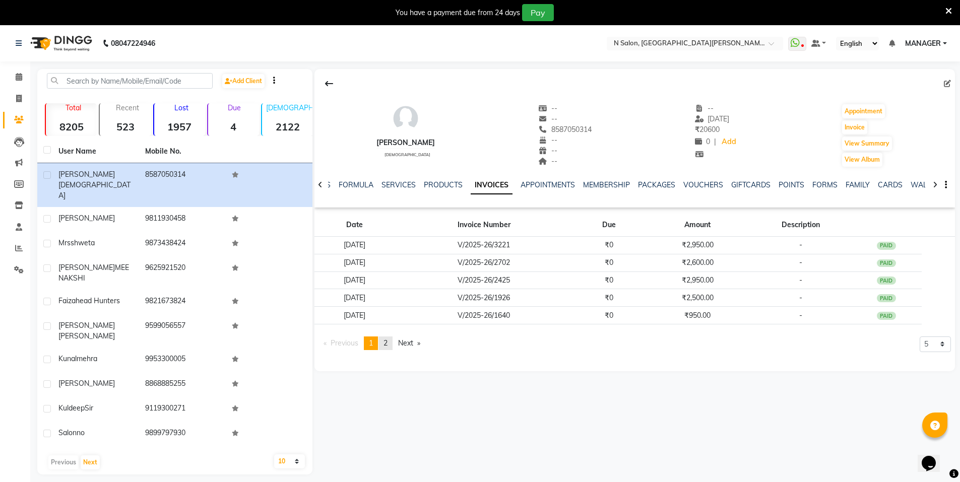
click at [385, 339] on link "page 2" at bounding box center [385, 344] width 14 height 14
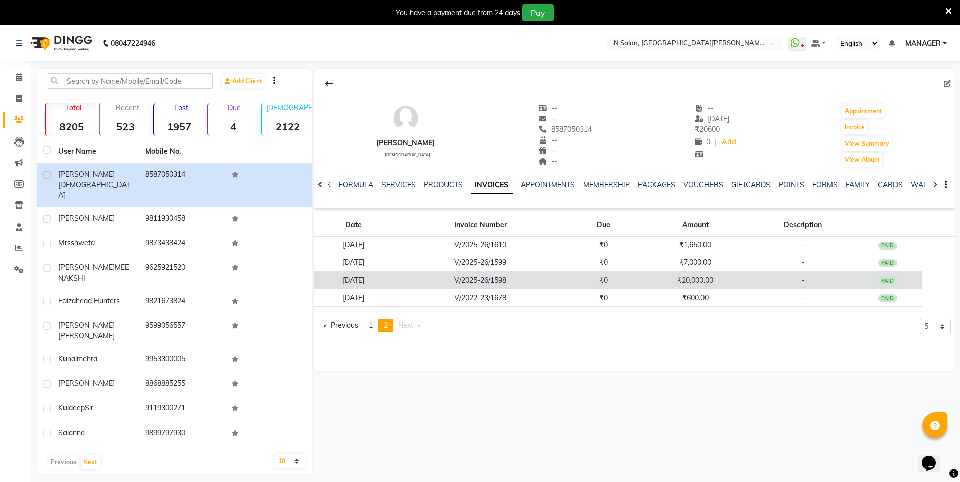
click at [752, 277] on td "₹20,000.00" at bounding box center [695, 281] width 114 height 18
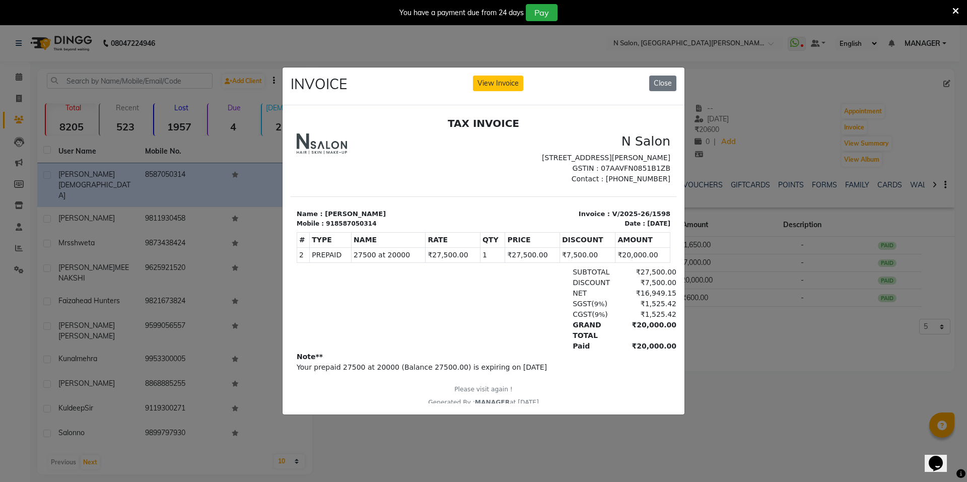
click at [506, 88] on div "INVOICE View Invoice Close" at bounding box center [484, 87] width 402 height 38
click at [507, 85] on button "View Invoice" at bounding box center [498, 84] width 50 height 16
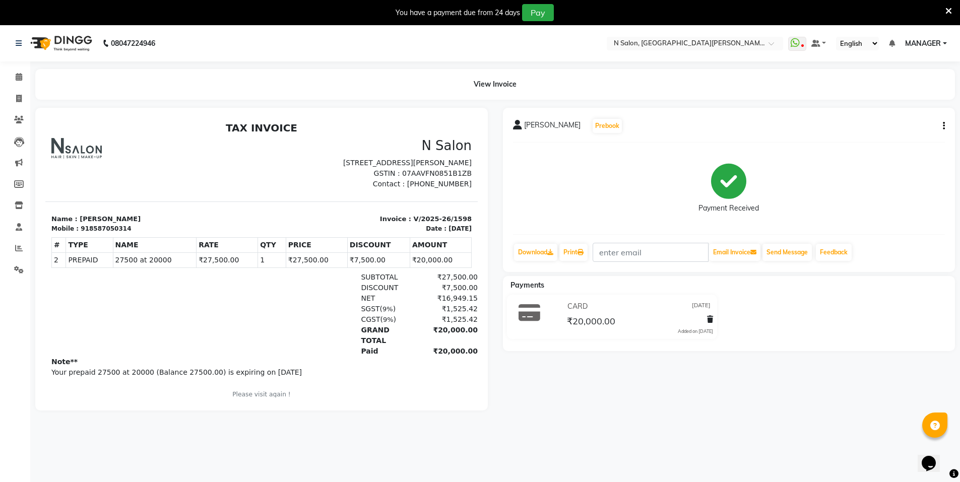
click at [941, 126] on button "button" at bounding box center [942, 126] width 6 height 11
click at [920, 119] on div "Edit Item Staff" at bounding box center [903, 119] width 50 height 13
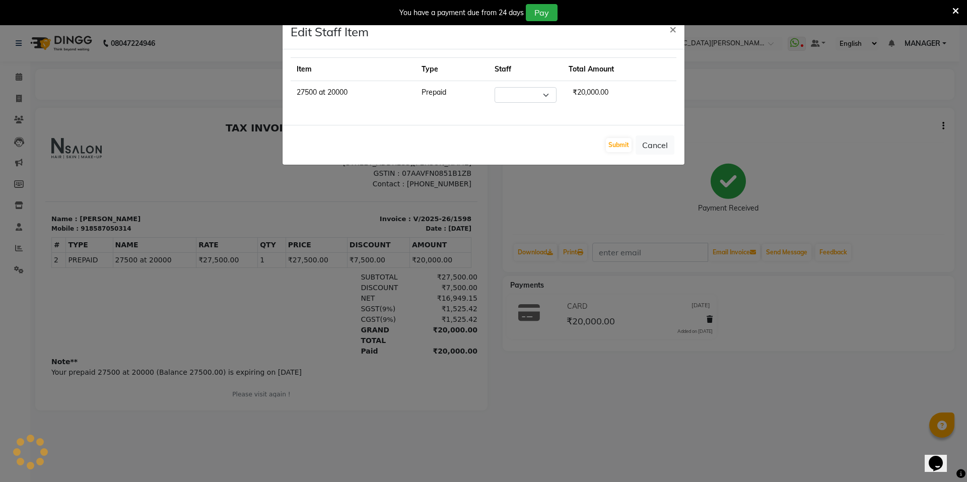
select select "15673"
click at [675, 29] on span "×" at bounding box center [673, 28] width 7 height 15
